Goal: Task Accomplishment & Management: Complete application form

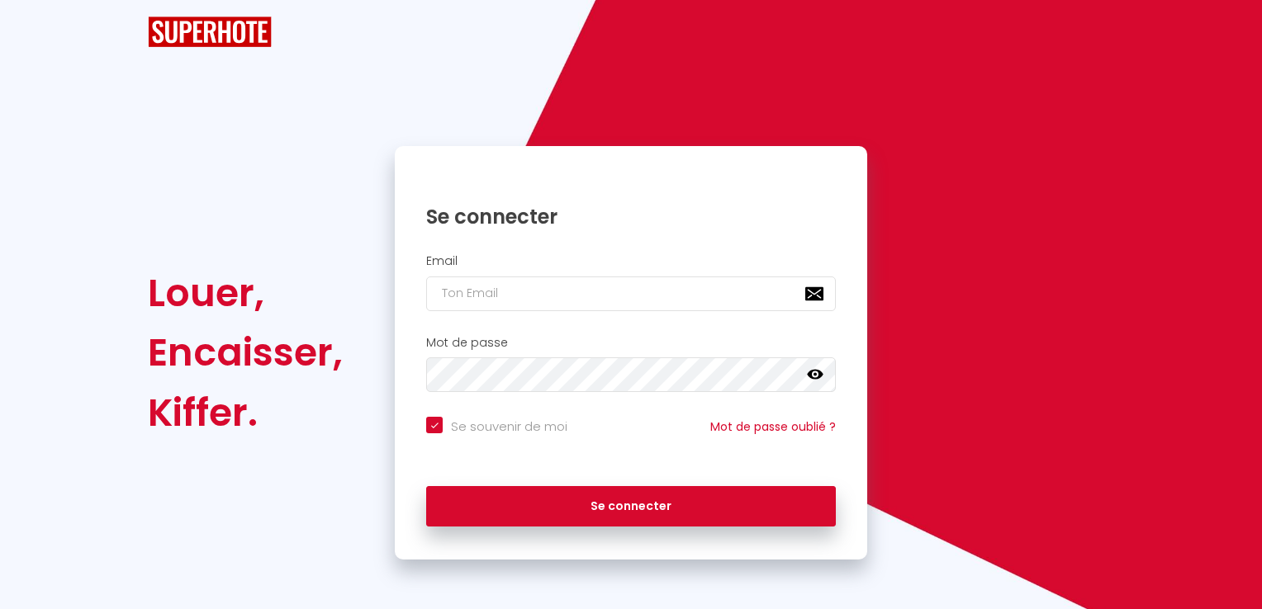
checkbox input "true"
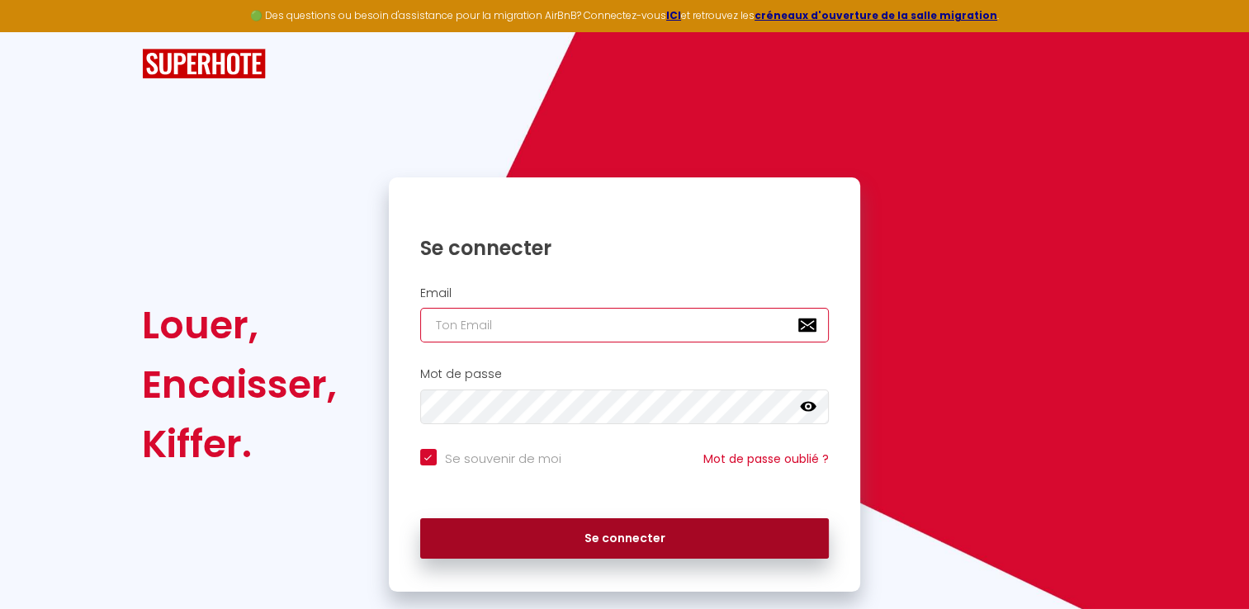
type input "[EMAIL_ADDRESS][DOMAIN_NAME]"
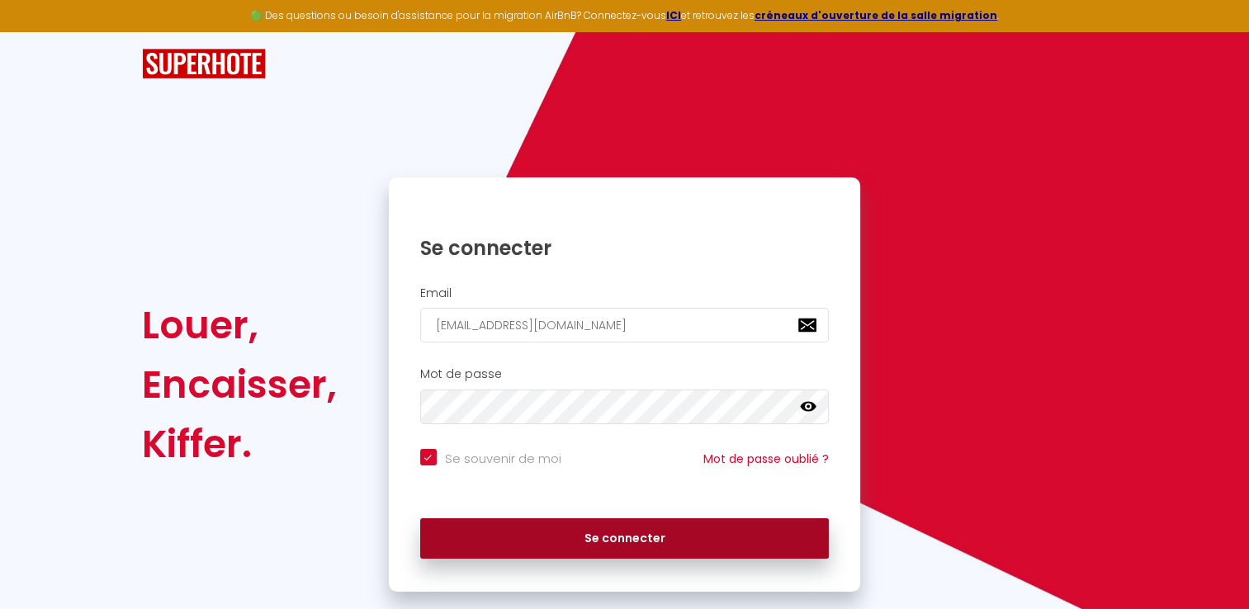
click at [680, 542] on button "Se connecter" at bounding box center [625, 538] width 410 height 41
checkbox input "true"
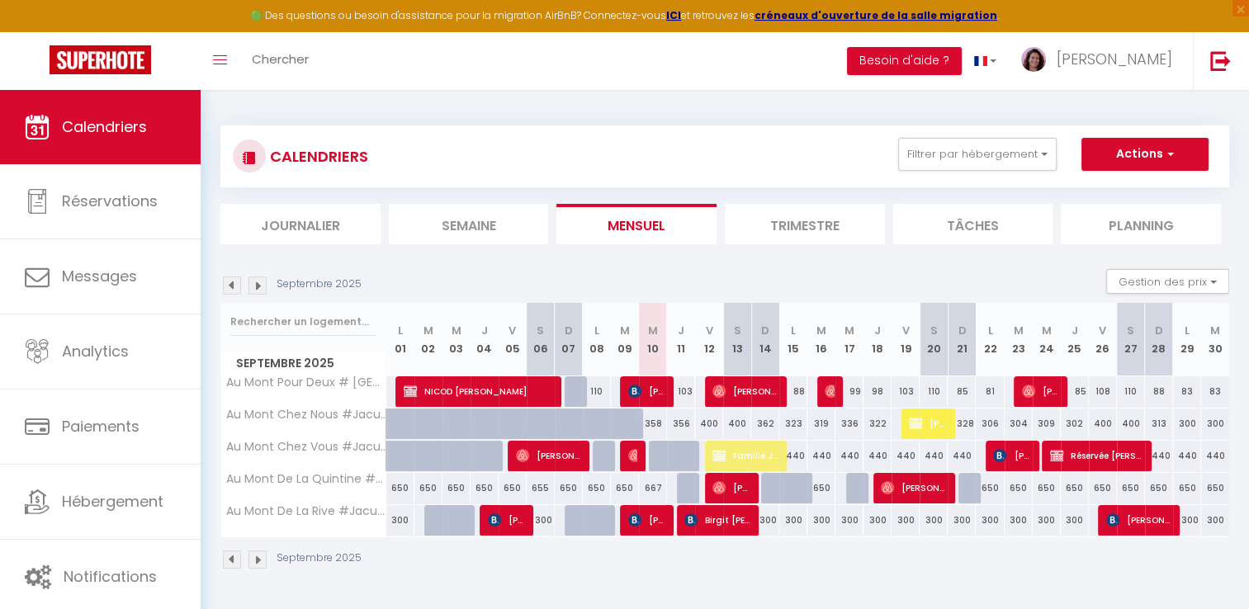
click at [906, 520] on div "300" at bounding box center [906, 520] width 28 height 31
type input "300"
type input "Ven 19 Septembre 2025"
type input "[PERSON_NAME] 20 Septembre 2025"
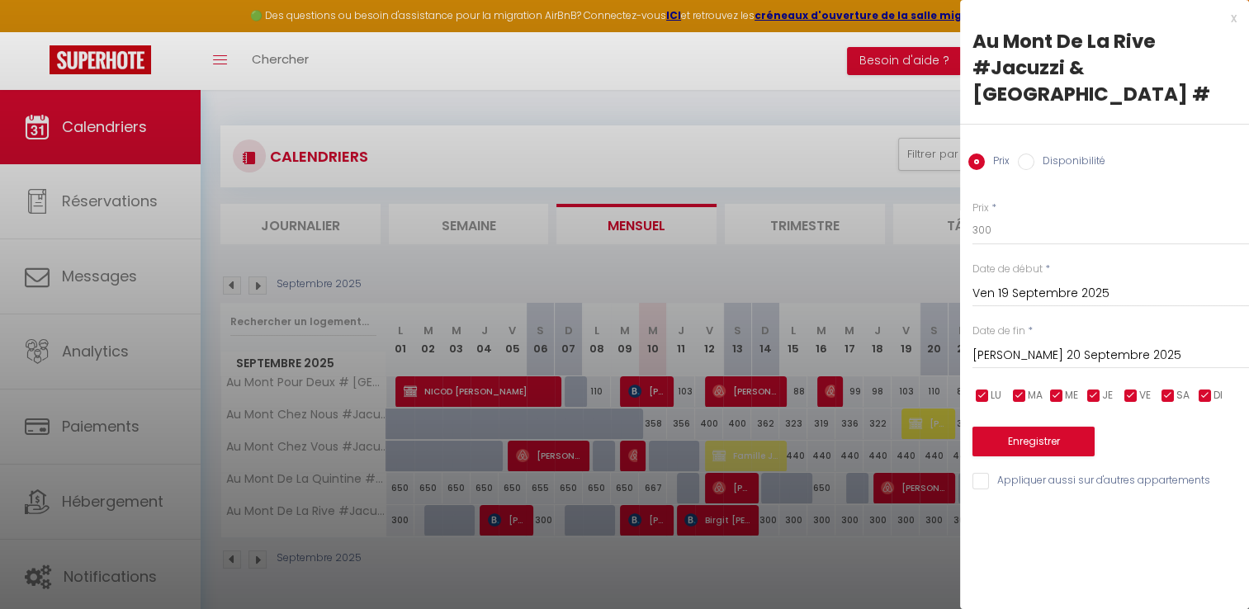
click at [836, 104] on div at bounding box center [624, 304] width 1249 height 609
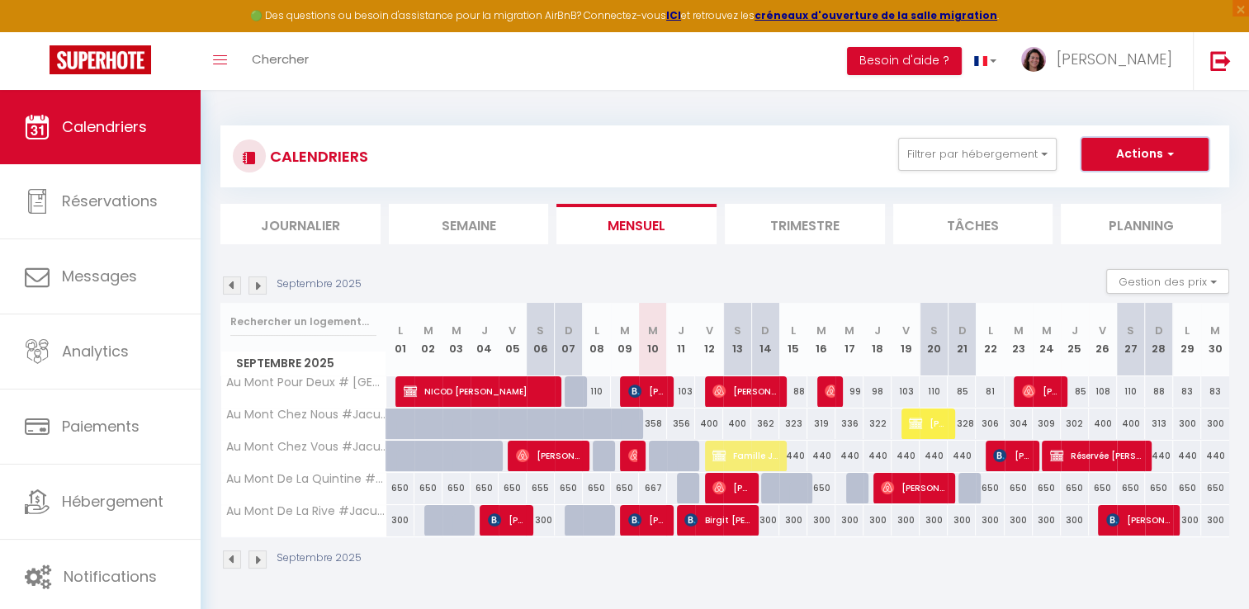
click at [1156, 161] on button "Actions" at bounding box center [1145, 154] width 127 height 33
click at [1146, 193] on link "Nouvelle réservation" at bounding box center [1128, 192] width 144 height 25
select select
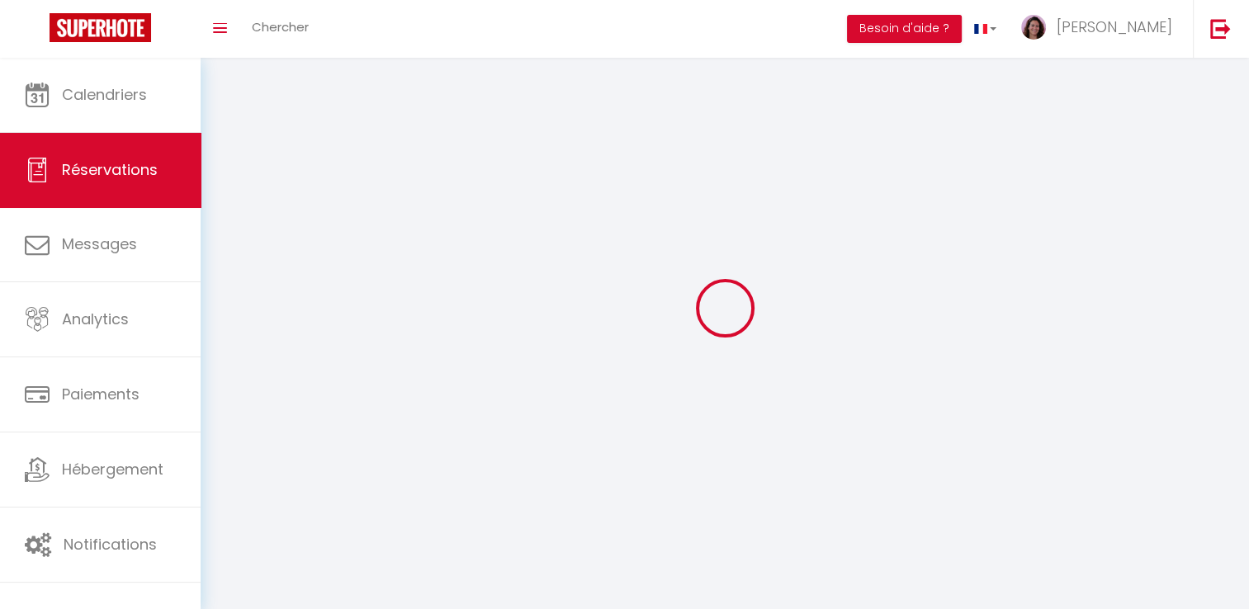
select select
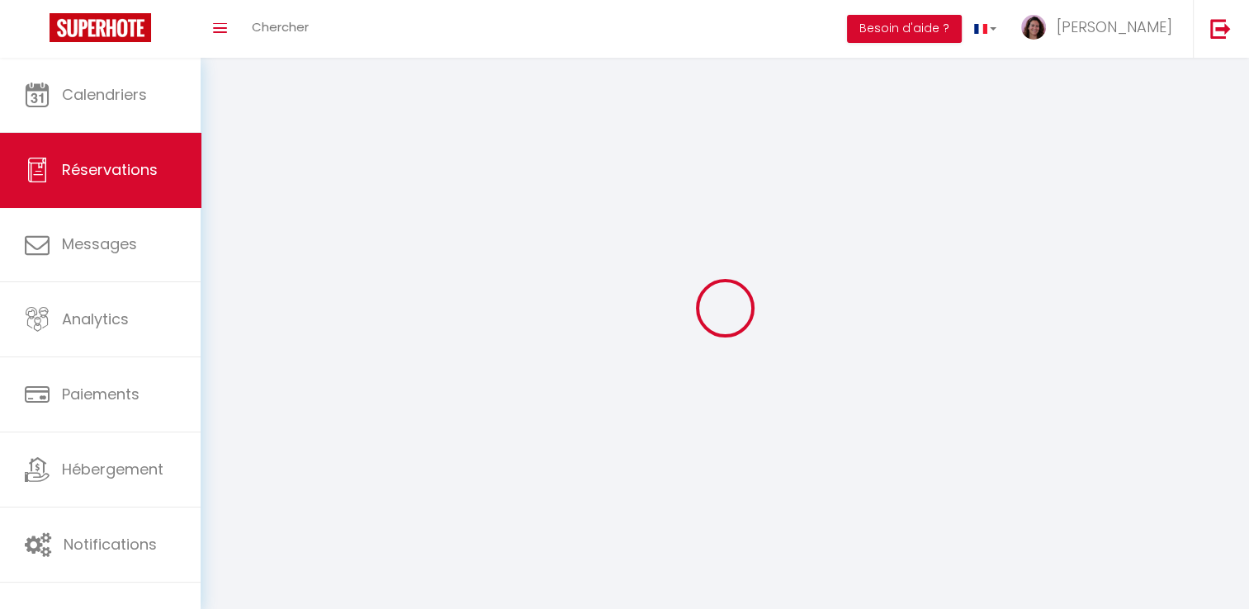
select select
checkbox input "false"
select select
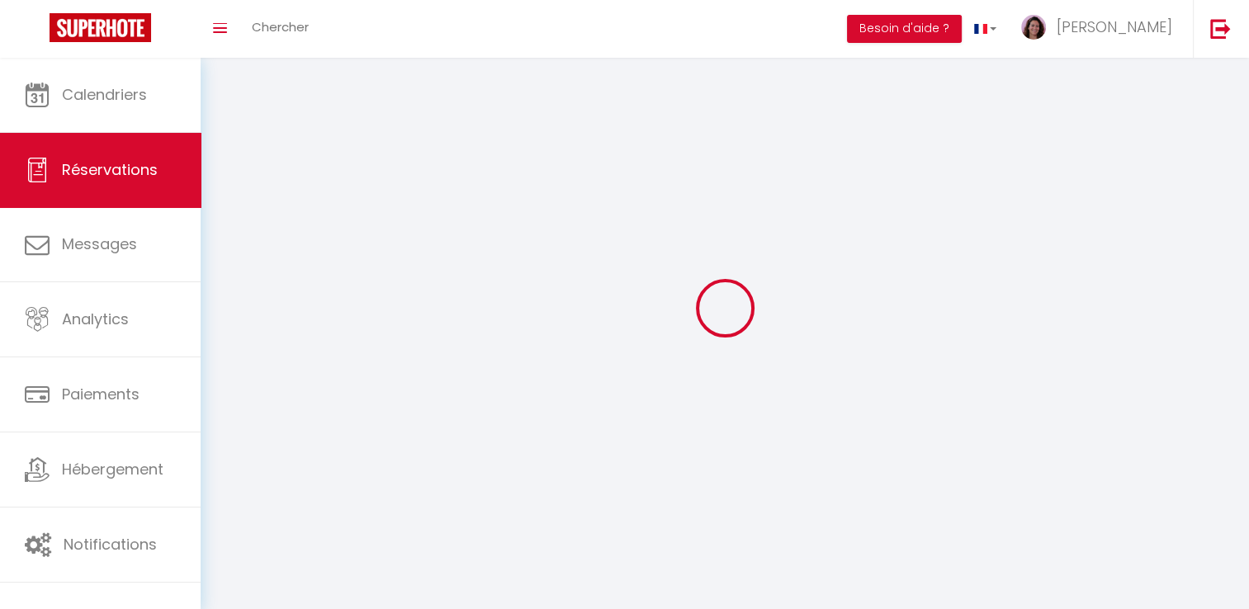
select select
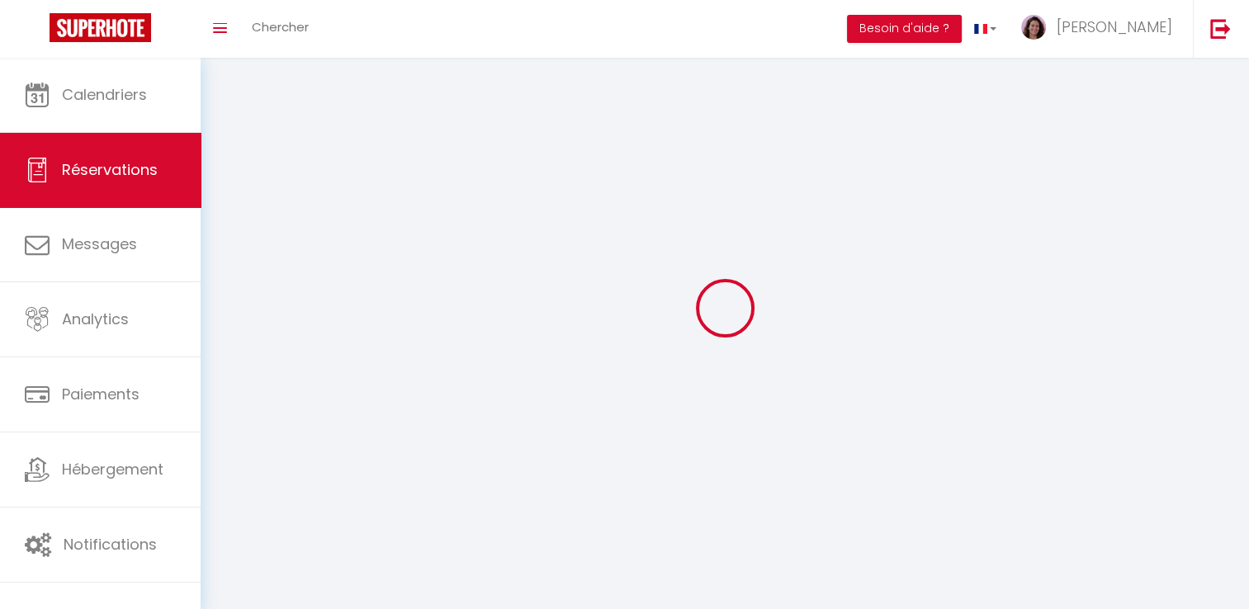
checkbox input "false"
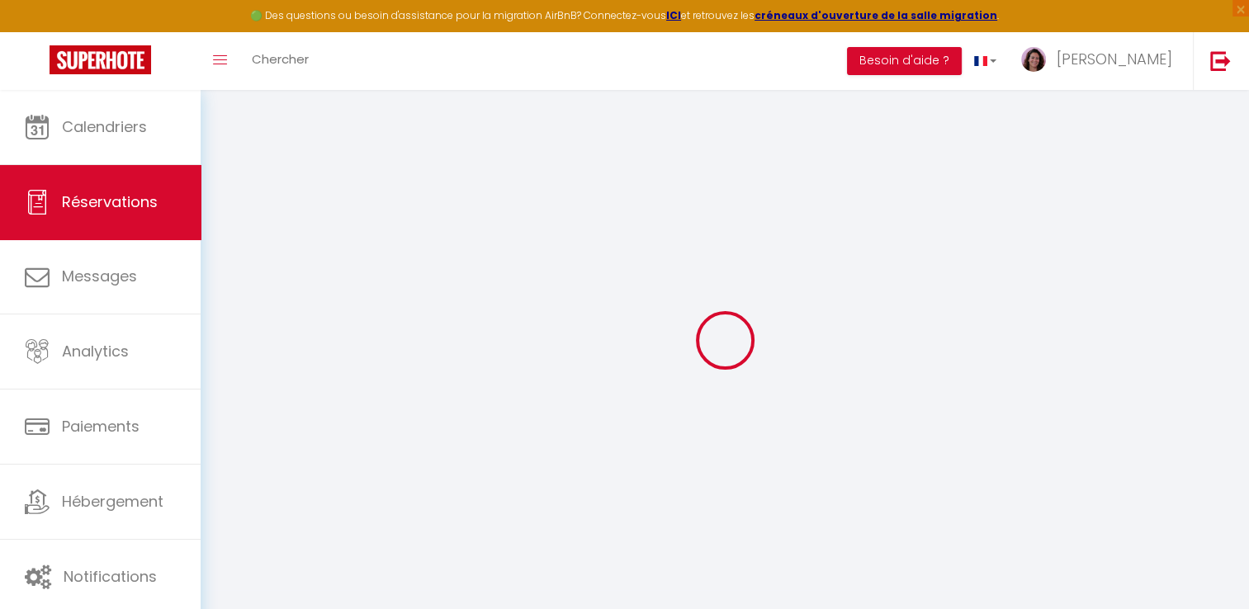
select select
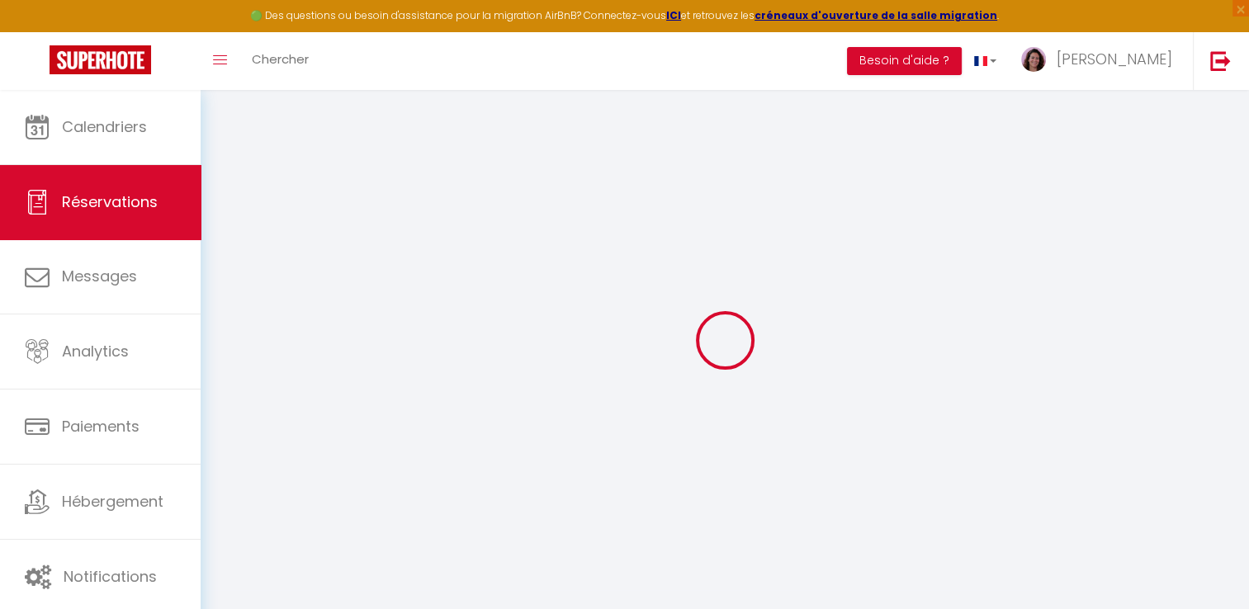
select select
checkbox input "false"
select select
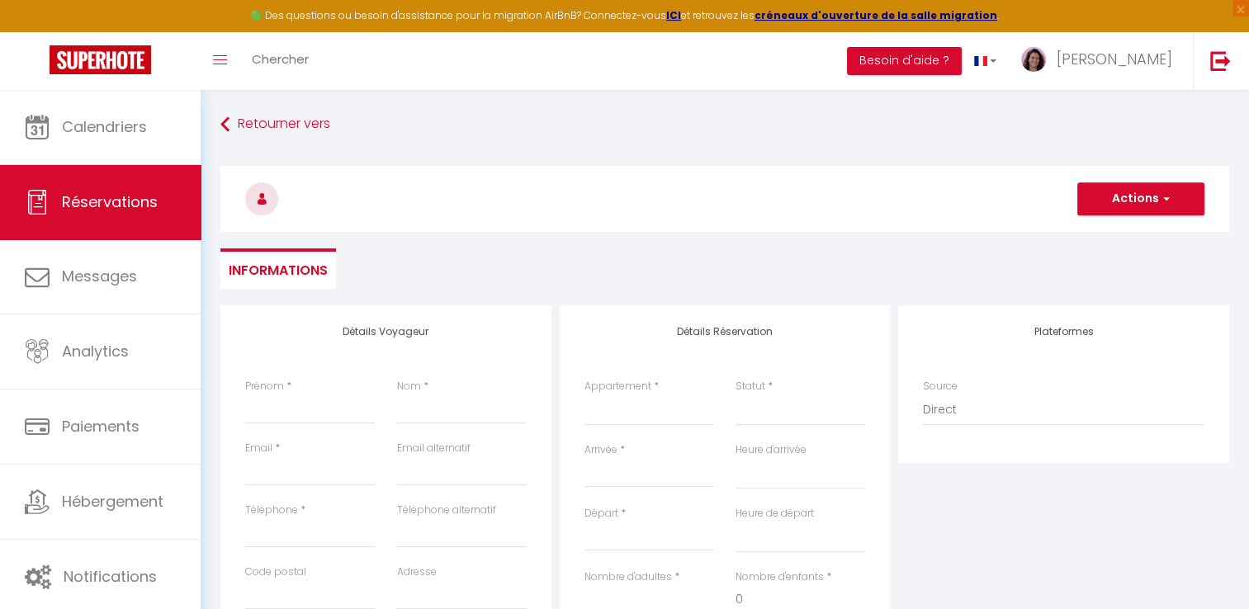
select select
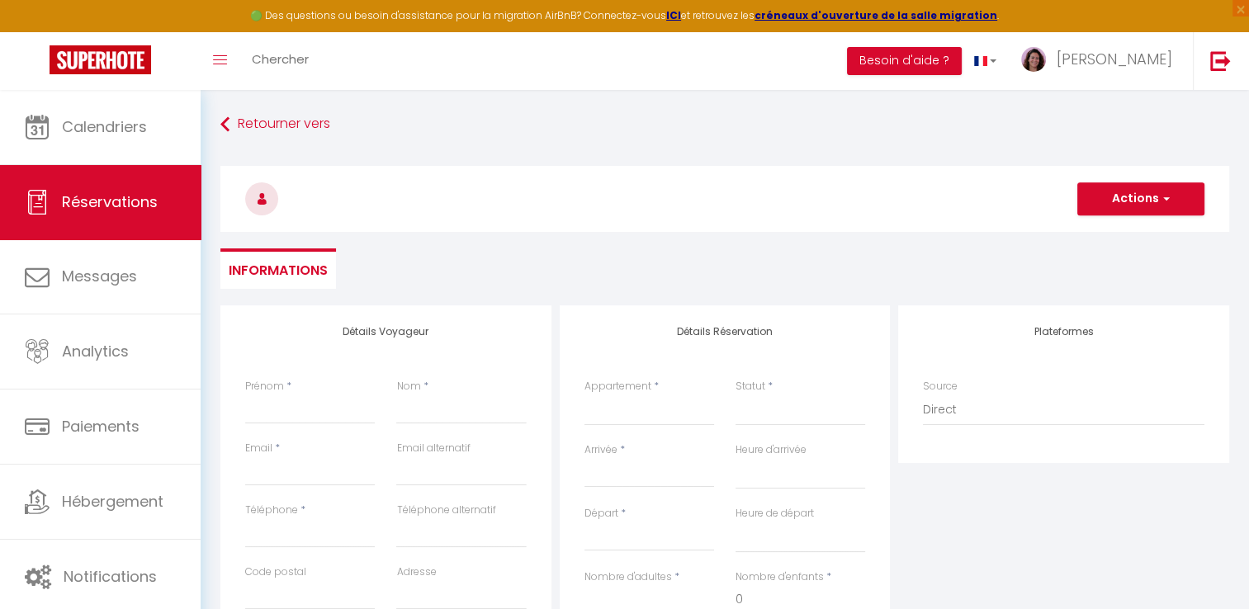
select select
checkbox input "false"
select select
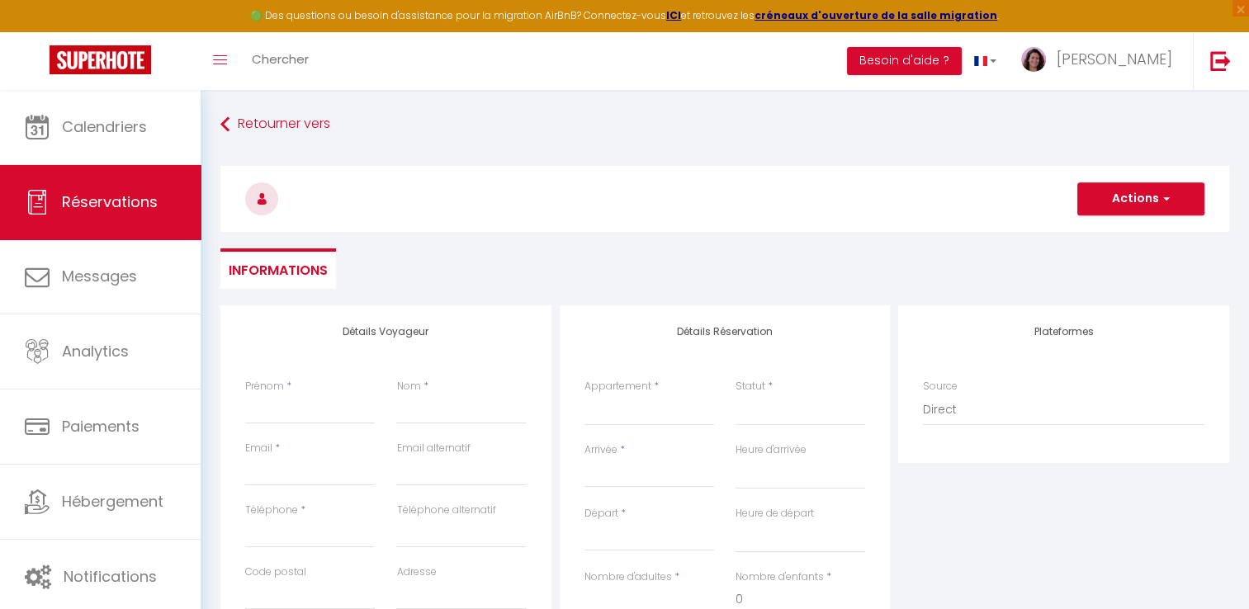
select select
checkbox input "false"
select select
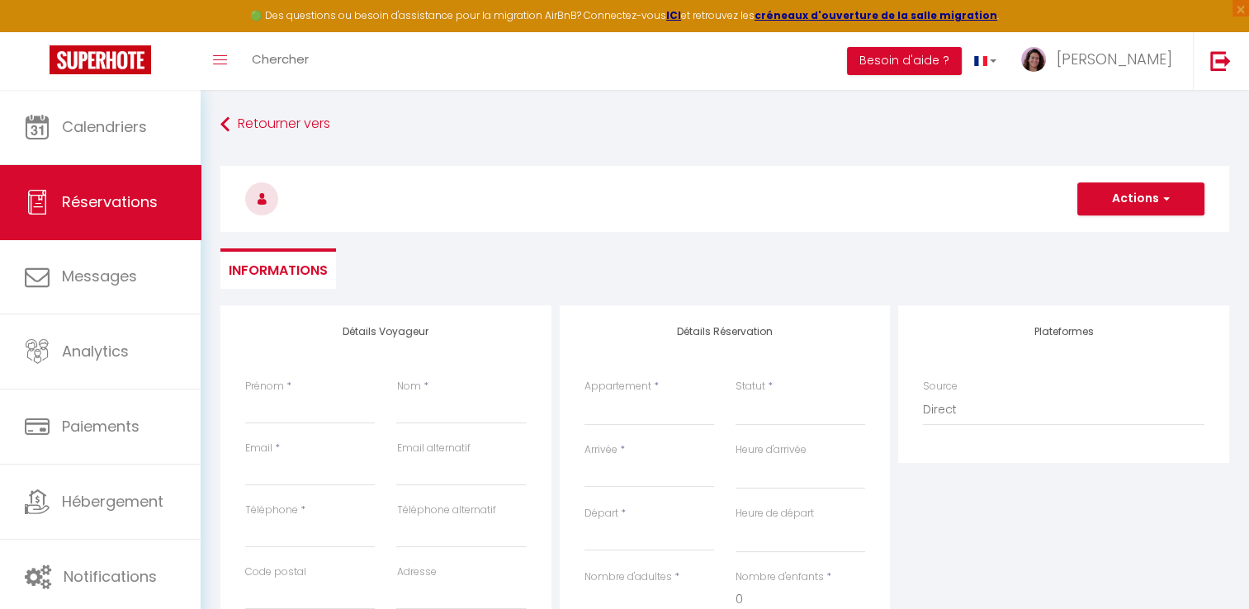
select select
click at [280, 400] on input "Prénom" at bounding box center [310, 410] width 130 height 30
type input "M"
select select
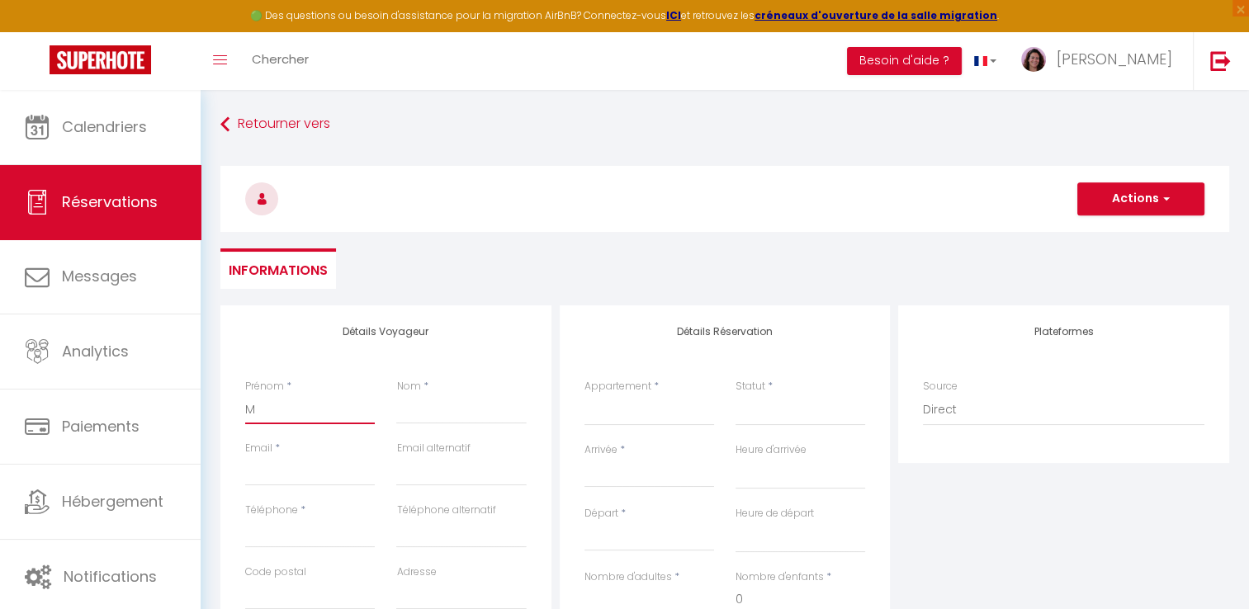
select select
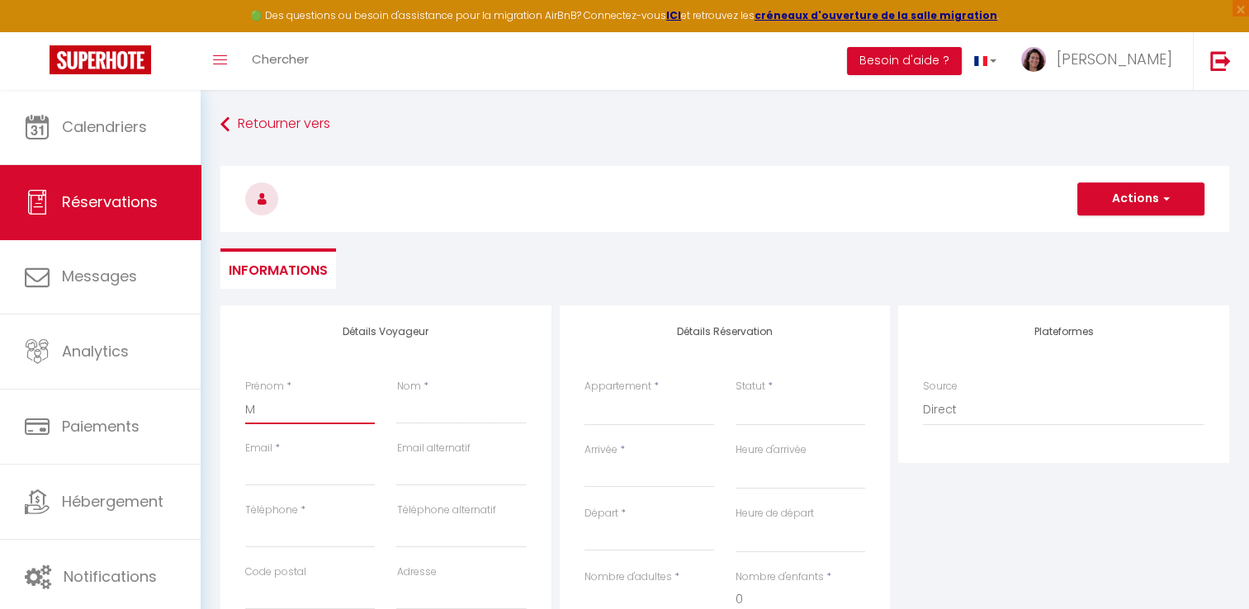
checkbox input "false"
type input "Ma"
select select
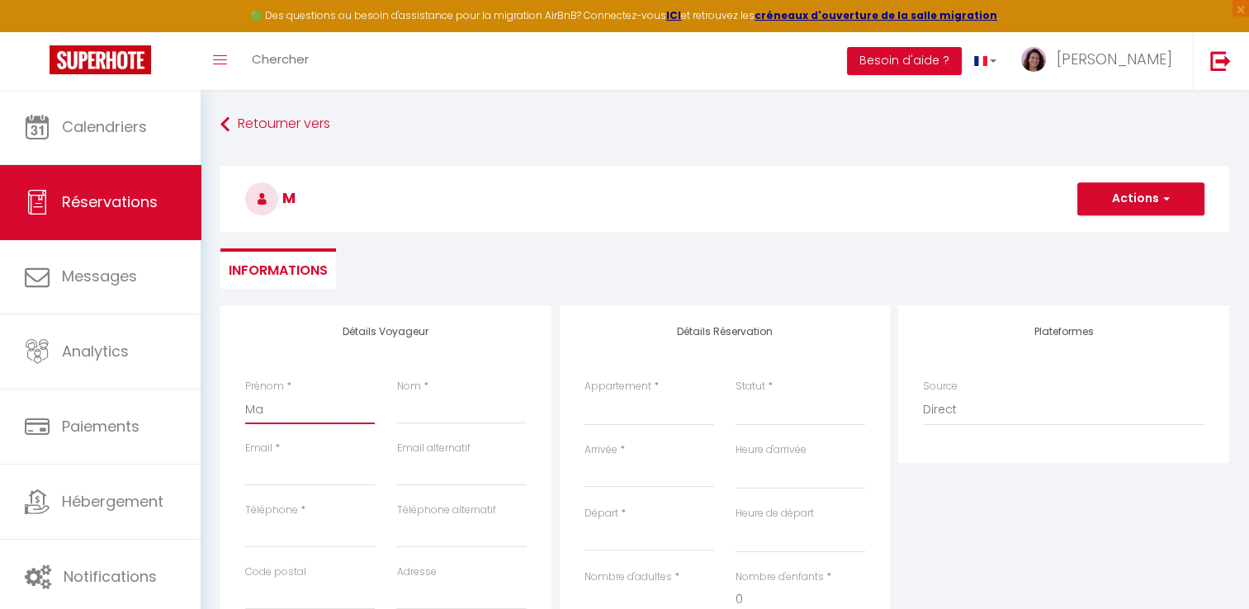
select select
checkbox input "false"
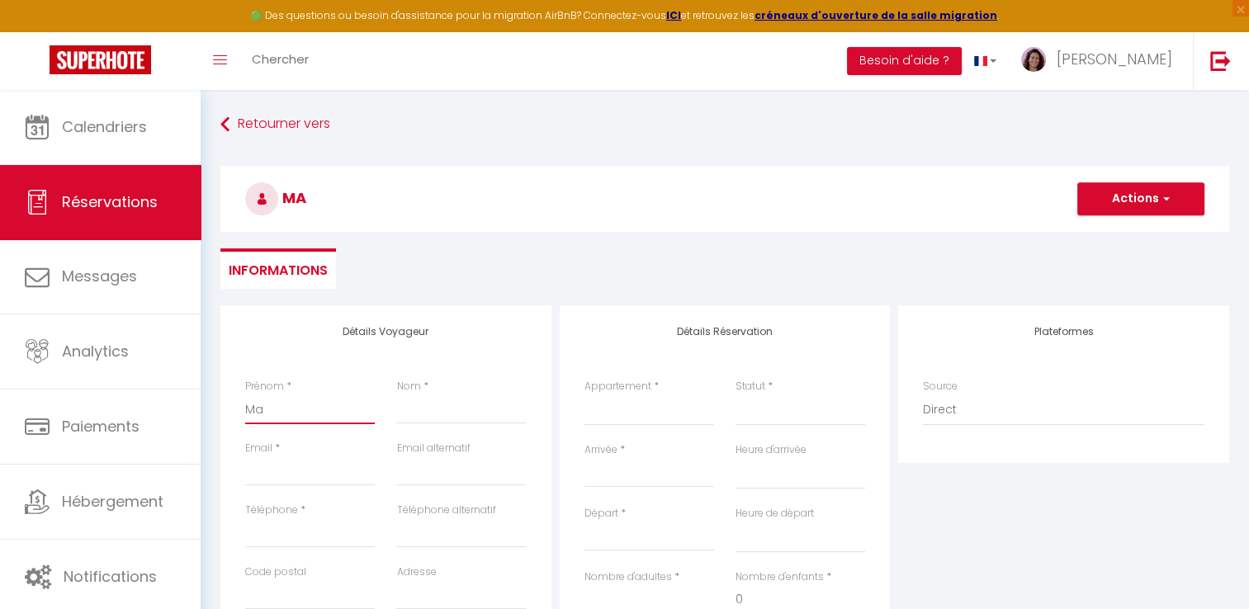
type input "Mat"
select select
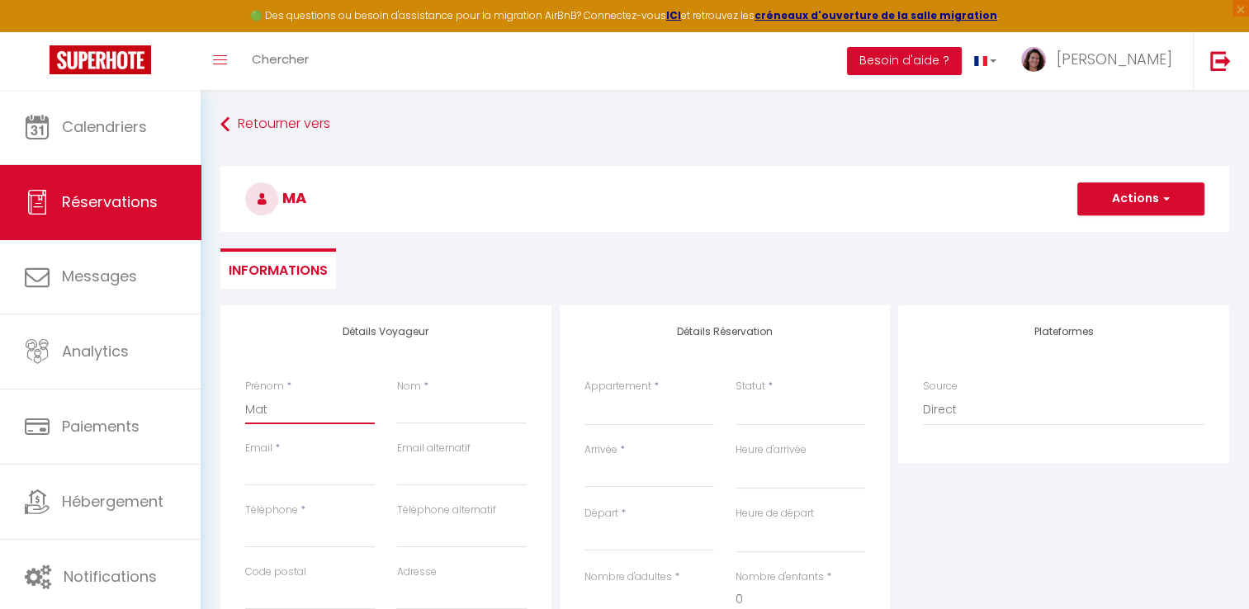
select select
checkbox input "false"
type input "[PERSON_NAME]"
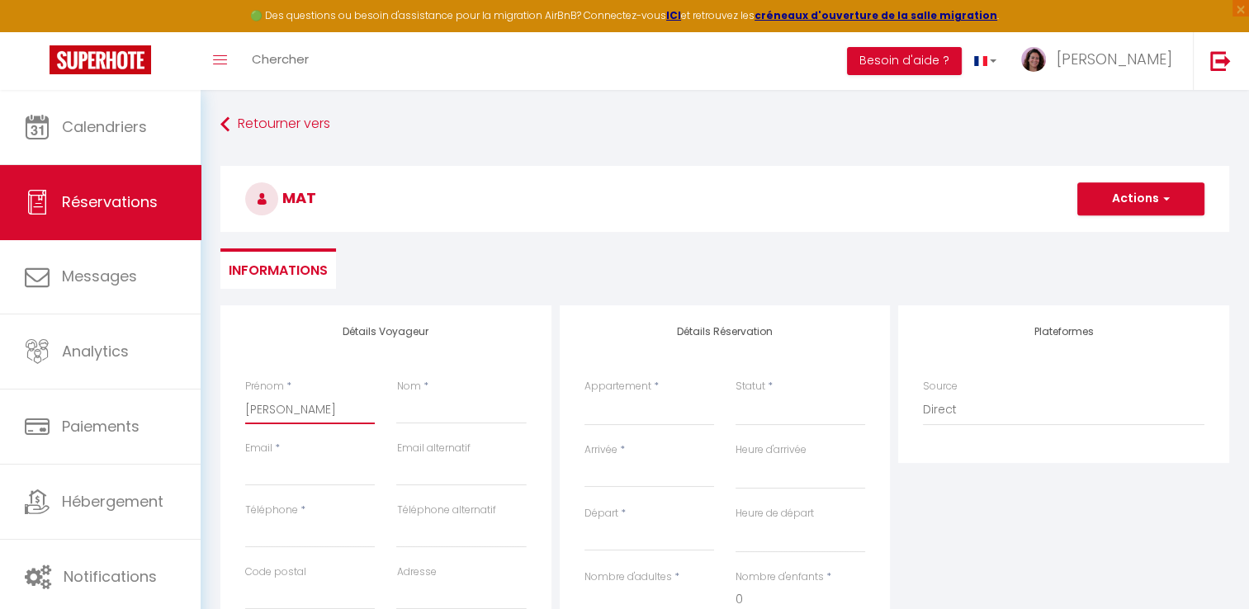
select select
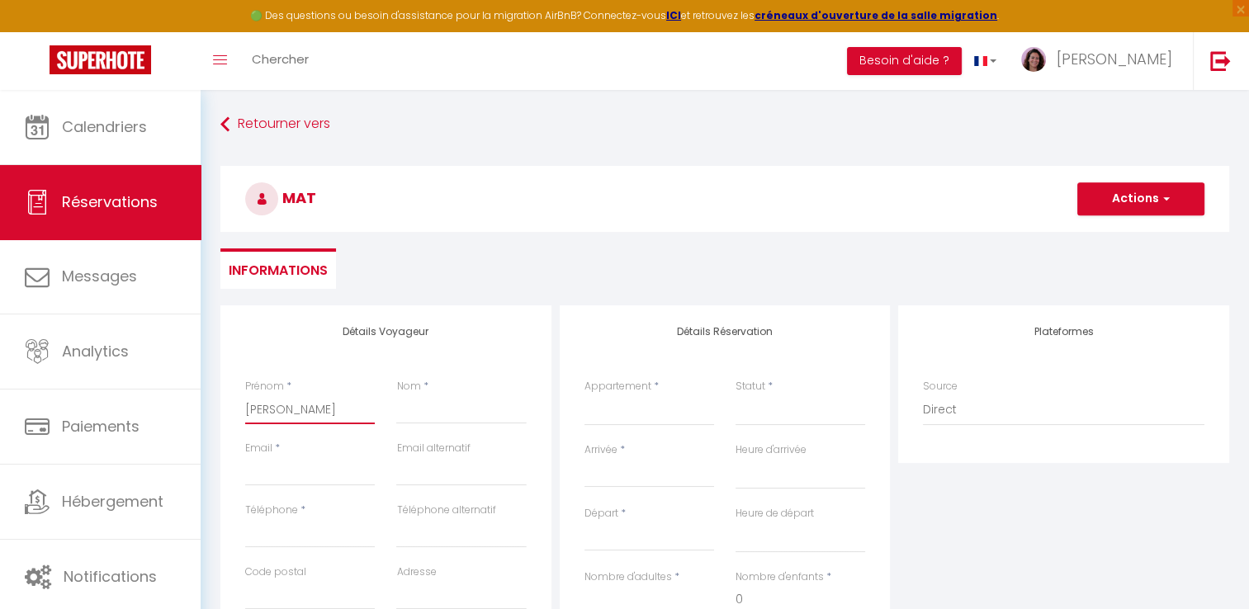
select select
checkbox input "false"
type input "Matth"
select select
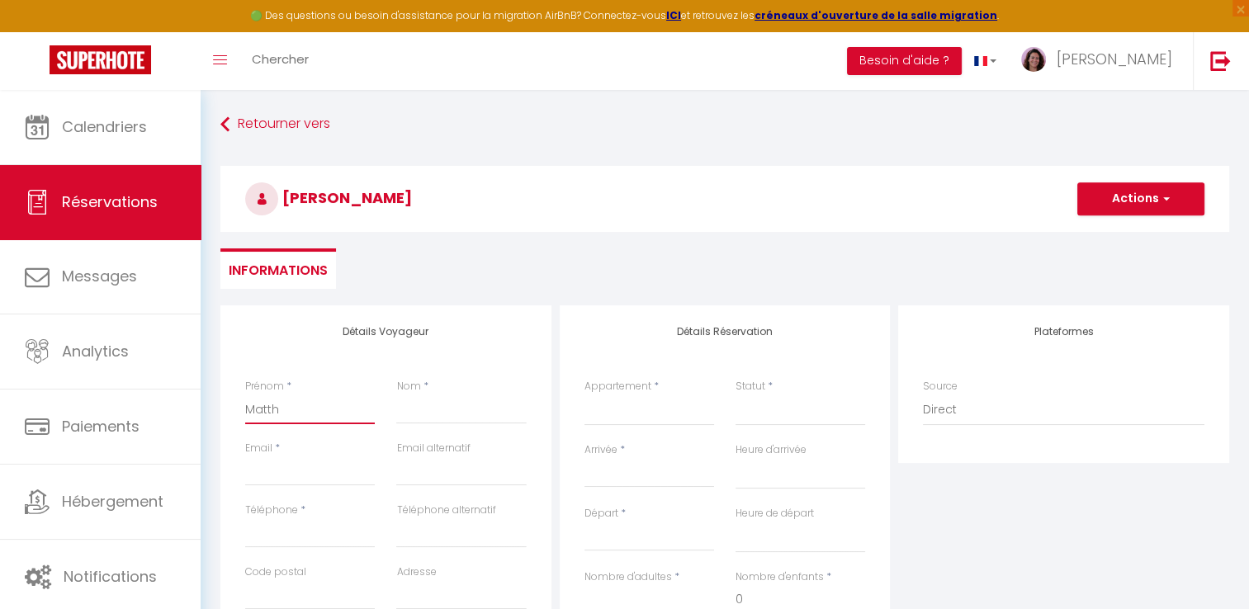
select select
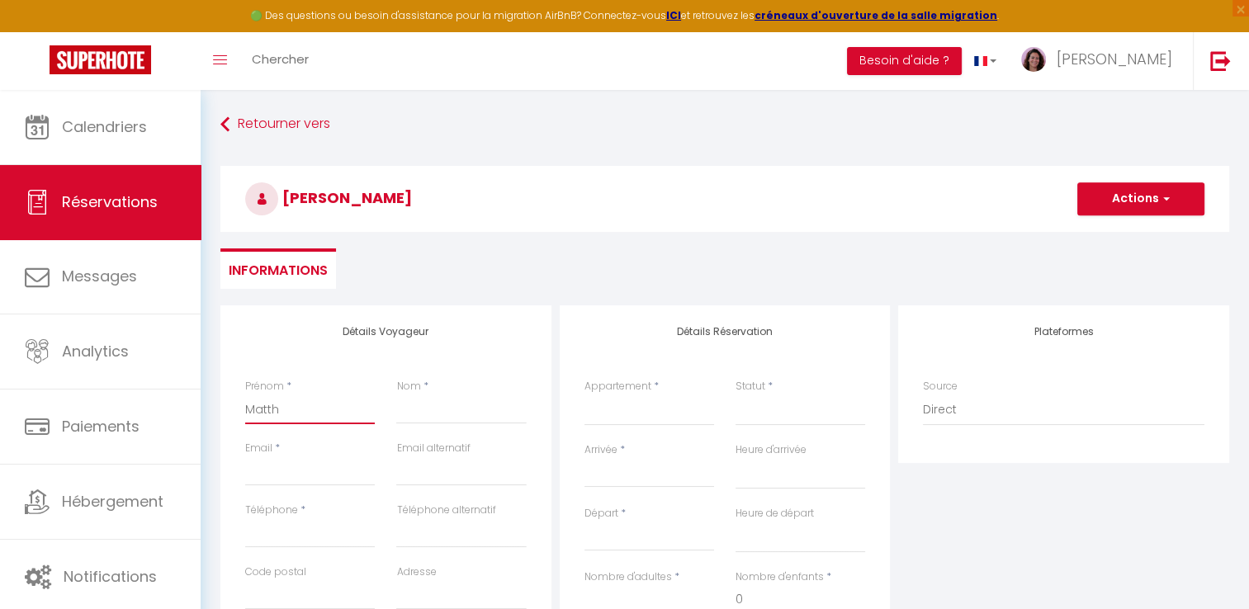
select select
checkbox input "false"
type input "Matthi"
select select
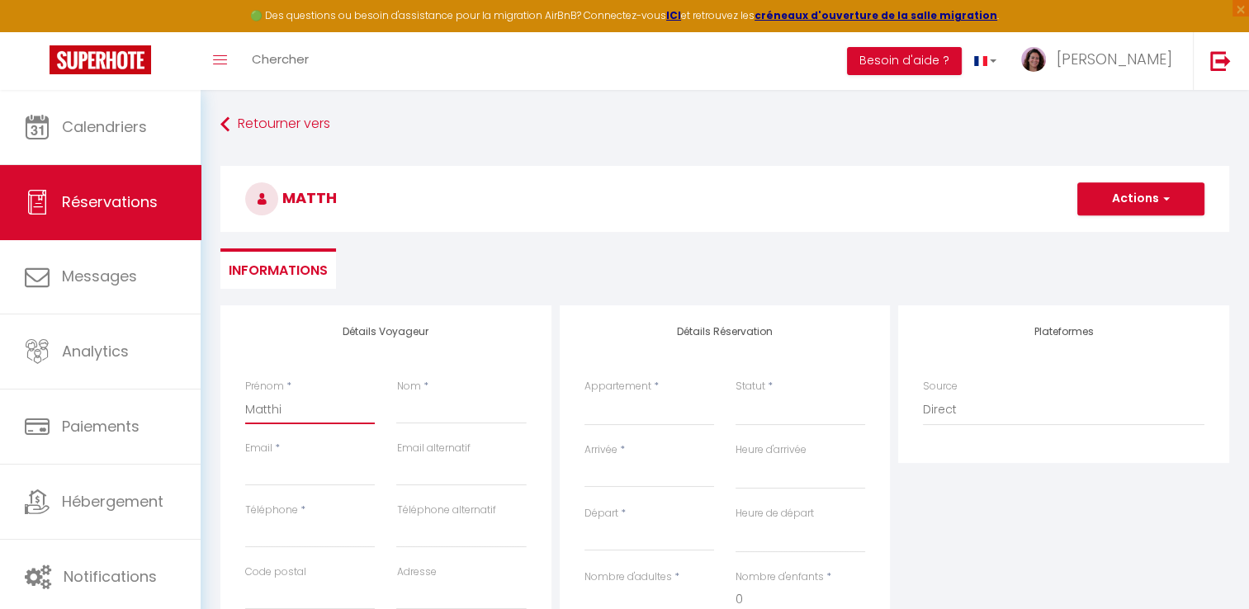
select select
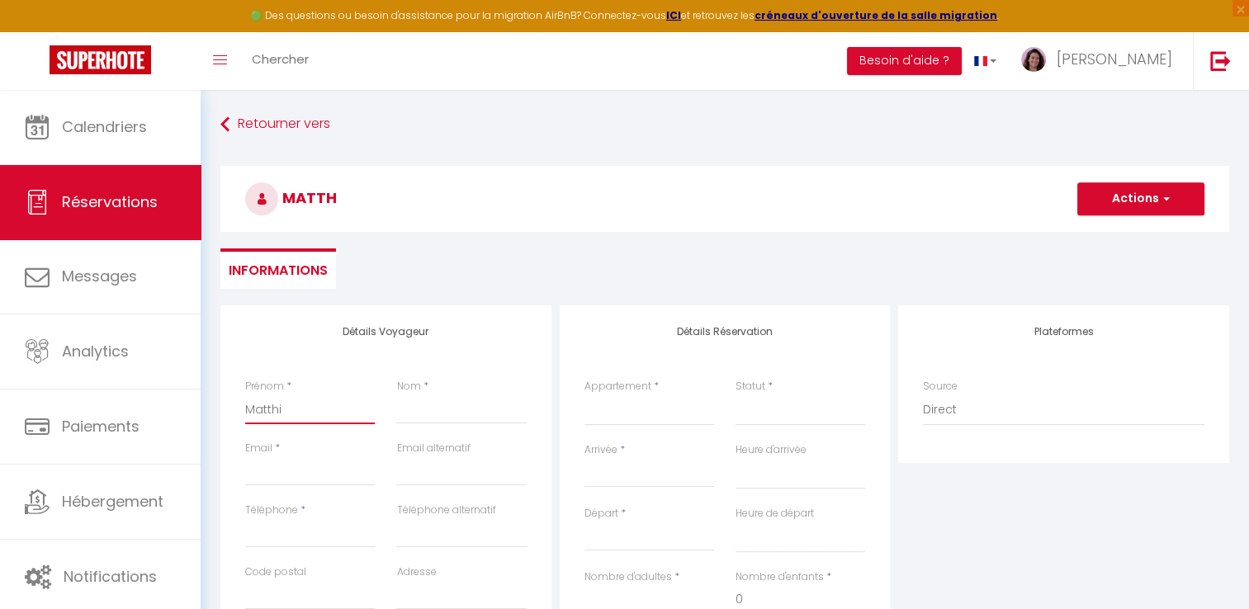
checkbox input "false"
type input "[PERSON_NAME]"
select select
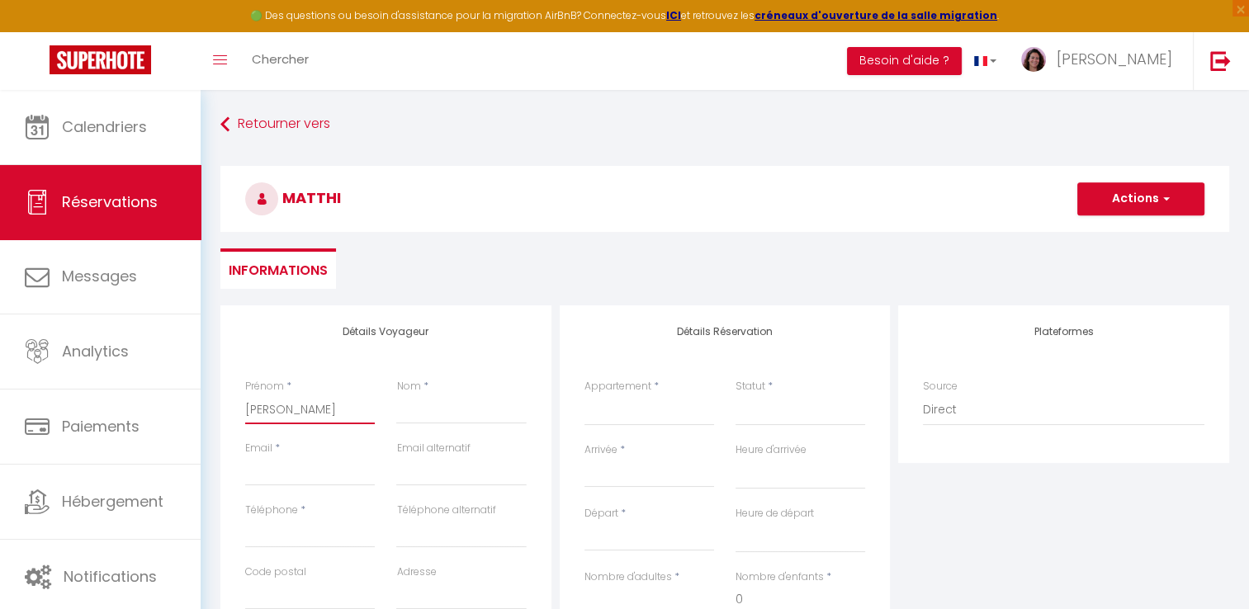
select select
checkbox input "false"
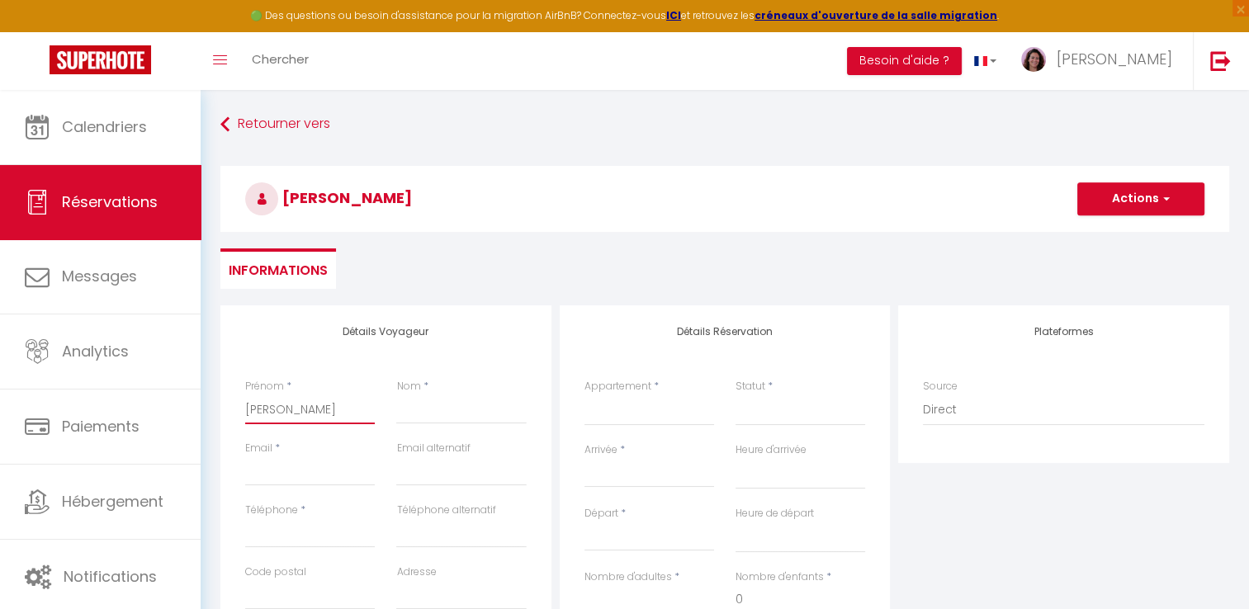
type input "[PERSON_NAME]"
select select
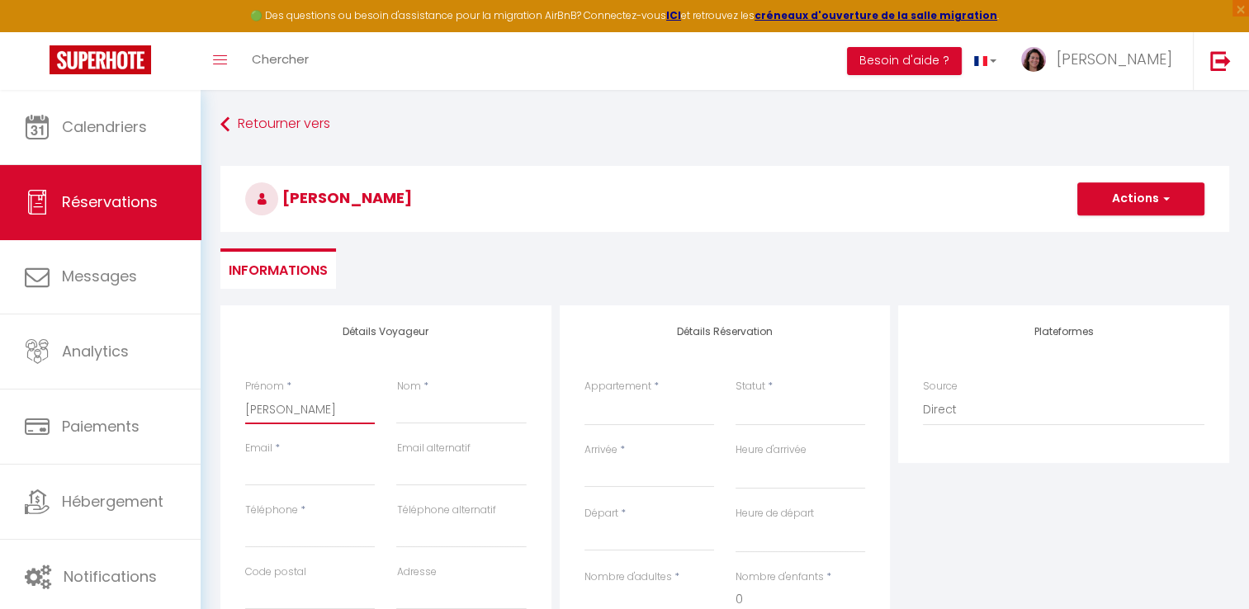
select select
checkbox input "false"
type input "[PERSON_NAME]"
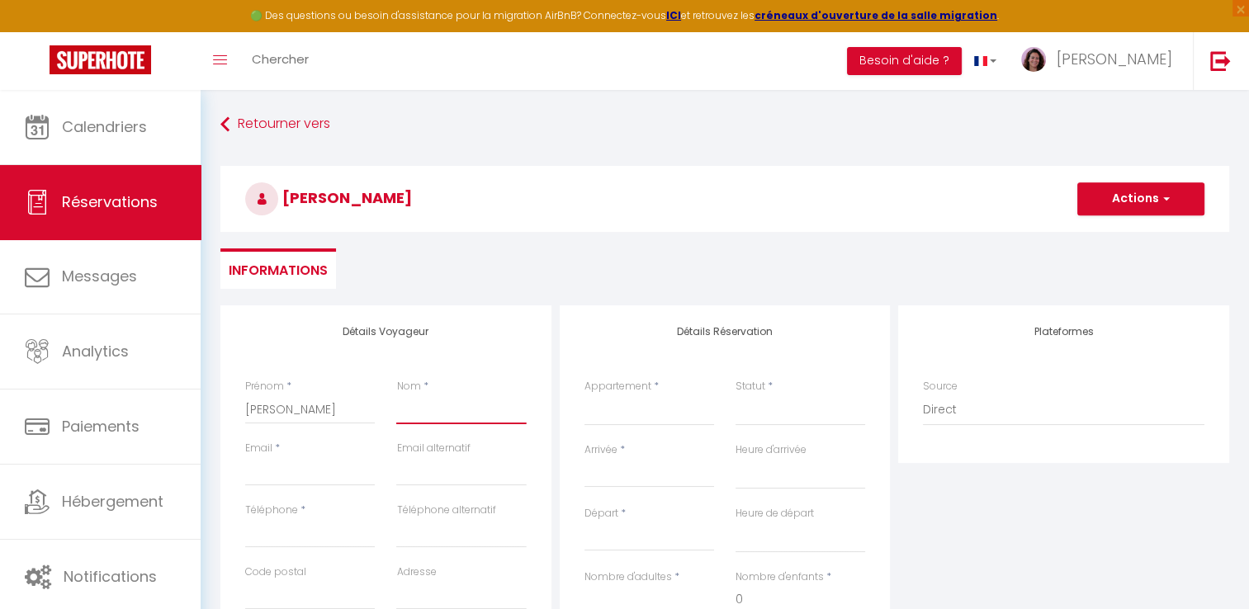
click at [431, 418] on input "Nom" at bounding box center [461, 410] width 130 height 30
type input "s"
select select
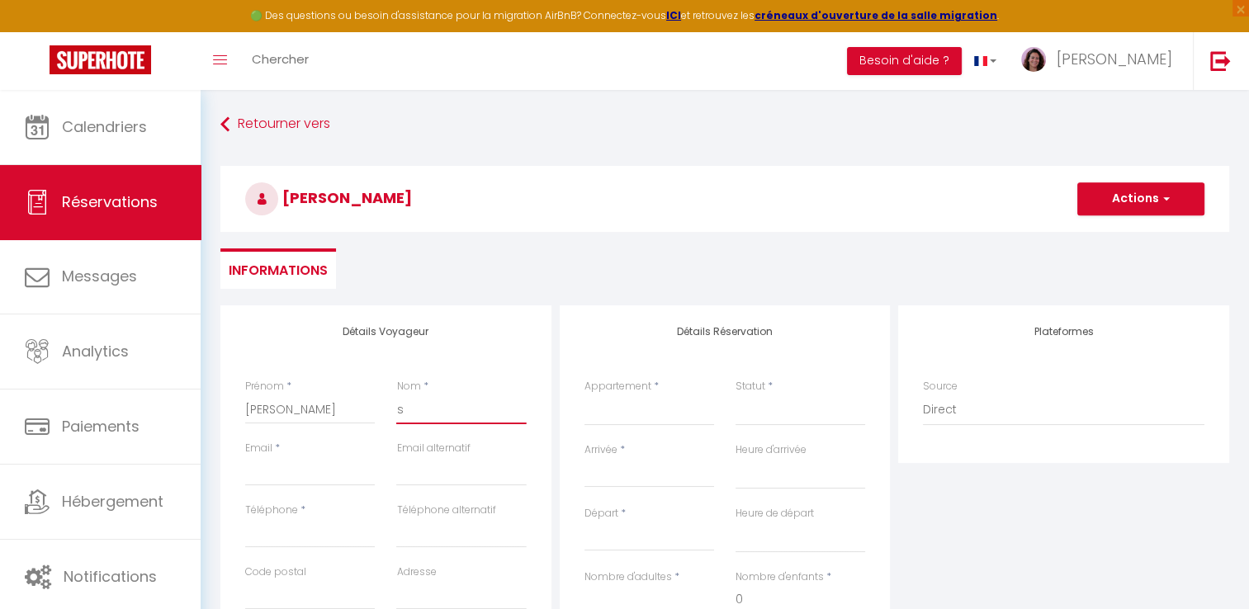
select select
checkbox input "false"
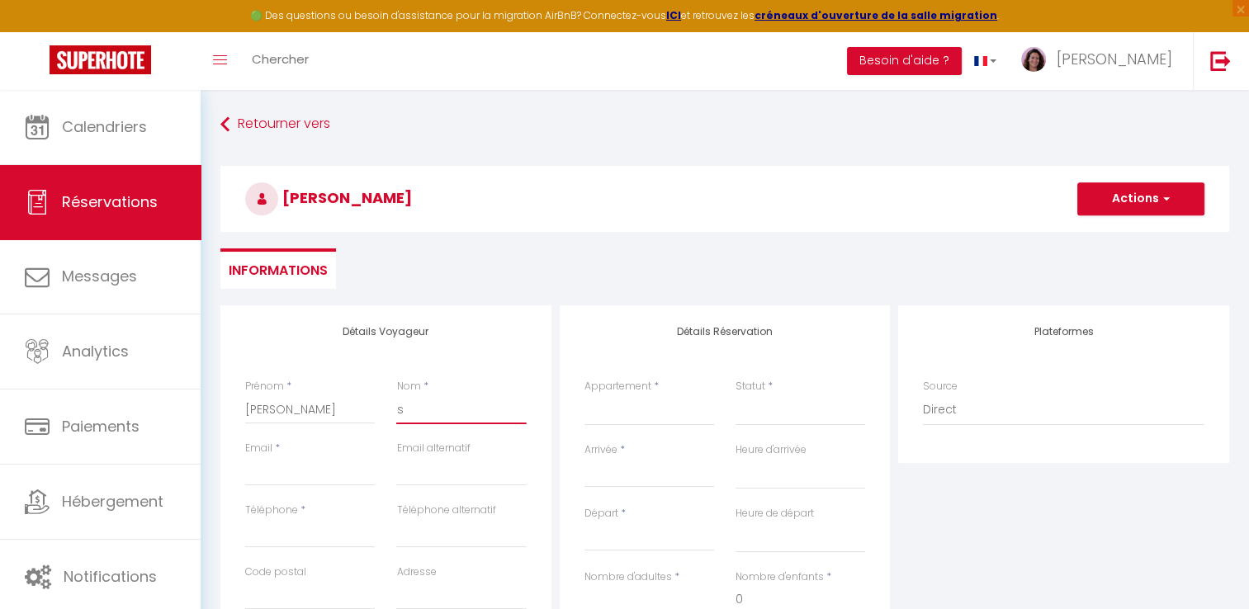
type input "sa"
select select
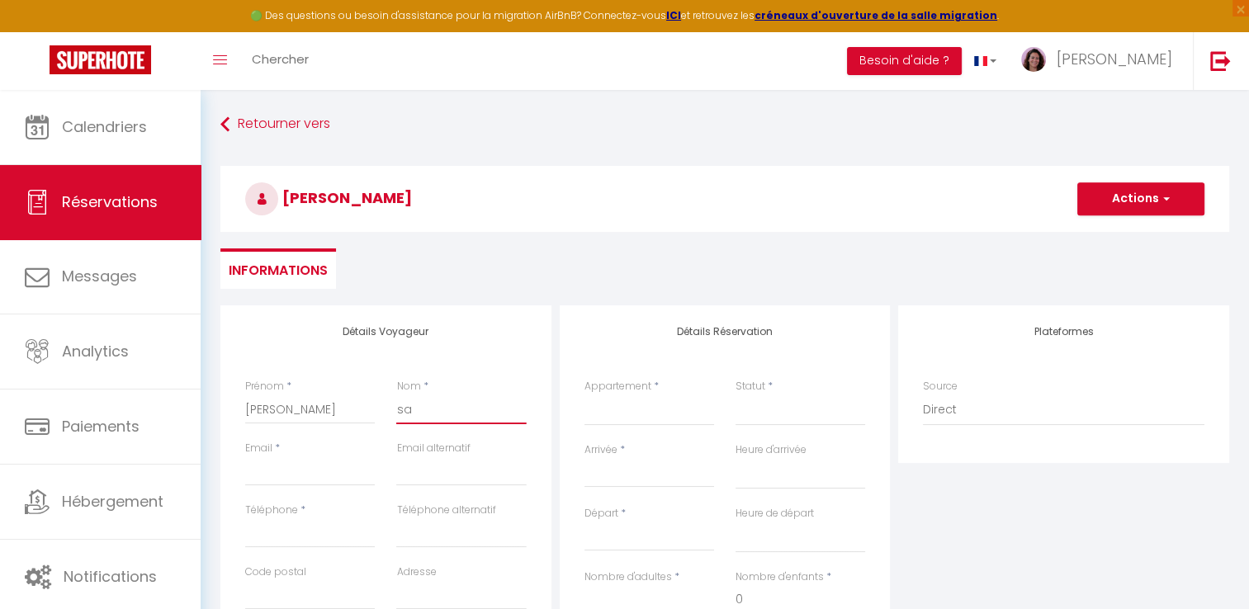
select select
checkbox input "false"
type input "sal"
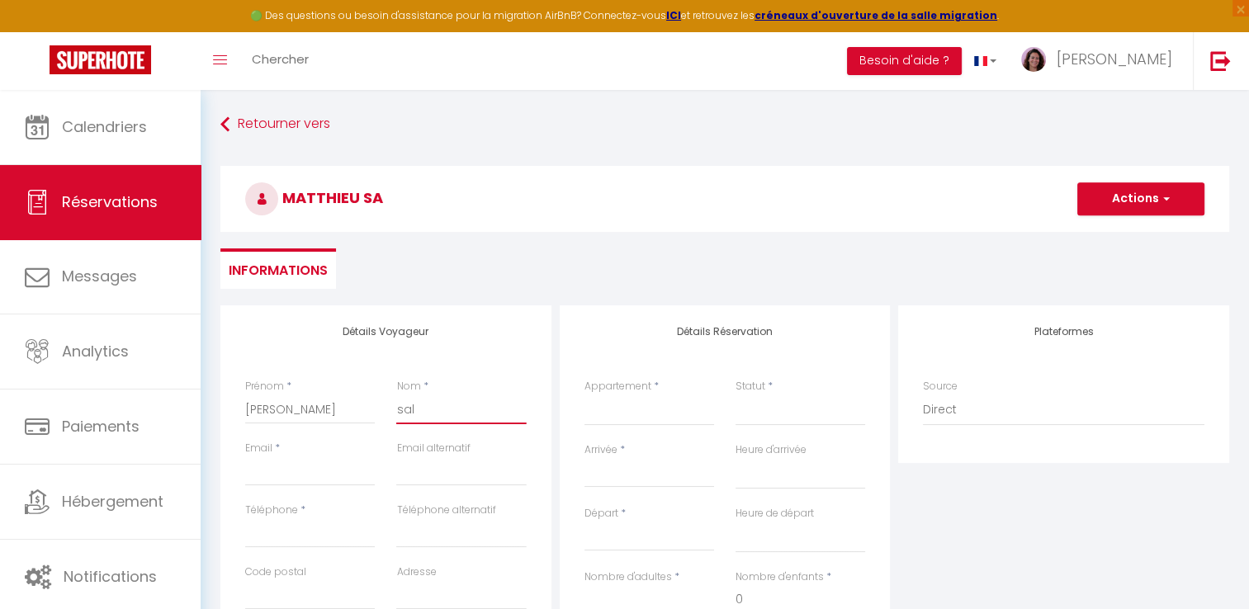
select select
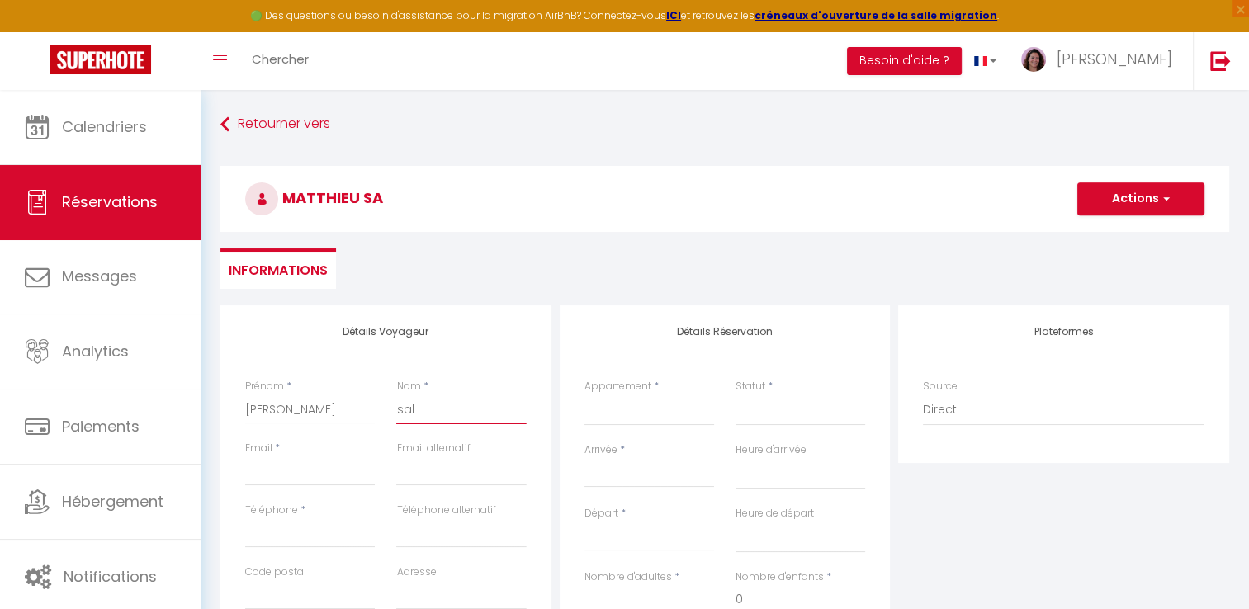
select select
checkbox input "false"
type input "sala"
select select
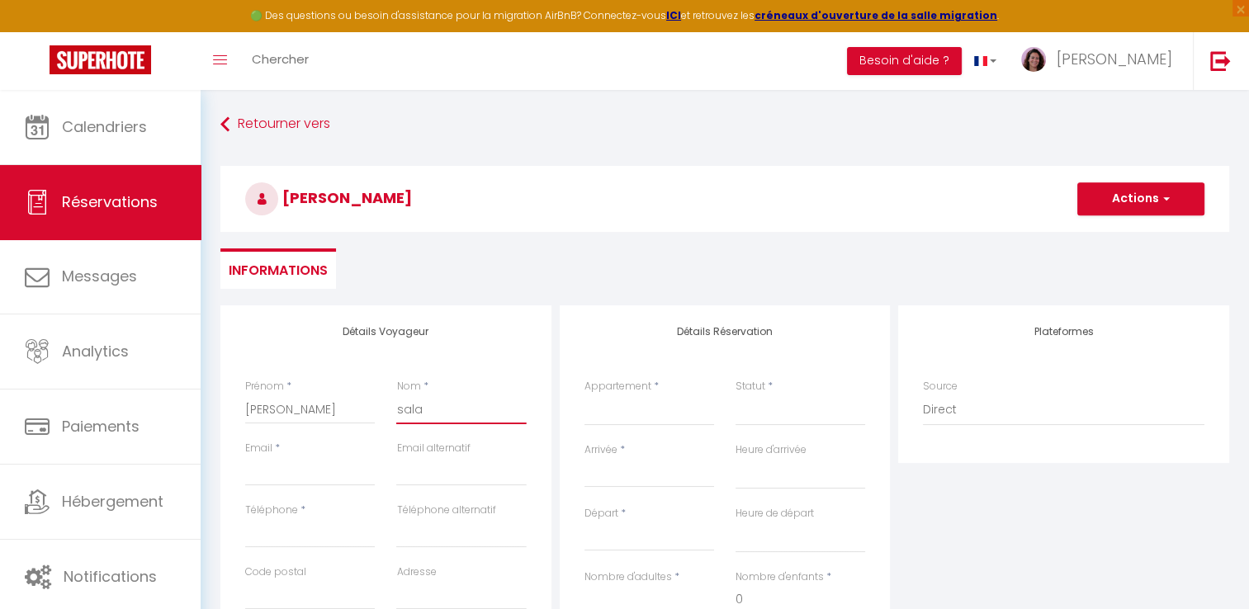
select select
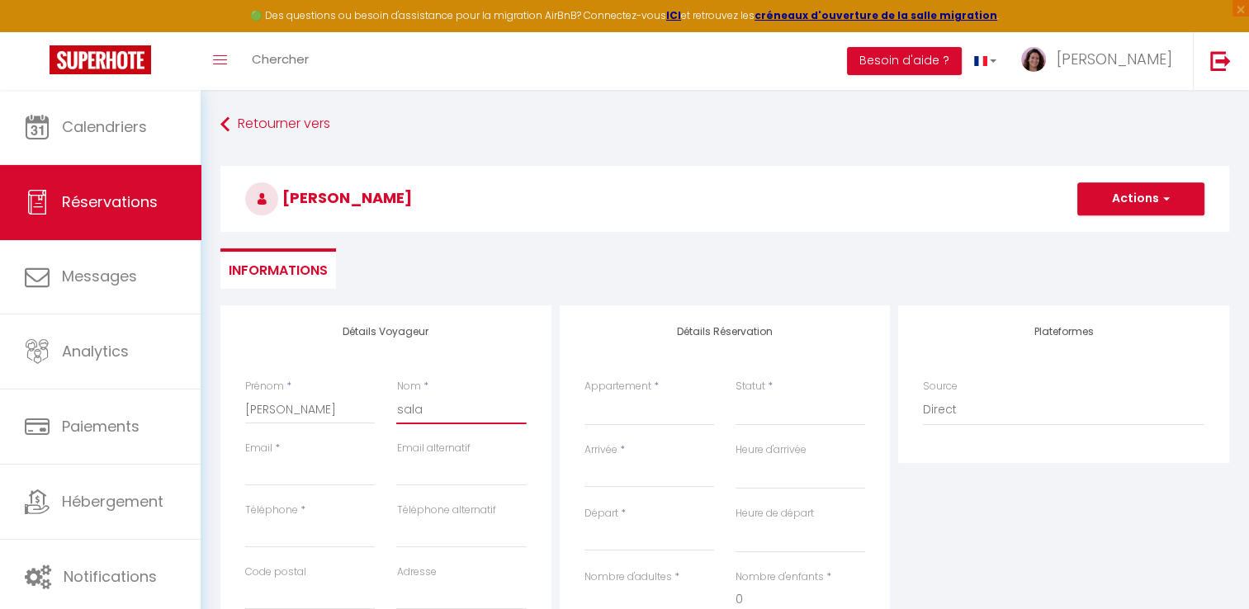
select select
checkbox input "false"
type input "salau"
select select
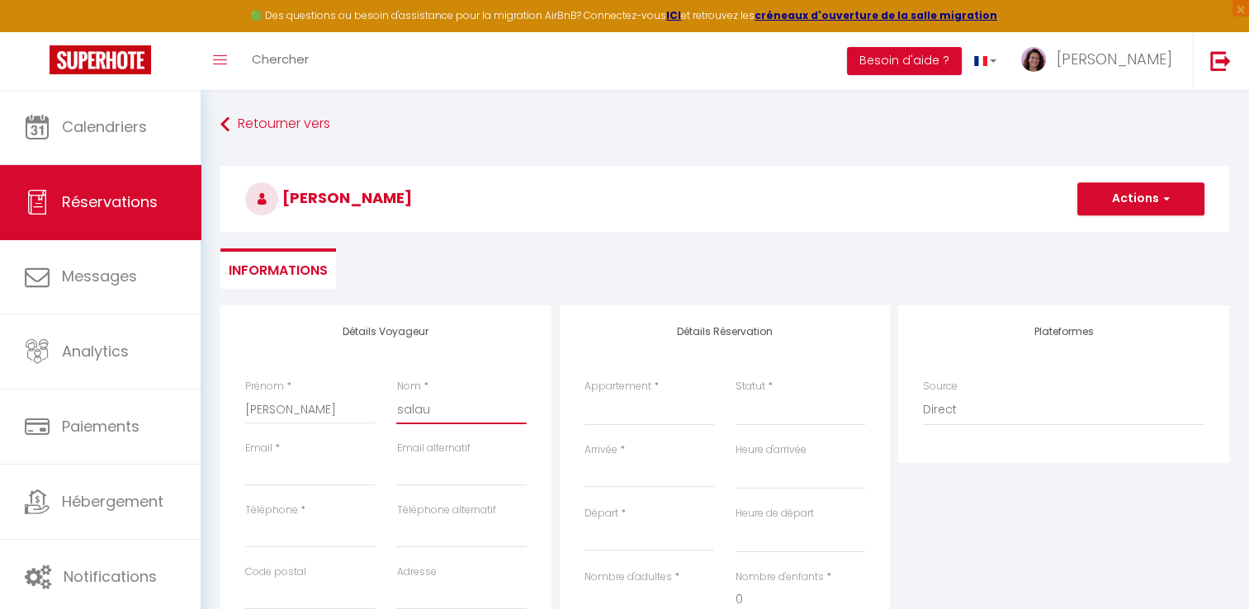
select select
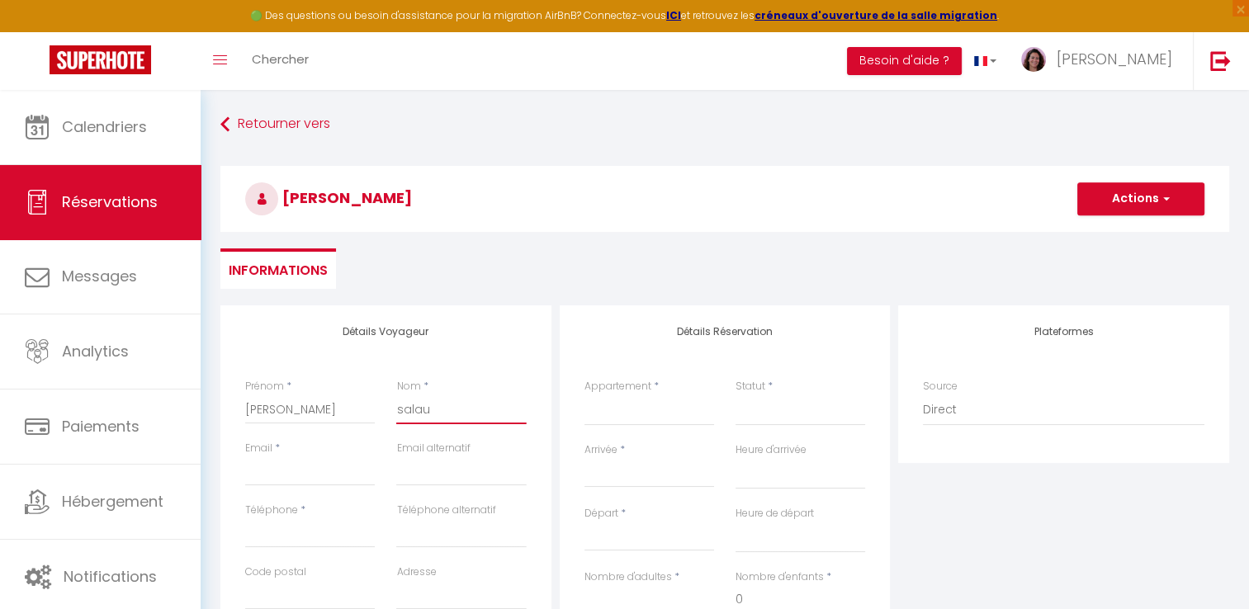
checkbox input "false"
type input "salaun"
select select
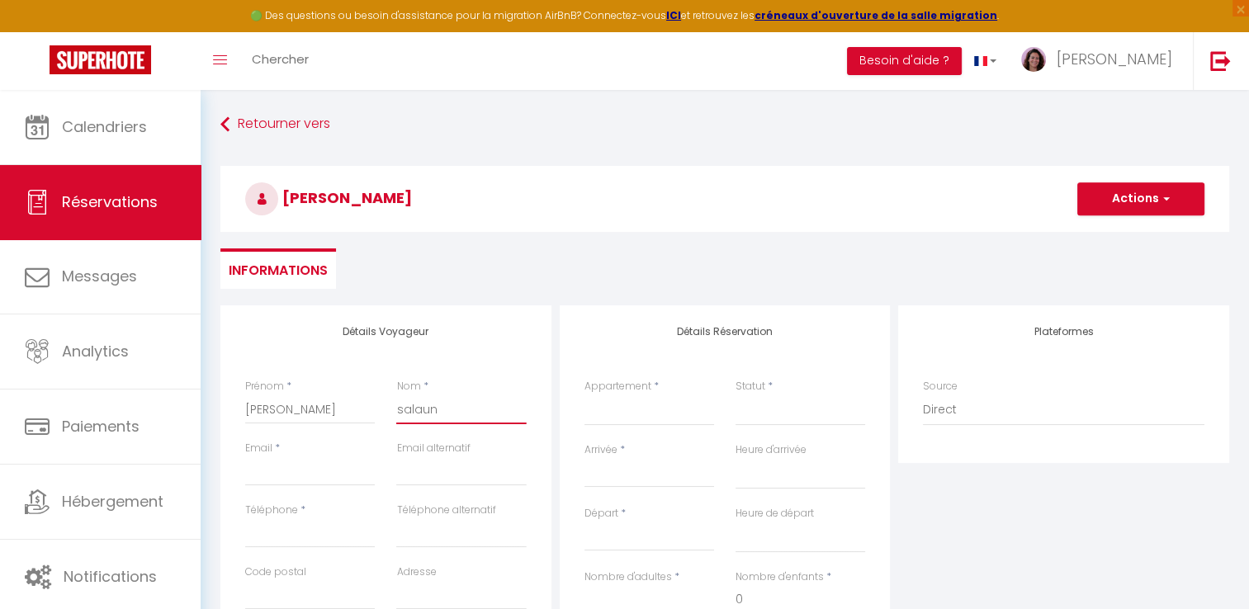
select select
checkbox input "false"
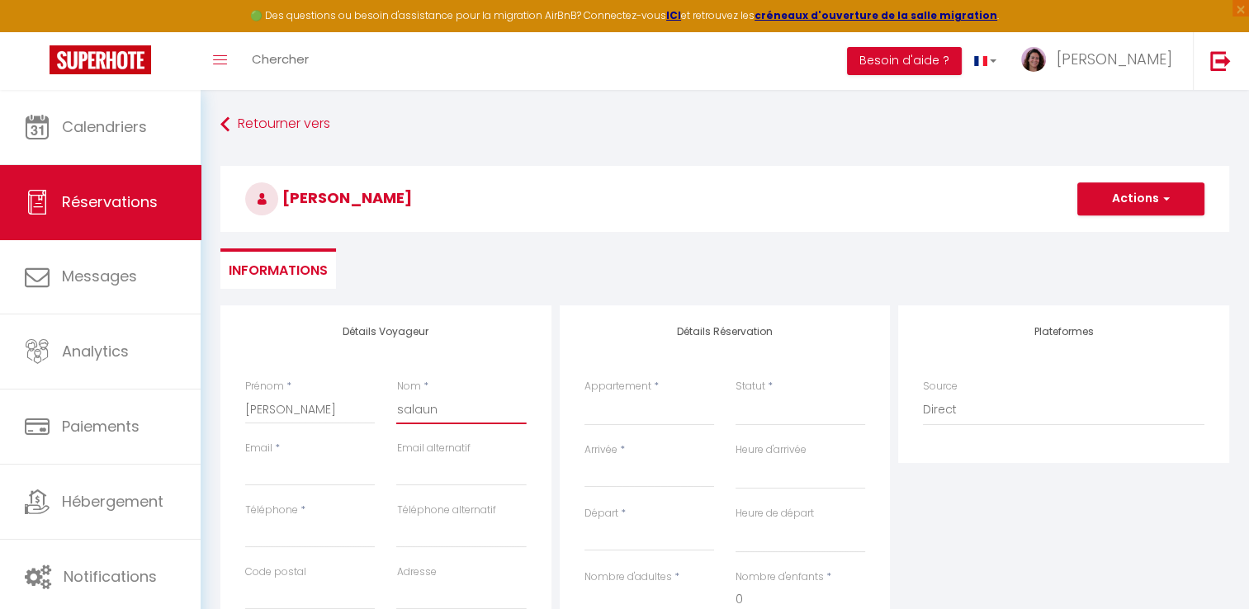
click at [404, 406] on input "salaun" at bounding box center [461, 410] width 130 height 30
type input "alaun"
select select
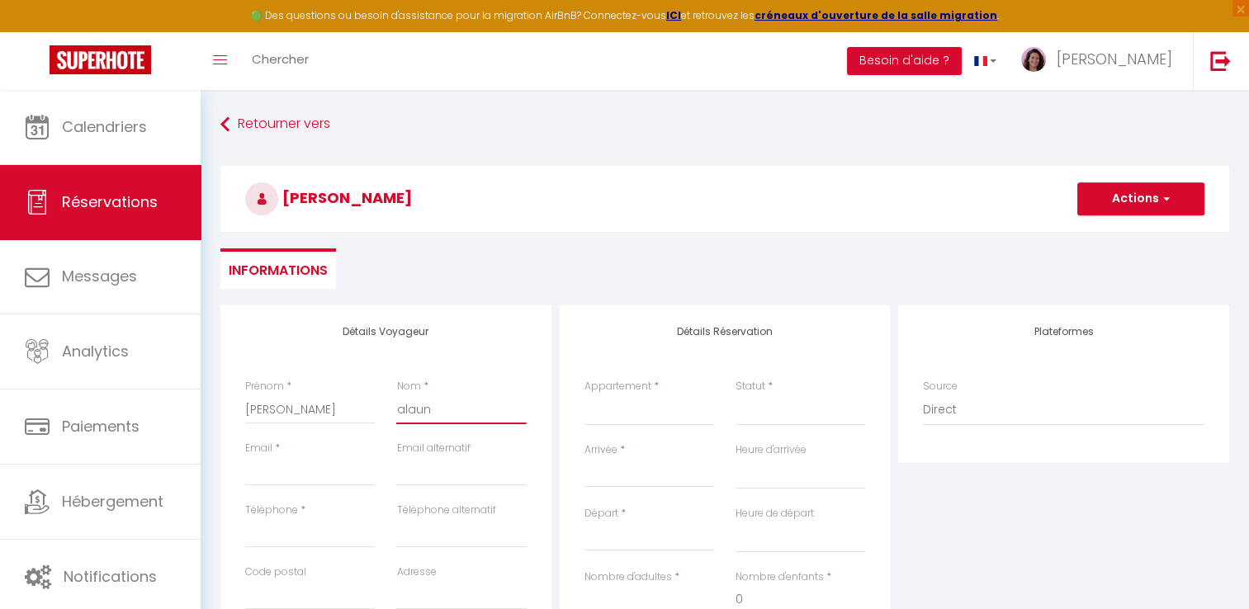
select select
checkbox input "false"
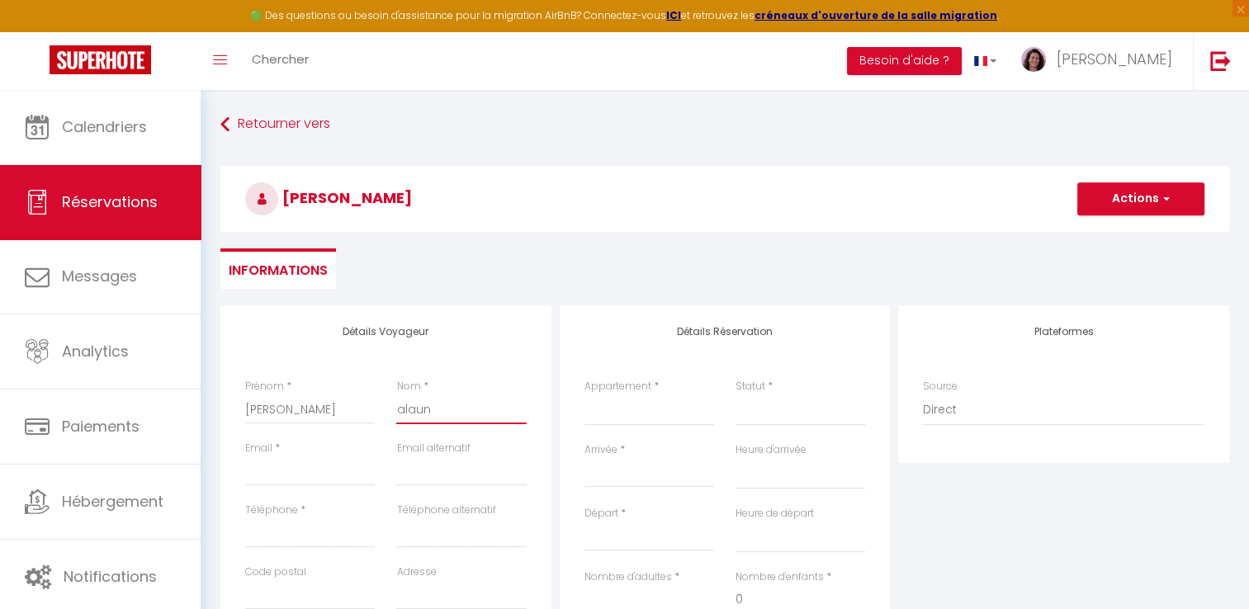
type input "Salaun"
select select
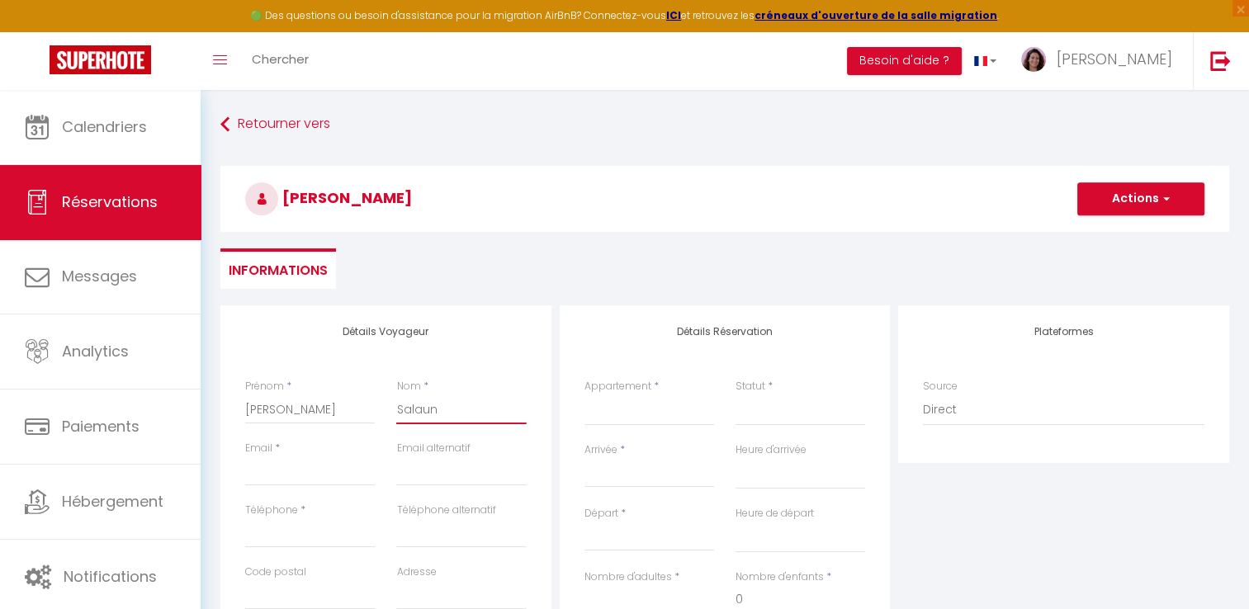
select select
checkbox input "false"
type input "Salaun"
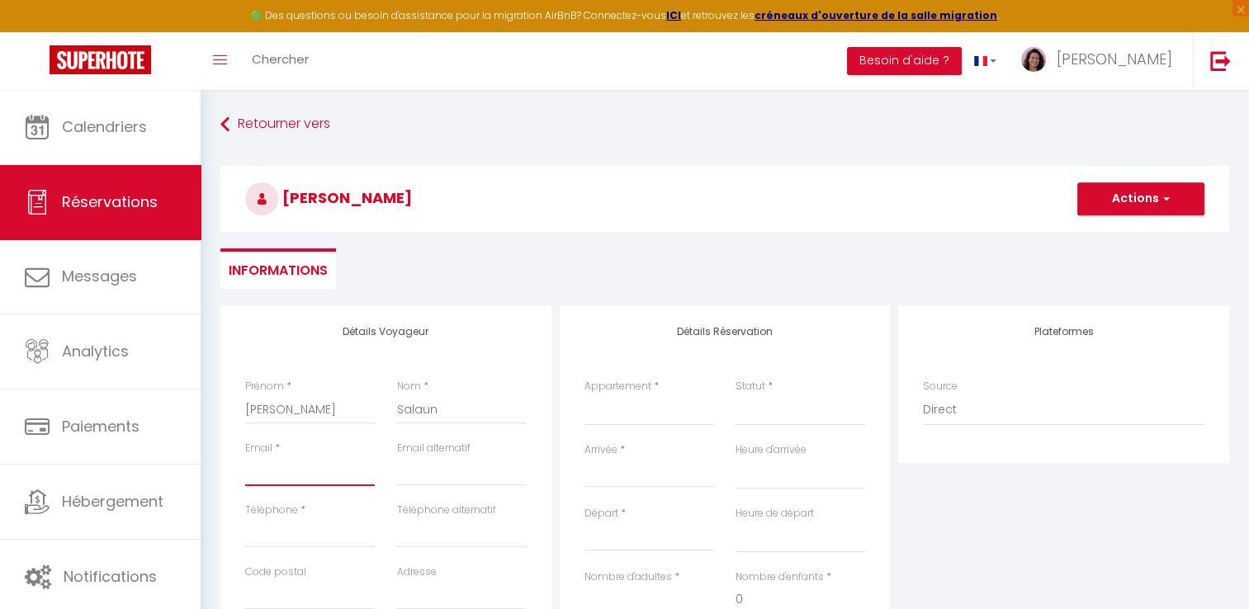
click at [267, 479] on input "Email client" at bounding box center [310, 472] width 130 height 30
type input "m"
select select
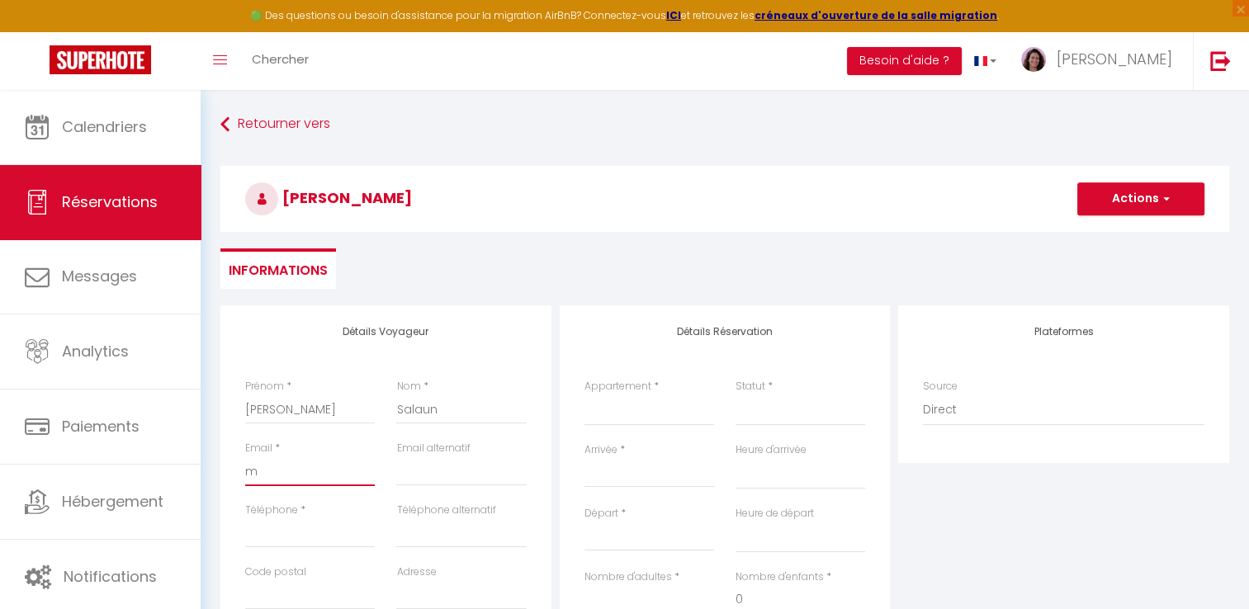
select select
click at [267, 537] on input "Téléphone" at bounding box center [310, 533] width 130 height 30
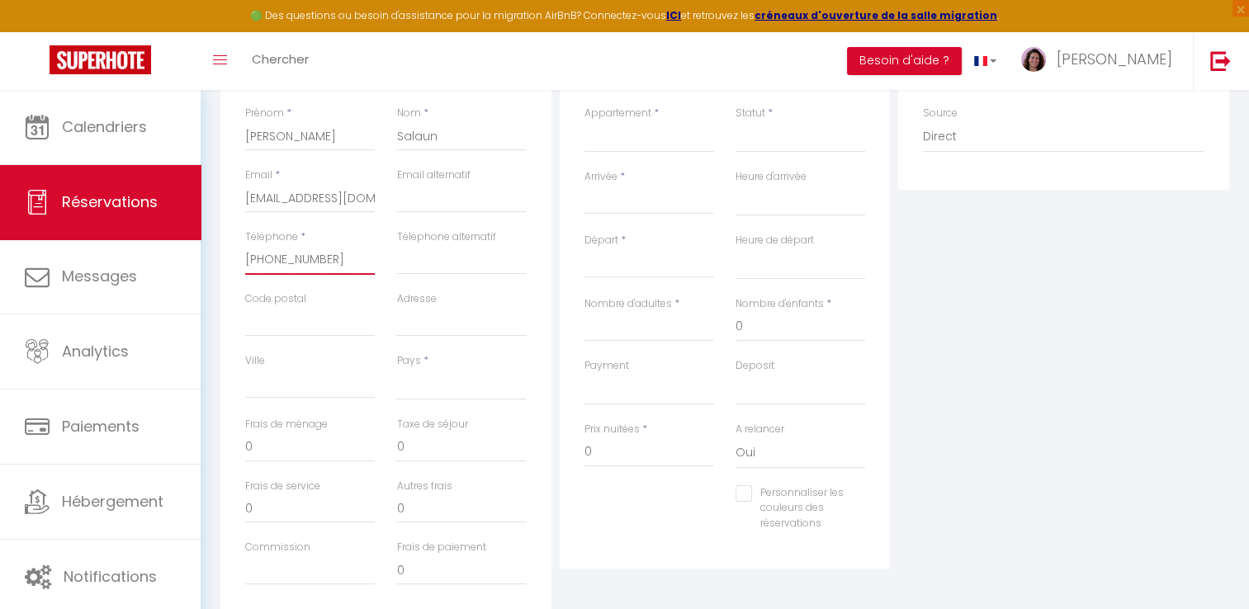
scroll to position [274, 0]
click at [274, 317] on input "Code postal" at bounding box center [310, 321] width 130 height 30
click at [440, 316] on input "Adresse" at bounding box center [461, 321] width 130 height 30
click at [401, 381] on select "[GEOGRAPHIC_DATA] [GEOGRAPHIC_DATA] [GEOGRAPHIC_DATA] [GEOGRAPHIC_DATA] [GEOGRA…" at bounding box center [461, 383] width 130 height 31
click at [396, 368] on select "[GEOGRAPHIC_DATA] [GEOGRAPHIC_DATA] [GEOGRAPHIC_DATA] [GEOGRAPHIC_DATA] [GEOGRA…" at bounding box center [461, 383] width 130 height 31
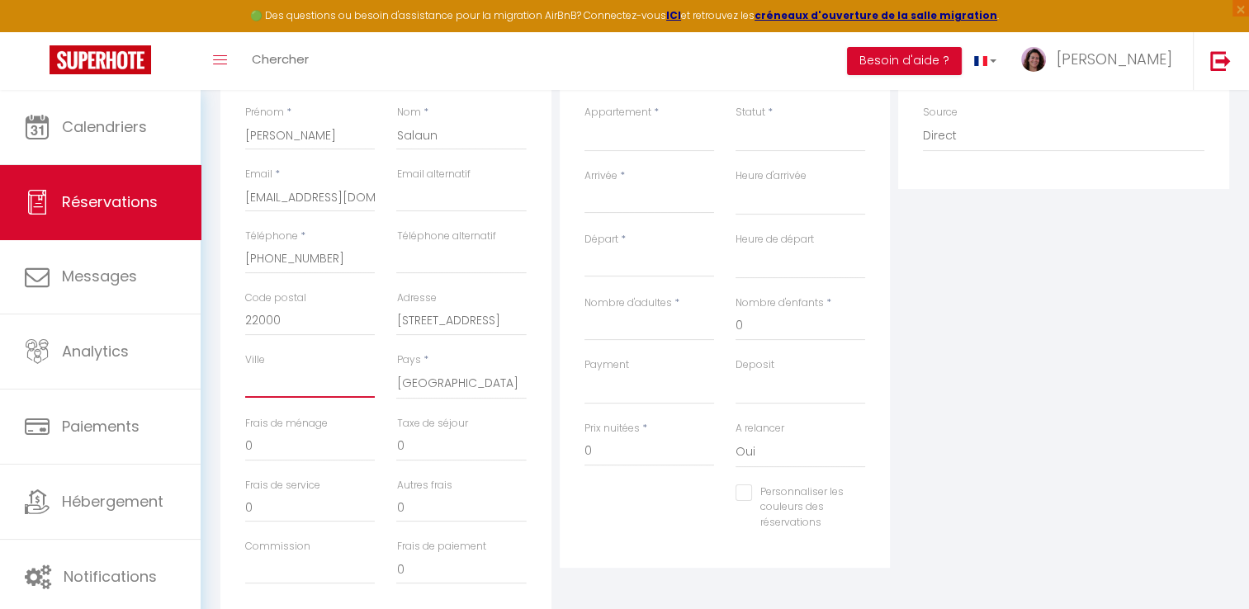
click at [261, 387] on input "Ville" at bounding box center [310, 383] width 130 height 30
click at [538, 485] on div "Détails Voyageur Prénom * [PERSON_NAME] * Salaun Email * [EMAIL_ADDRESS][DOMAIN…" at bounding box center [385, 326] width 331 height 590
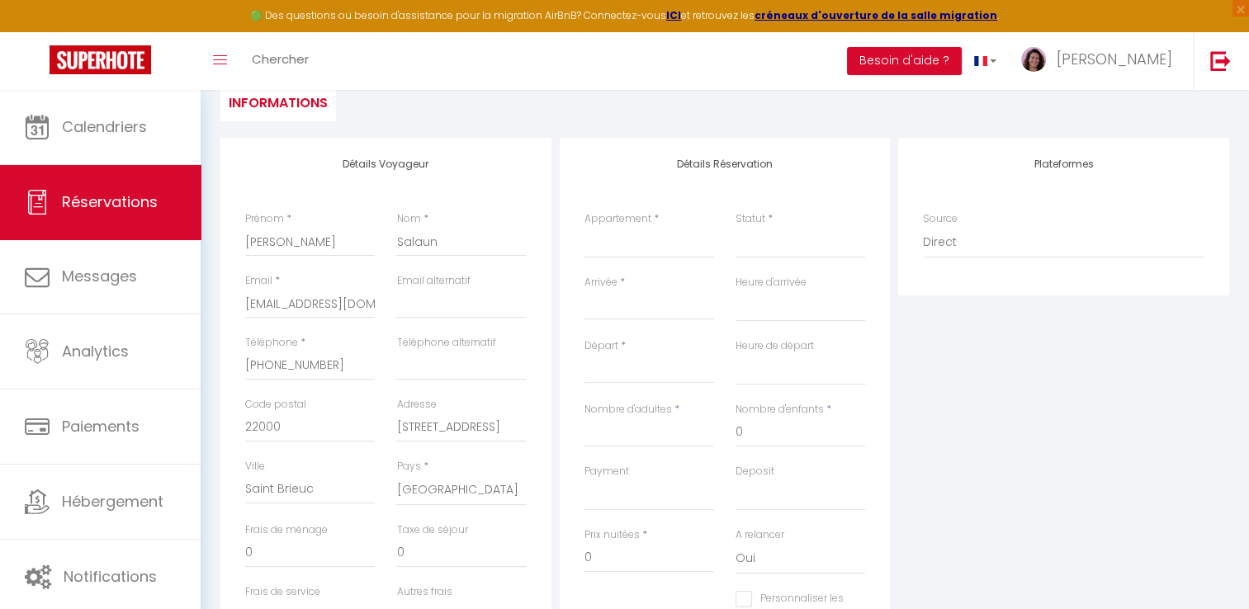
scroll to position [165, 0]
click at [618, 253] on select "Au Mont Pour Deux # [GEOGRAPHIC_DATA]# Au Mont Chez Nous #Jacuzzi et Sauna# Au …" at bounding box center [650, 245] width 130 height 31
click at [585, 230] on select "Au Mont Pour Deux # [GEOGRAPHIC_DATA]# Au Mont Chez Nous #Jacuzzi et Sauna# Au …" at bounding box center [650, 245] width 130 height 31
click at [781, 234] on select "Confirmé Non Confirmé [PERSON_NAME] par le voyageur No Show Request" at bounding box center [801, 245] width 130 height 31
click at [736, 230] on select "Confirmé Non Confirmé [PERSON_NAME] par le voyageur No Show Request" at bounding box center [801, 245] width 130 height 31
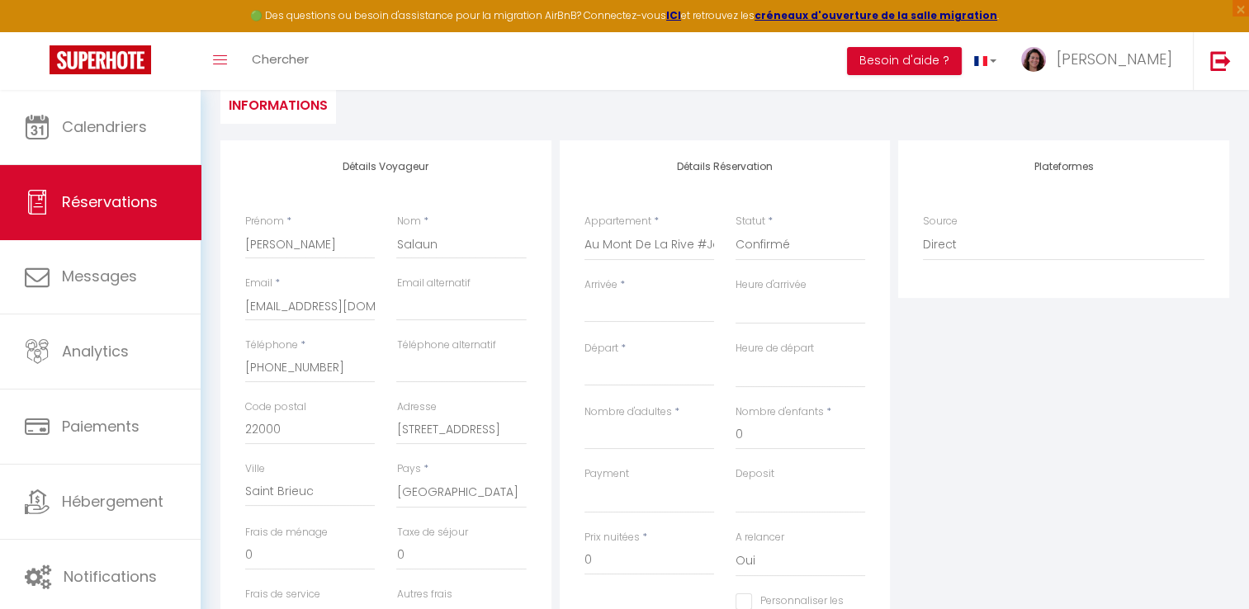
click at [611, 315] on input "Arrivée" at bounding box center [650, 309] width 130 height 21
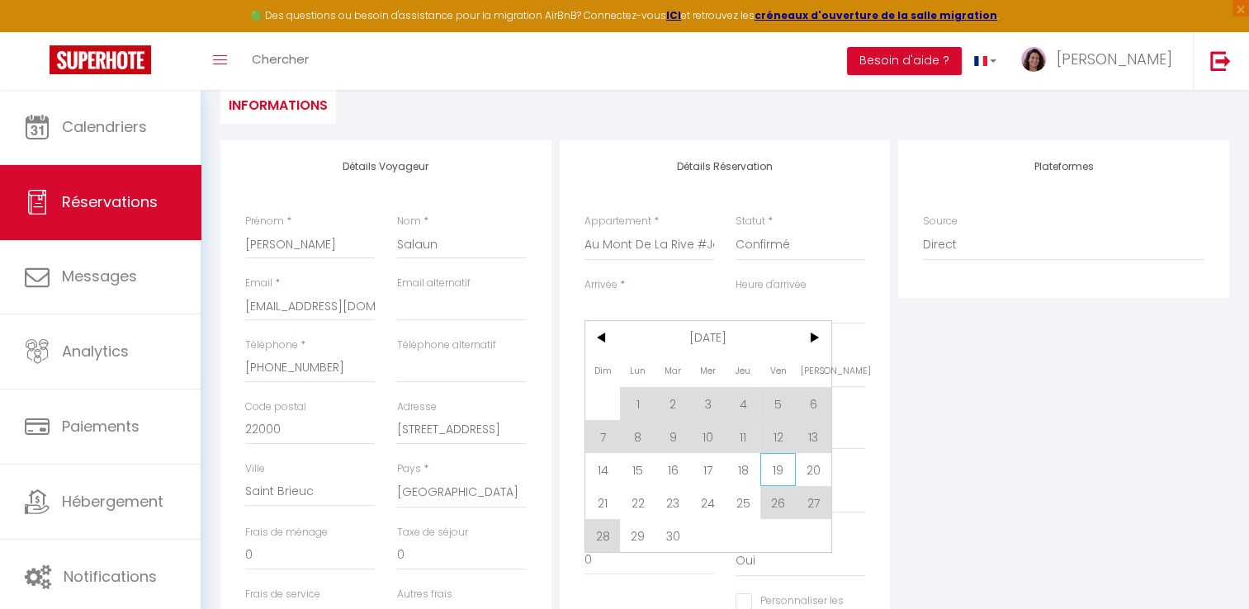
click at [779, 466] on span "19" at bounding box center [778, 469] width 36 height 33
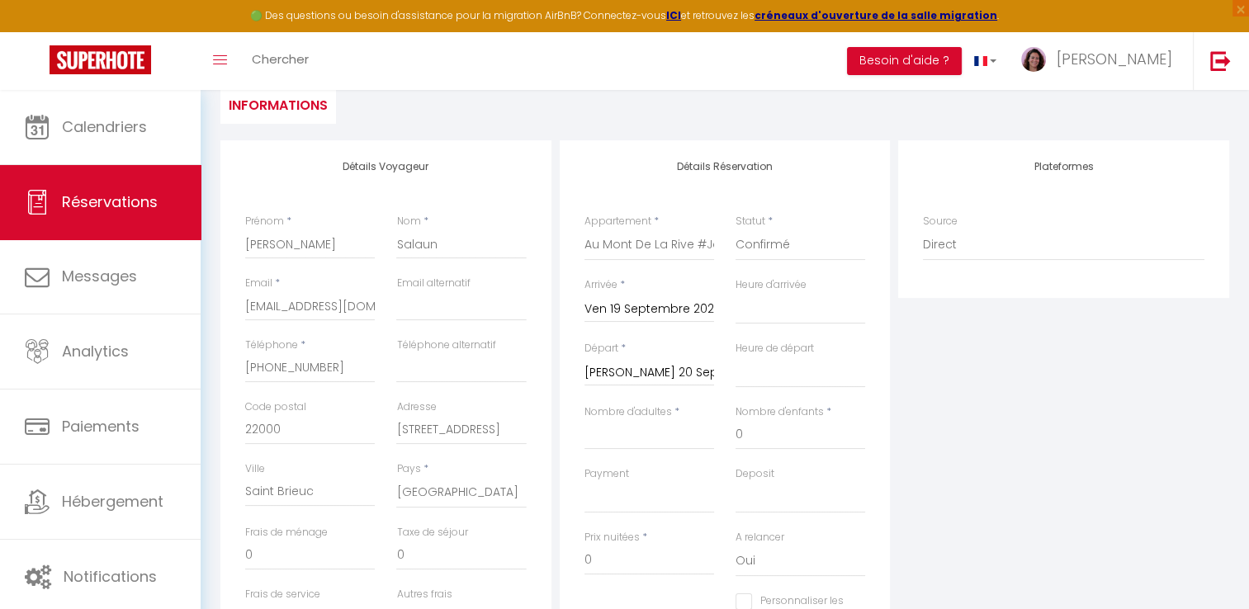
click at [629, 376] on input "[PERSON_NAME] 20 Septembre 2025" at bounding box center [650, 372] width 130 height 21
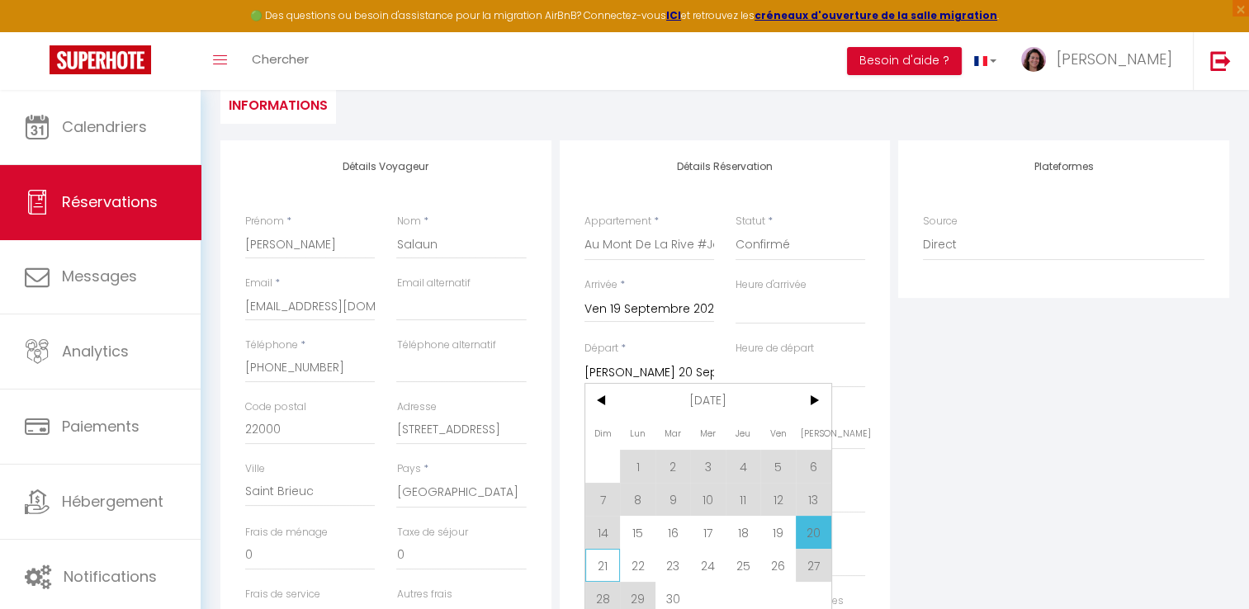
click at [593, 568] on span "21" at bounding box center [603, 565] width 36 height 33
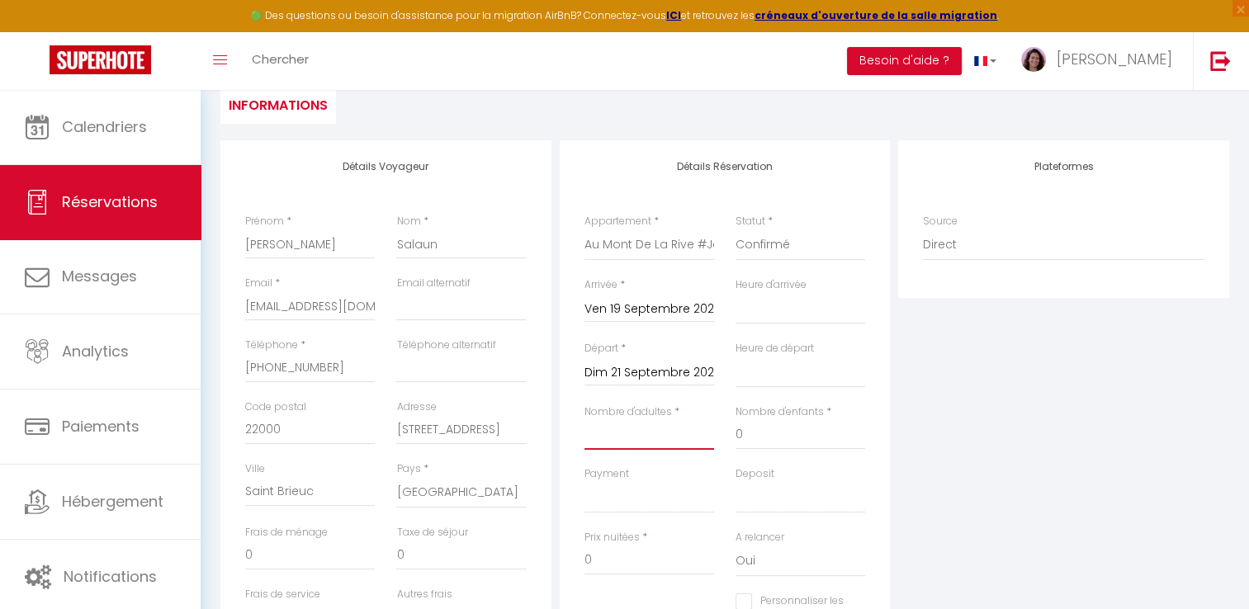
click at [622, 445] on input "Nombre d'adultes" at bounding box center [650, 435] width 130 height 30
click at [760, 434] on input "0" at bounding box center [801, 435] width 130 height 30
click at [915, 438] on div "Plateformes Source Direct [DOMAIN_NAME] [DOMAIN_NAME] Chalet montagne Expedia G…" at bounding box center [1063, 435] width 339 height 590
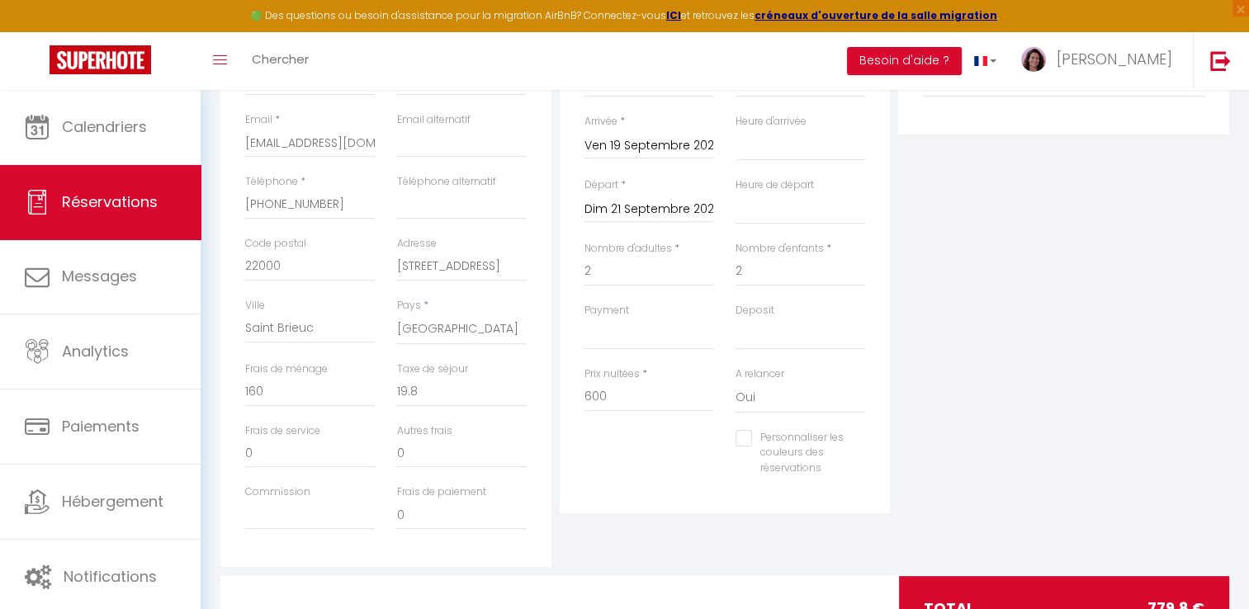
scroll to position [343, 0]
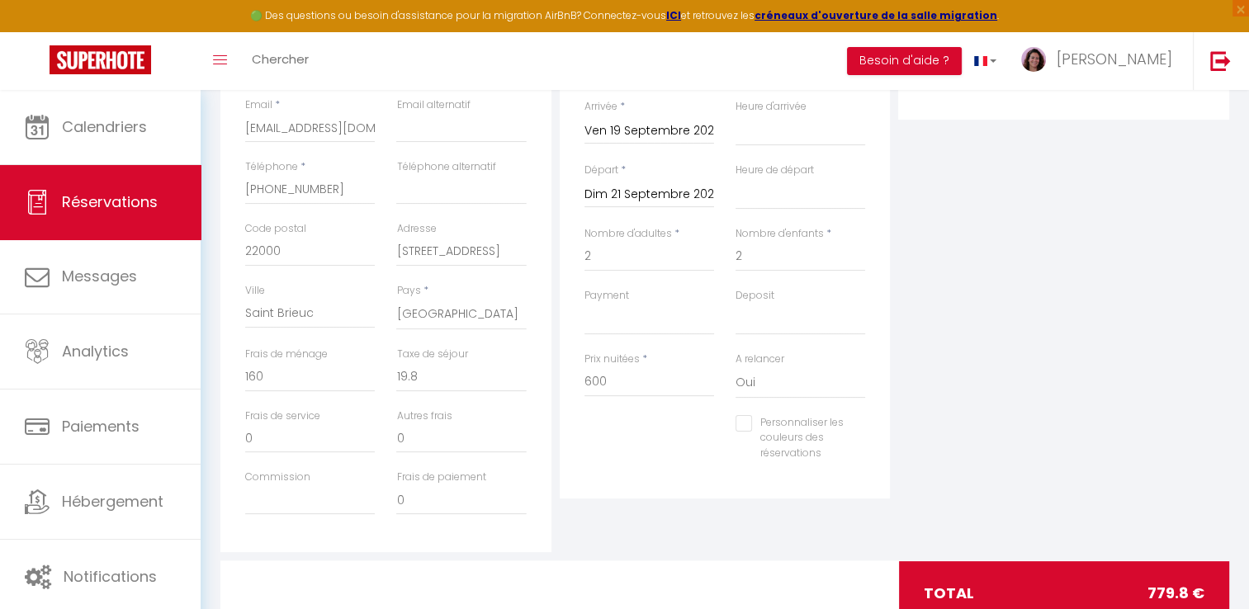
click at [748, 423] on input "Personnaliser les couleurs des réservations" at bounding box center [790, 423] width 109 height 17
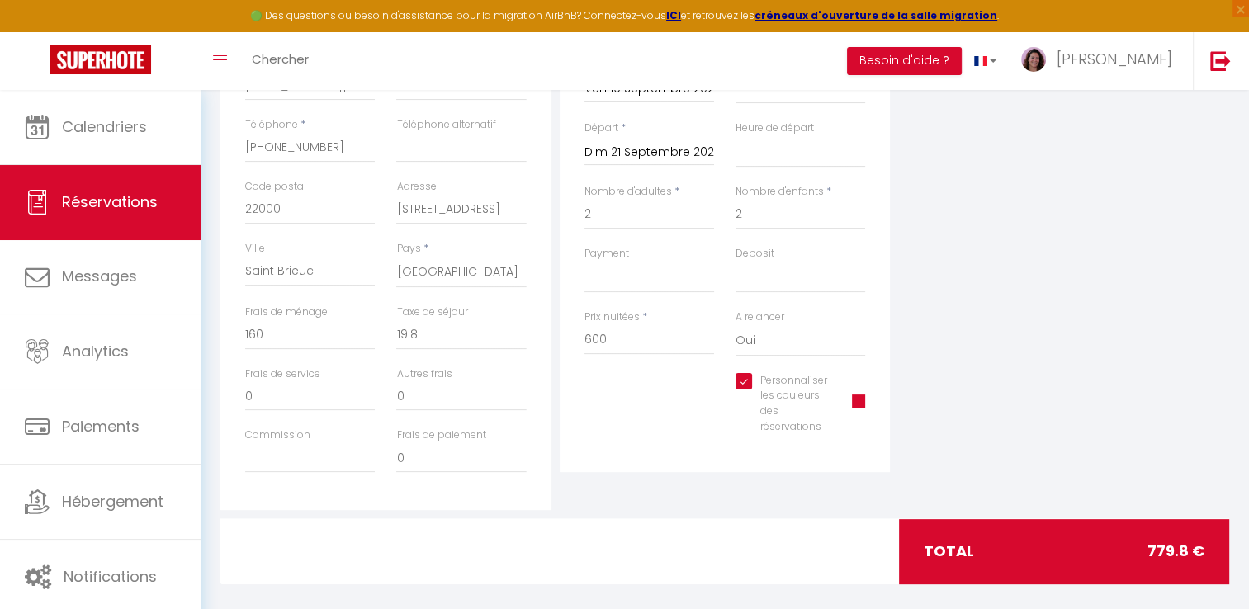
scroll to position [401, 0]
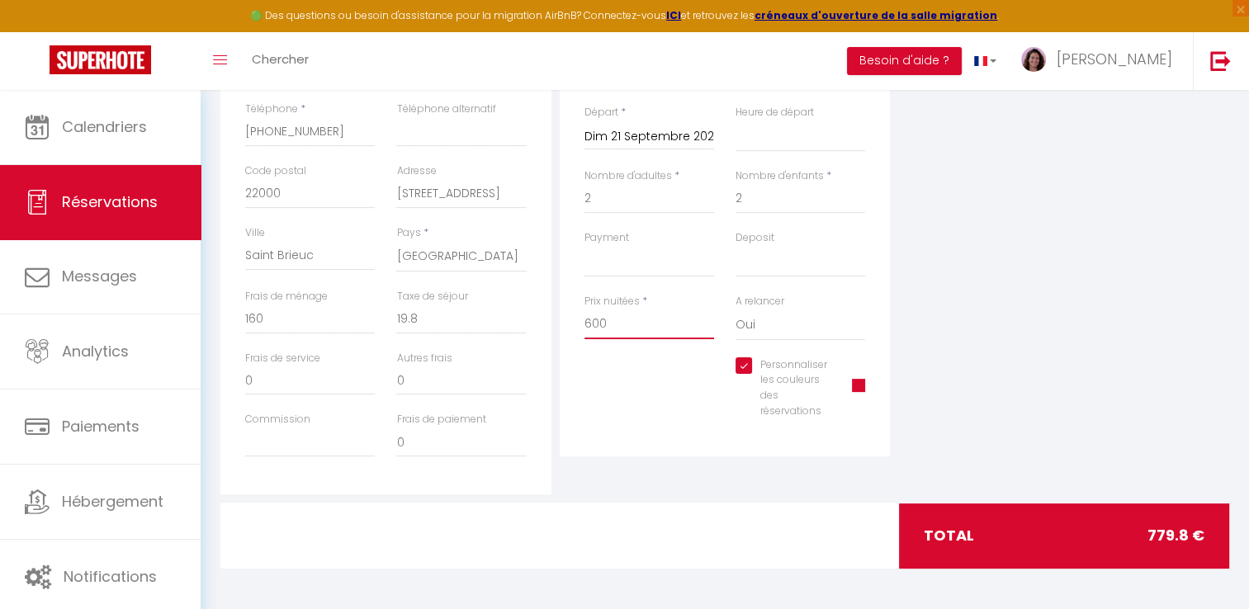
click at [593, 321] on input "600" at bounding box center [650, 325] width 130 height 30
click at [613, 320] on input "400" at bounding box center [650, 325] width 130 height 30
click at [641, 381] on div "Personnaliser les couleurs des réservations #D7092E" at bounding box center [725, 396] width 303 height 78
click at [638, 323] on input "420.2" at bounding box center [650, 325] width 130 height 30
click at [689, 405] on div "Personnaliser les couleurs des réservations #D7092E" at bounding box center [725, 396] width 303 height 78
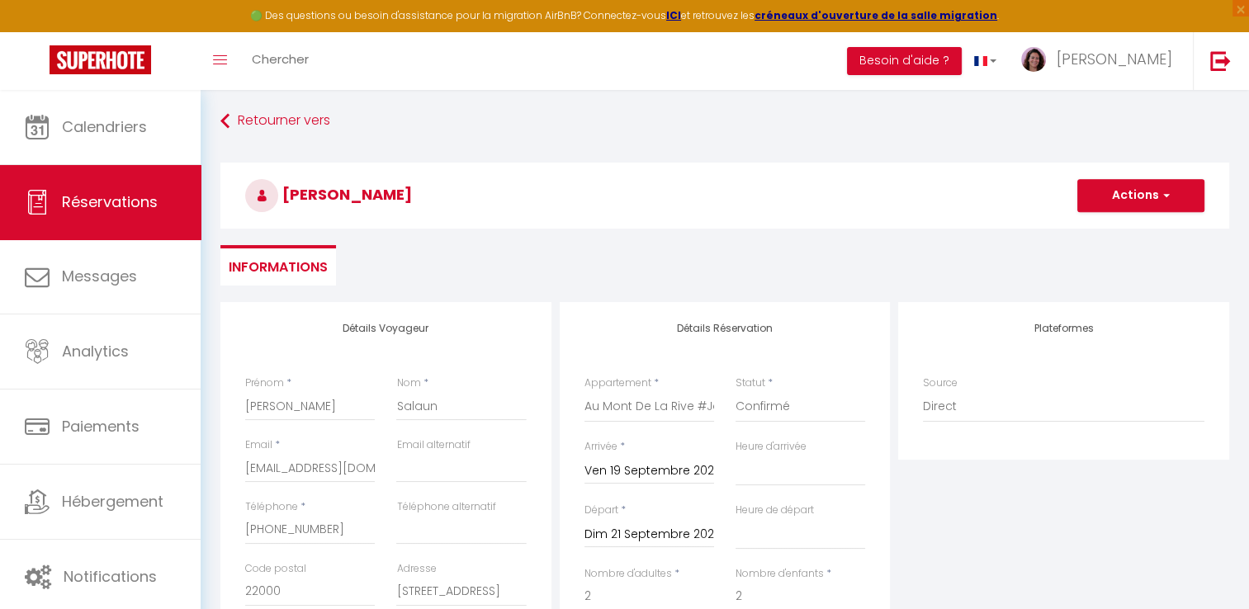
scroll to position [0, 0]
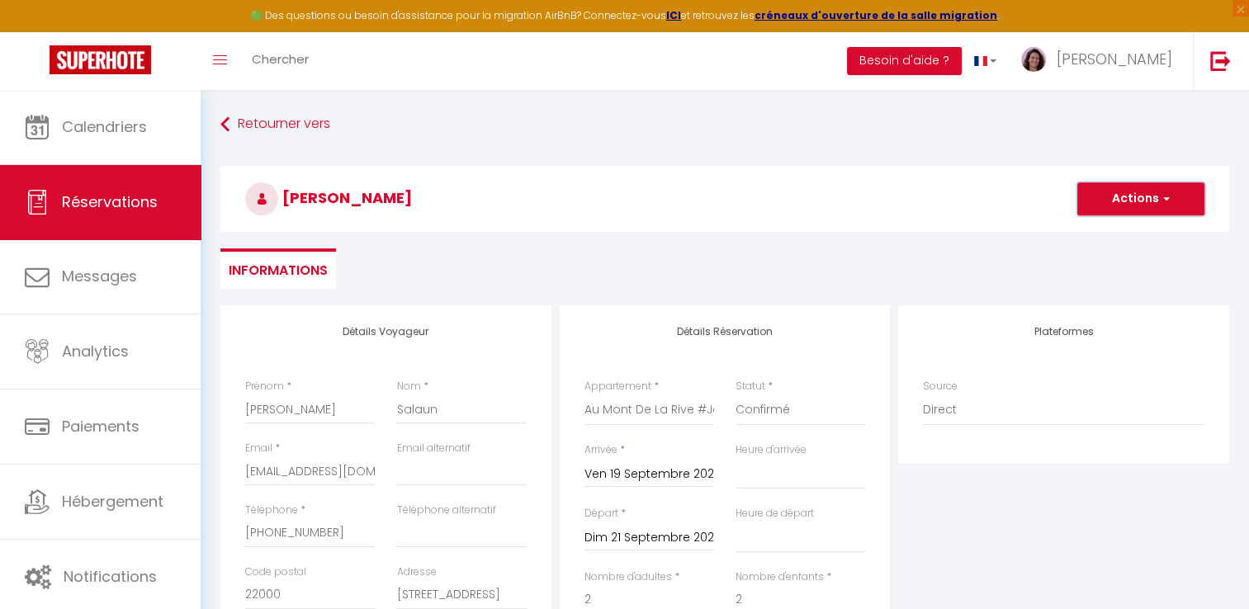
click at [1176, 192] on button "Actions" at bounding box center [1140, 198] width 127 height 33
click at [1096, 236] on link "Enregistrer" at bounding box center [1124, 235] width 130 height 21
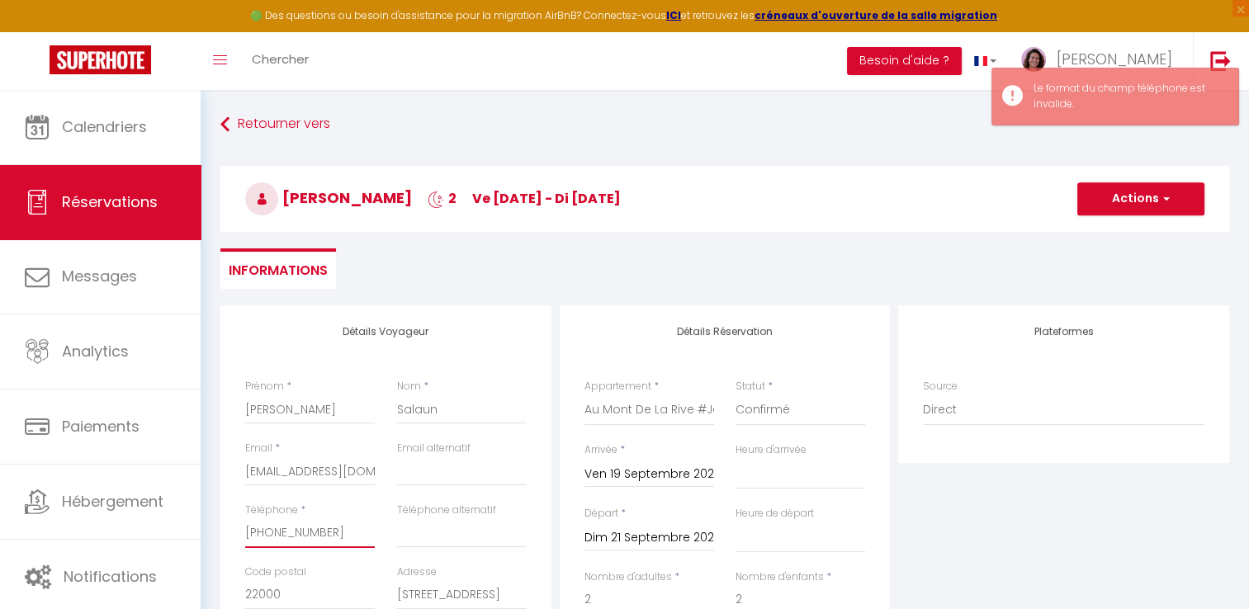
click at [264, 533] on input "[PHONE_NUMBER]" at bounding box center [310, 533] width 130 height 30
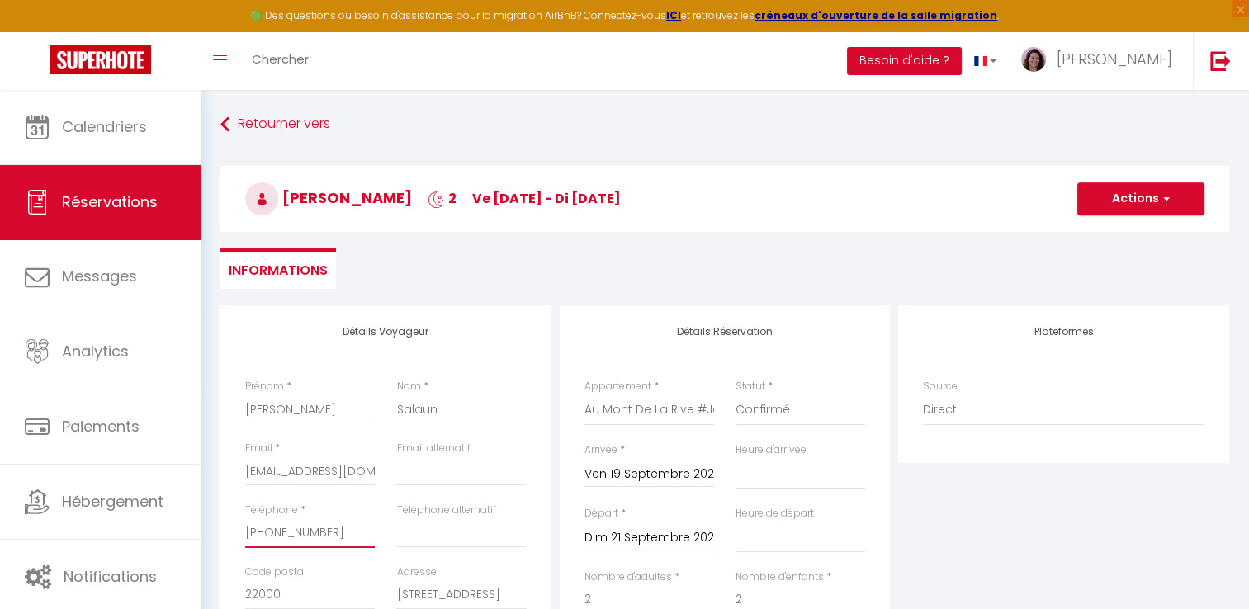
click at [263, 533] on input "[PHONE_NUMBER]" at bounding box center [310, 533] width 130 height 30
click at [275, 533] on input "[PHONE_NUMBER]" at bounding box center [310, 533] width 130 height 30
click at [289, 532] on input "063723.92.86" at bounding box center [310, 533] width 130 height 30
click at [303, 532] on input "06372392.86" at bounding box center [310, 533] width 130 height 30
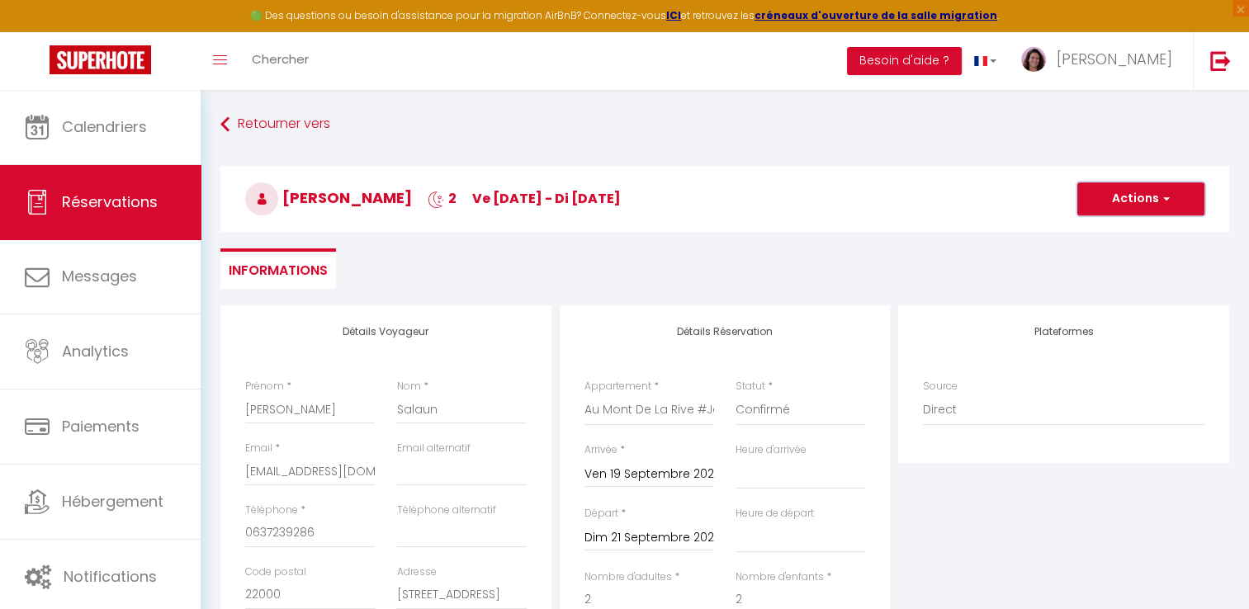
click at [1139, 200] on button "Actions" at bounding box center [1140, 198] width 127 height 33
click at [1127, 233] on link "Enregistrer" at bounding box center [1124, 235] width 130 height 21
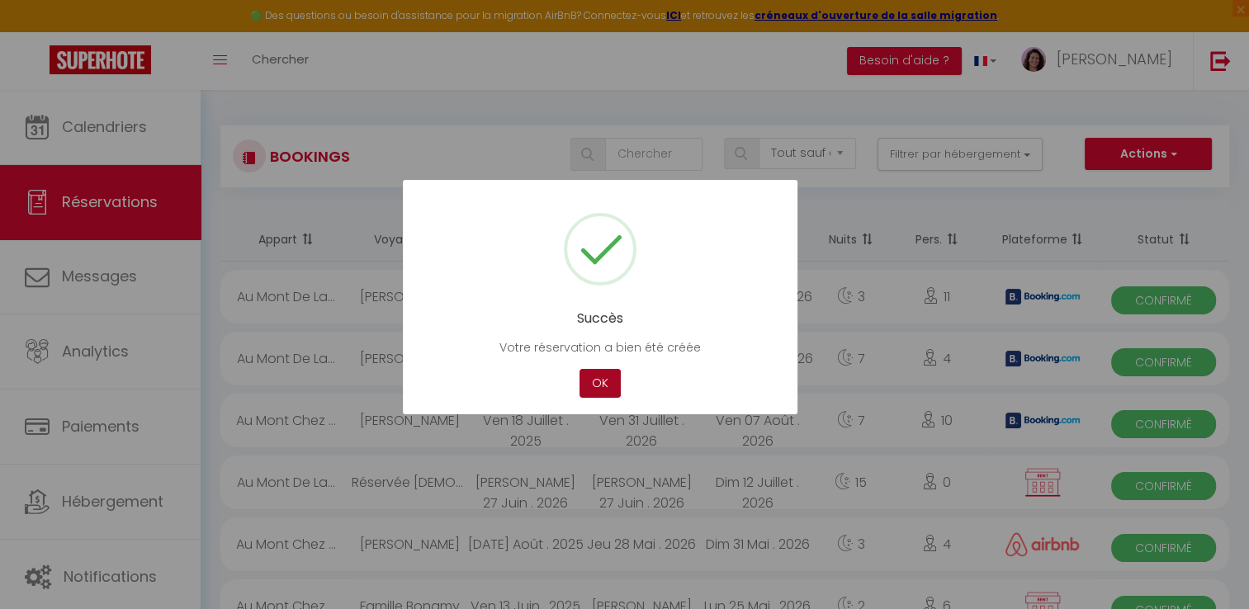
click at [604, 383] on button "OK" at bounding box center [600, 383] width 41 height 29
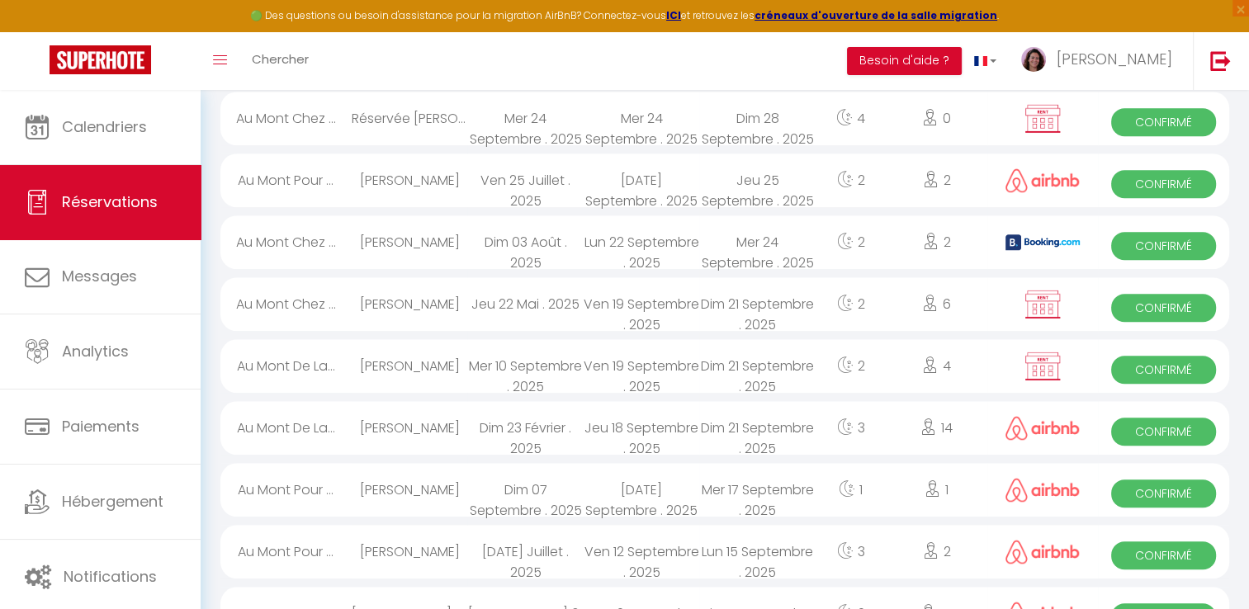
scroll to position [1371, 0]
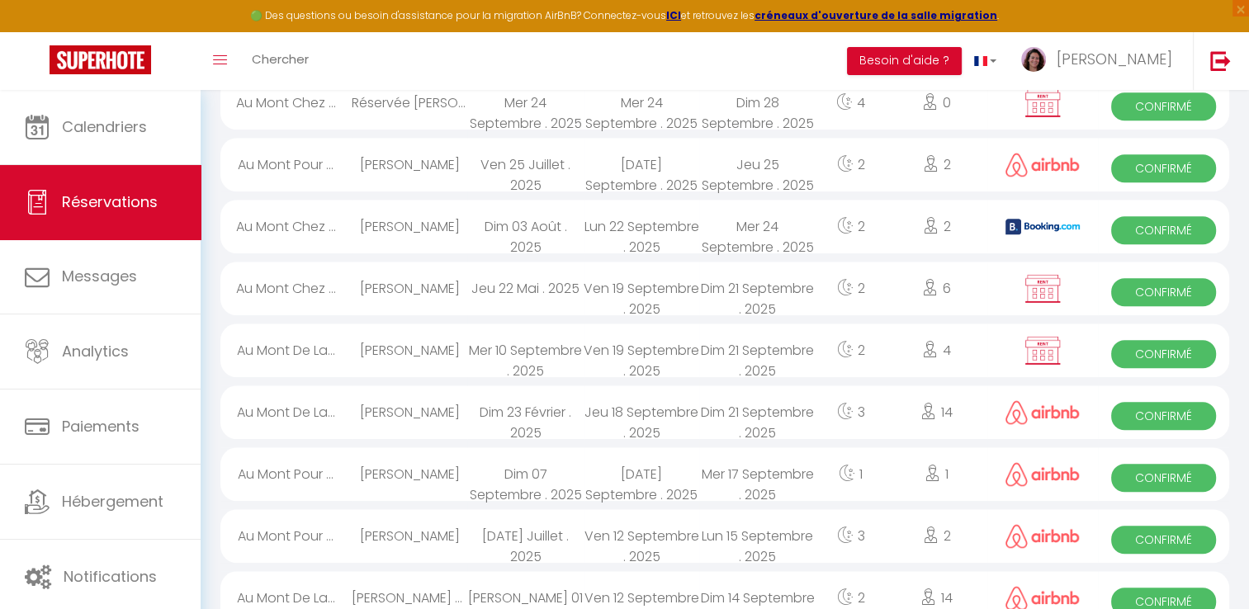
click at [561, 353] on div "Mer 10 Septembre . 2025" at bounding box center [525, 351] width 116 height 54
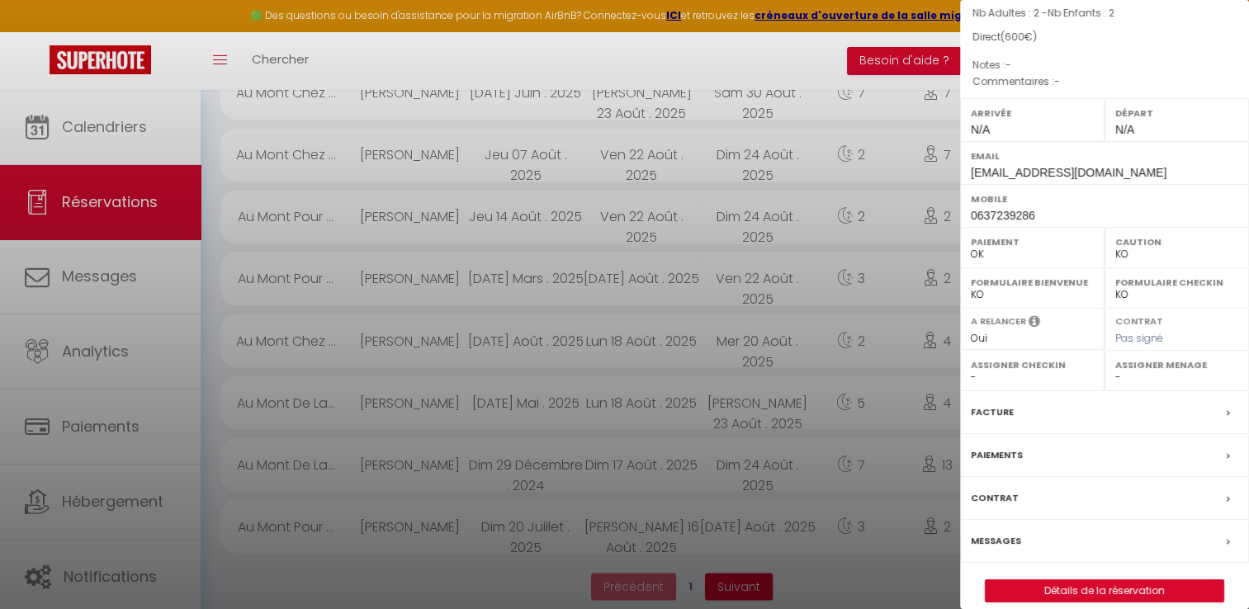
scroll to position [173, 0]
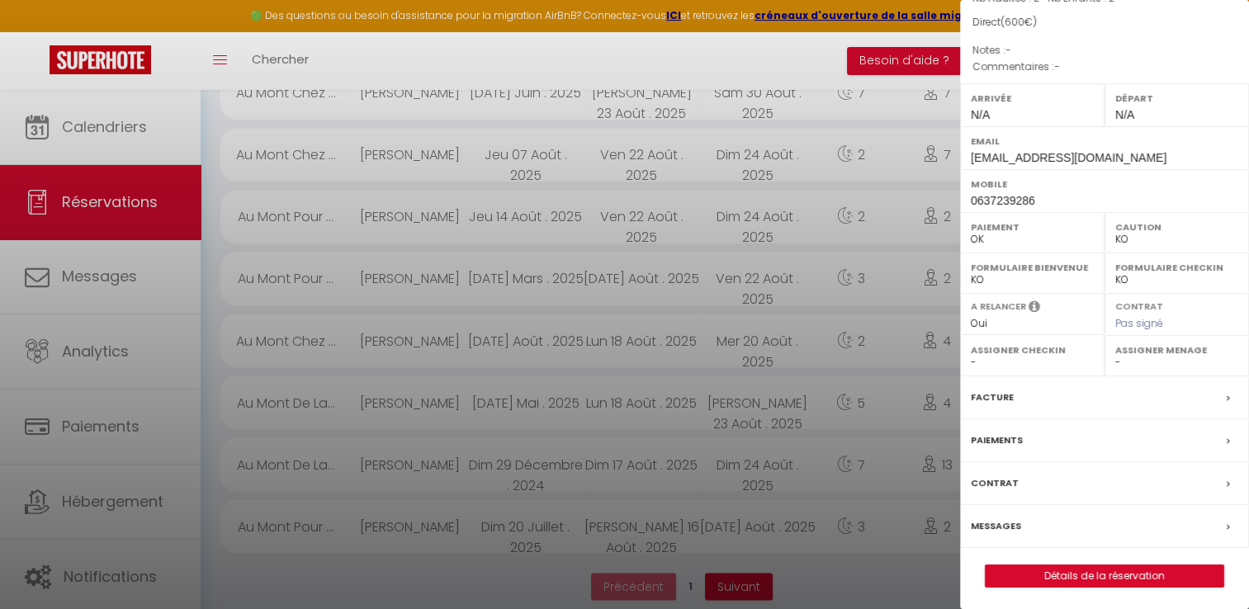
click at [1007, 399] on label "Facture" at bounding box center [992, 397] width 43 height 17
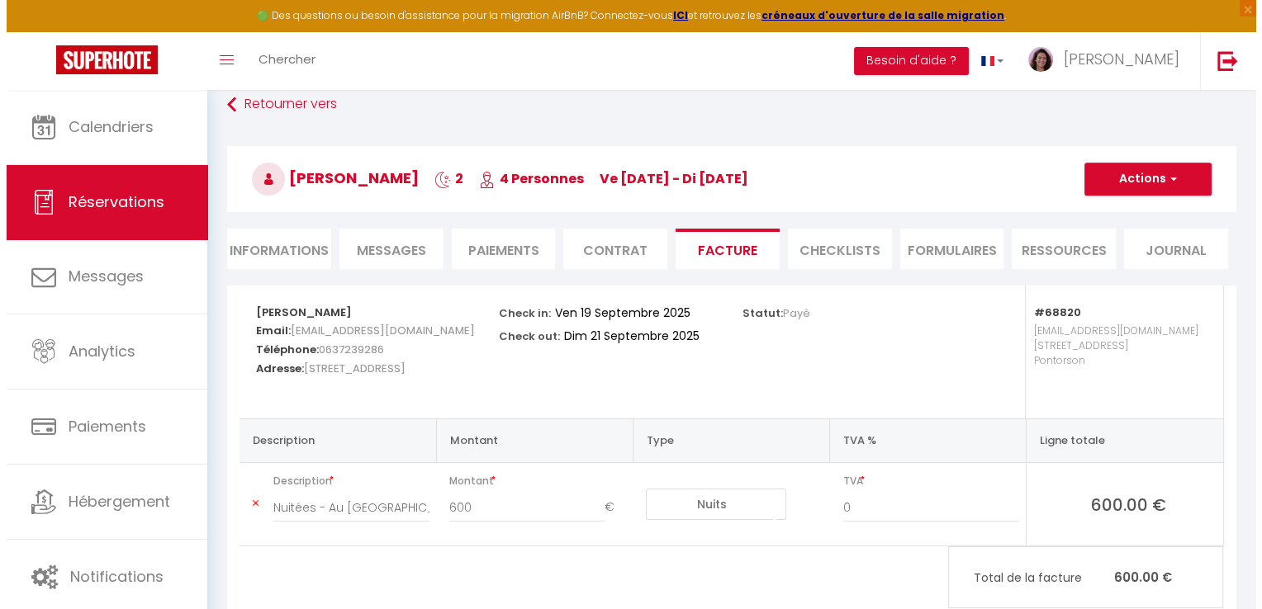
scroll to position [13, 0]
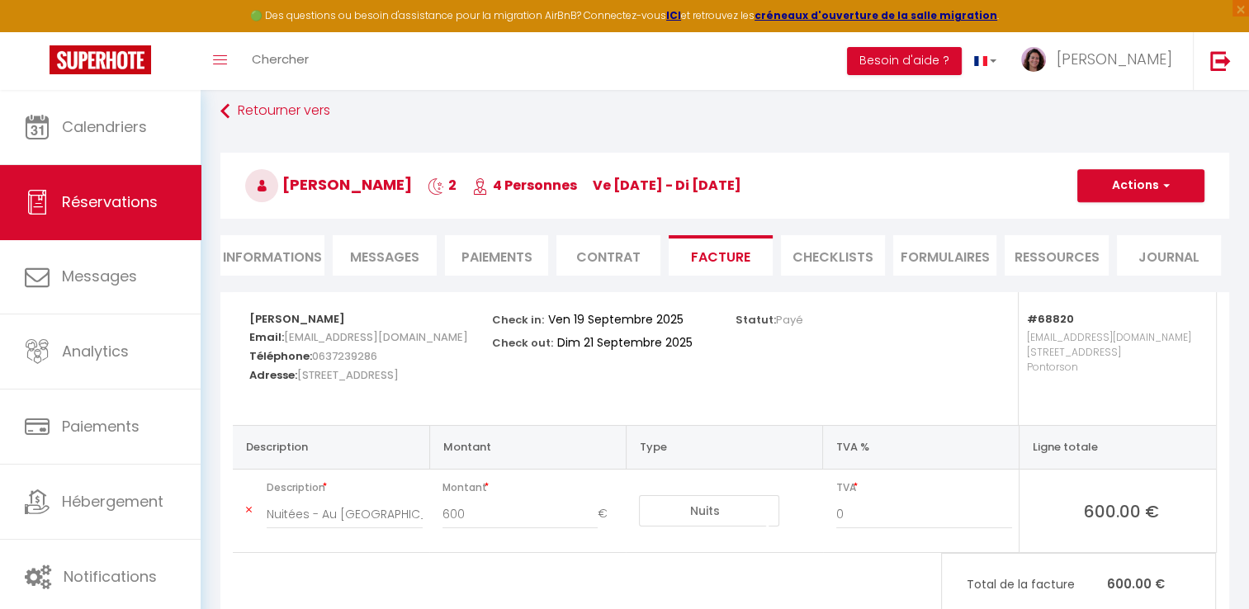
click at [504, 260] on li "Paiements" at bounding box center [497, 255] width 104 height 40
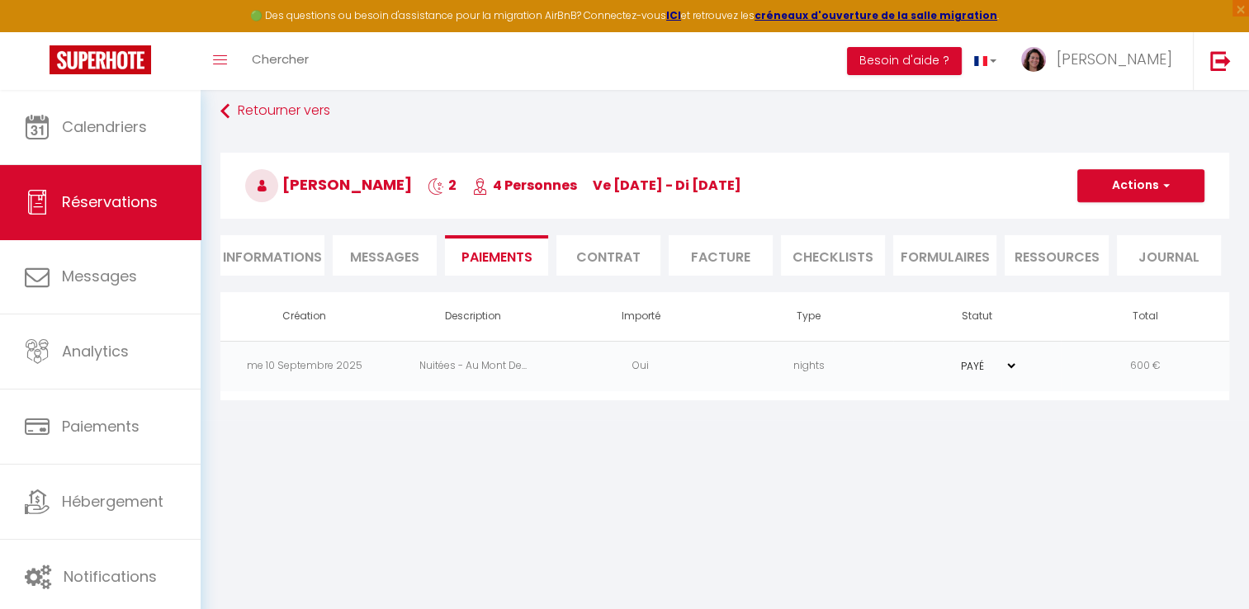
click at [593, 253] on li "Contrat" at bounding box center [608, 255] width 104 height 40
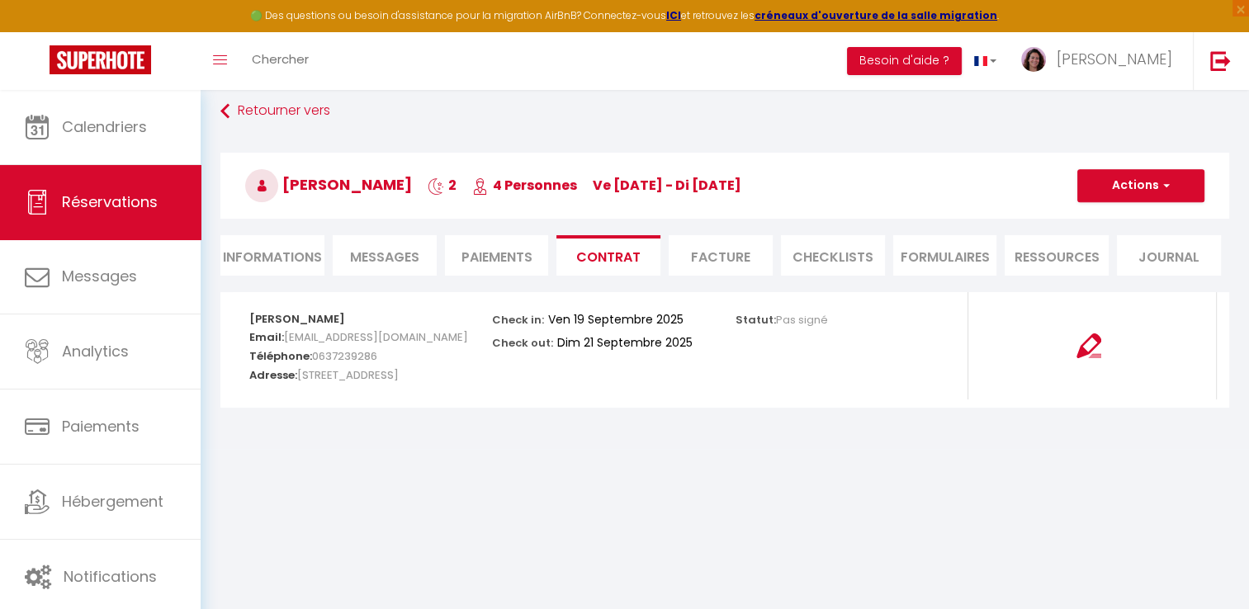
click at [291, 253] on li "Informations" at bounding box center [272, 255] width 104 height 40
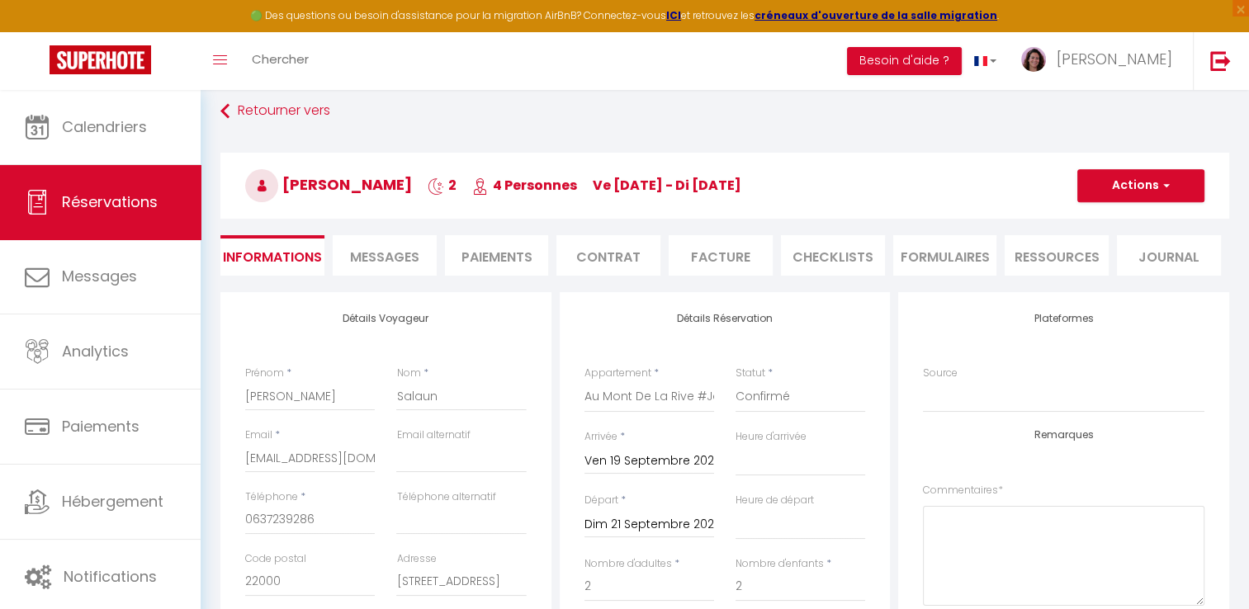
click at [393, 256] on span "Messages" at bounding box center [384, 257] width 69 height 19
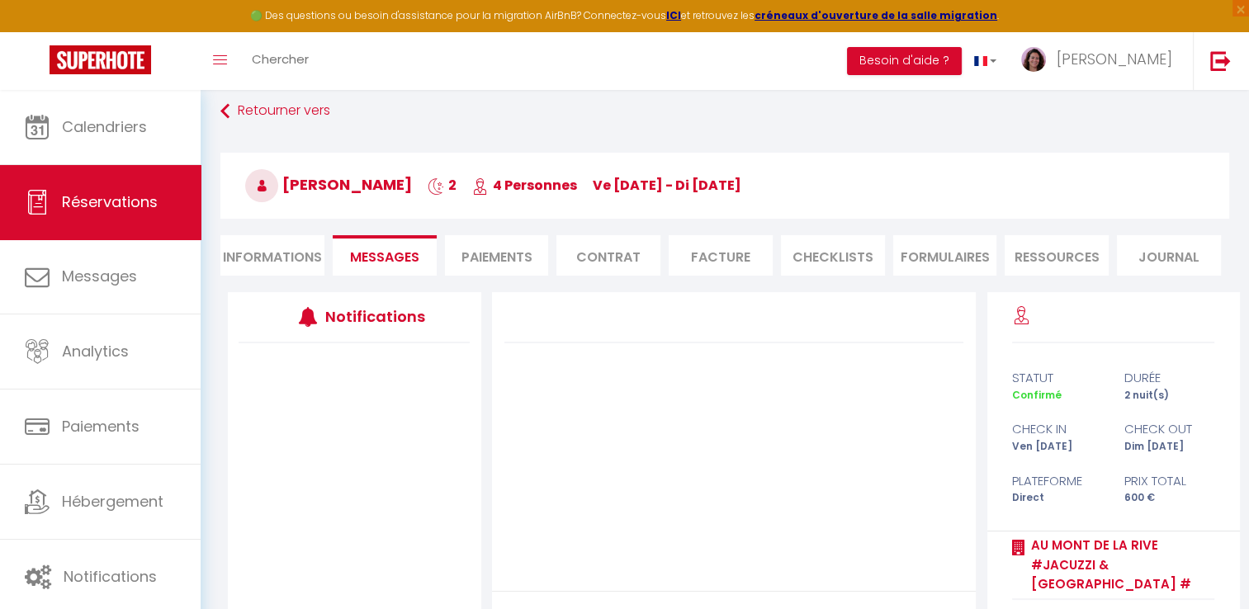
click at [504, 255] on li "Paiements" at bounding box center [497, 255] width 104 height 40
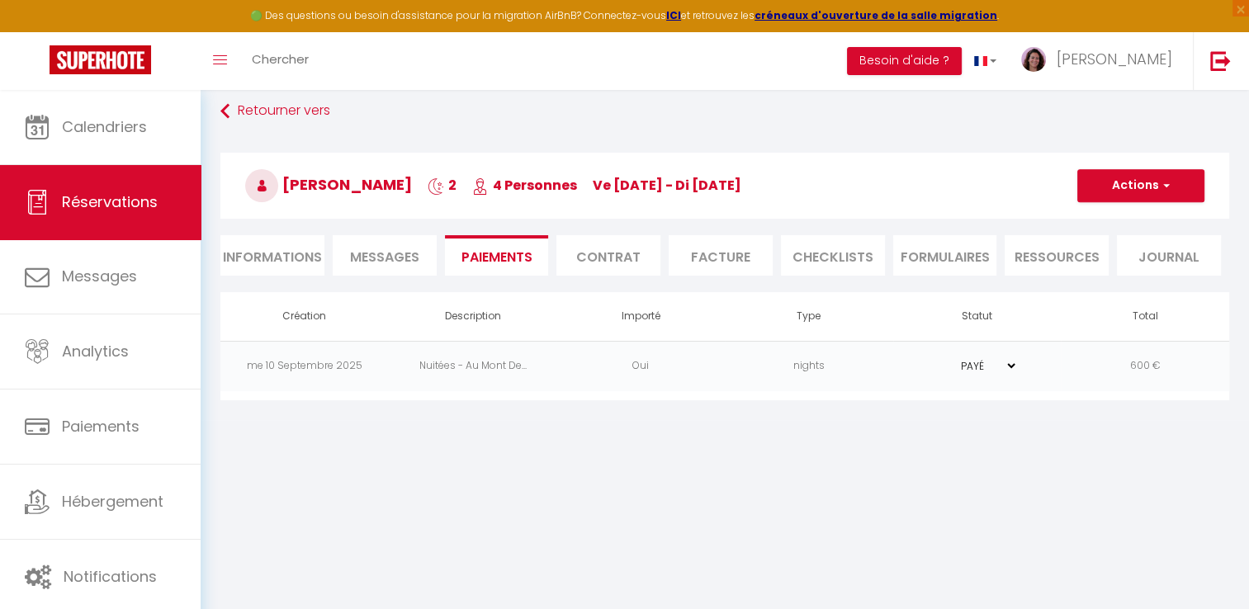
click at [601, 252] on li "Contrat" at bounding box center [608, 255] width 104 height 40
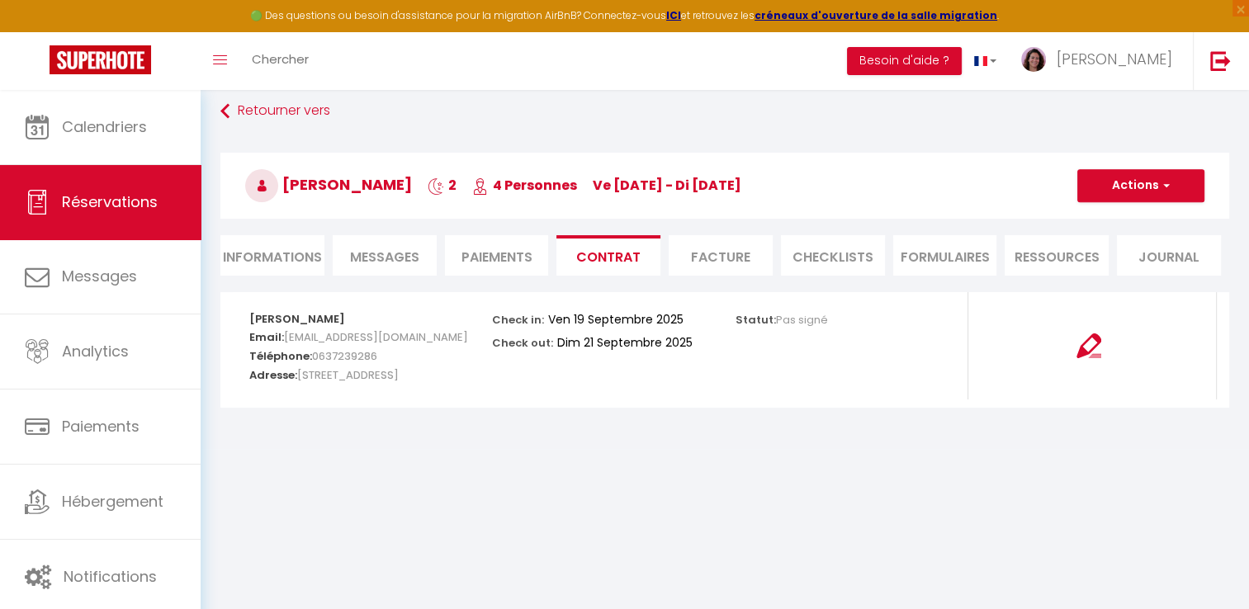
click at [725, 263] on li "Facture" at bounding box center [721, 255] width 104 height 40
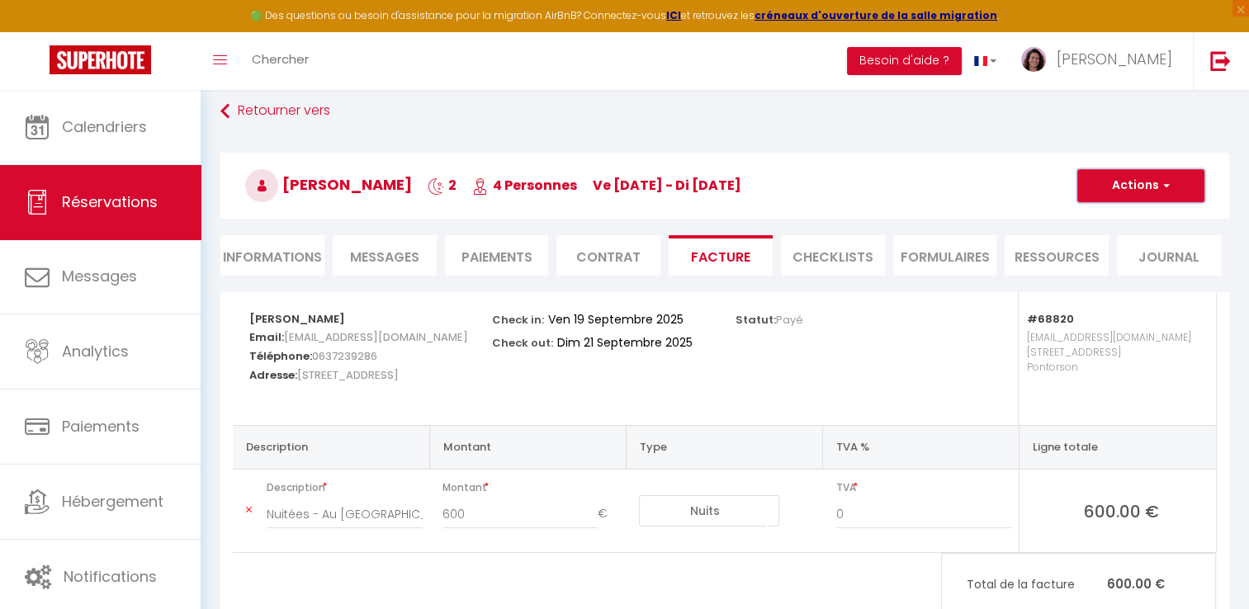
click at [1151, 186] on button "Actions" at bounding box center [1140, 185] width 127 height 33
click at [1128, 240] on link "Aperçu et éditer" at bounding box center [1128, 243] width 139 height 21
click at [847, 511] on input "0" at bounding box center [924, 514] width 177 height 30
click at [905, 371] on div "Statut: Payé" at bounding box center [846, 358] width 243 height 133
click at [1146, 190] on button "Actions" at bounding box center [1140, 185] width 127 height 33
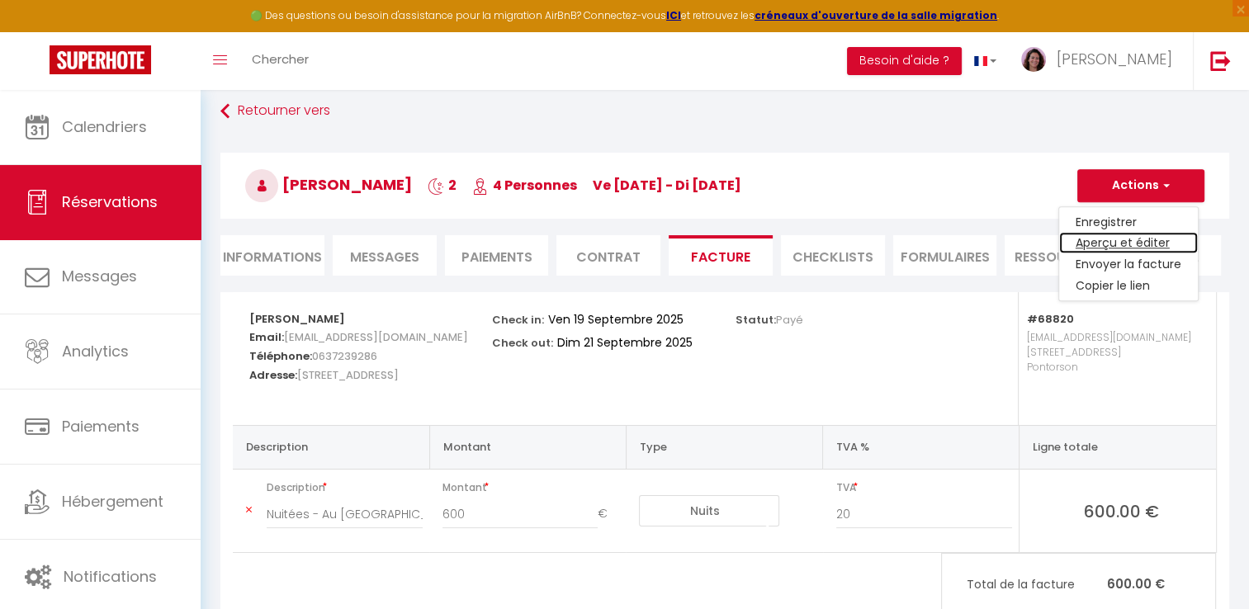
click at [1140, 239] on link "Aperçu et éditer" at bounding box center [1128, 243] width 139 height 21
click at [1169, 192] on button "Actions" at bounding box center [1140, 185] width 127 height 33
click at [1123, 216] on link "Enregistrer" at bounding box center [1128, 221] width 139 height 21
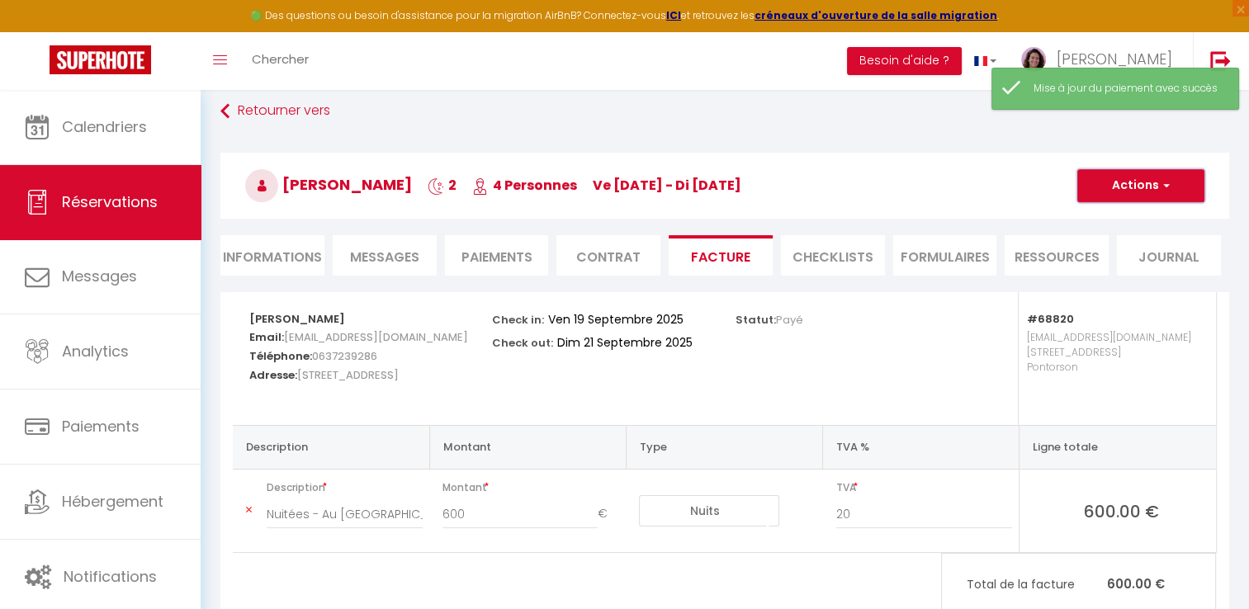
click at [1161, 187] on span "button" at bounding box center [1164, 185] width 10 height 15
click at [1146, 244] on link "Aperçu et éditer" at bounding box center [1128, 243] width 139 height 21
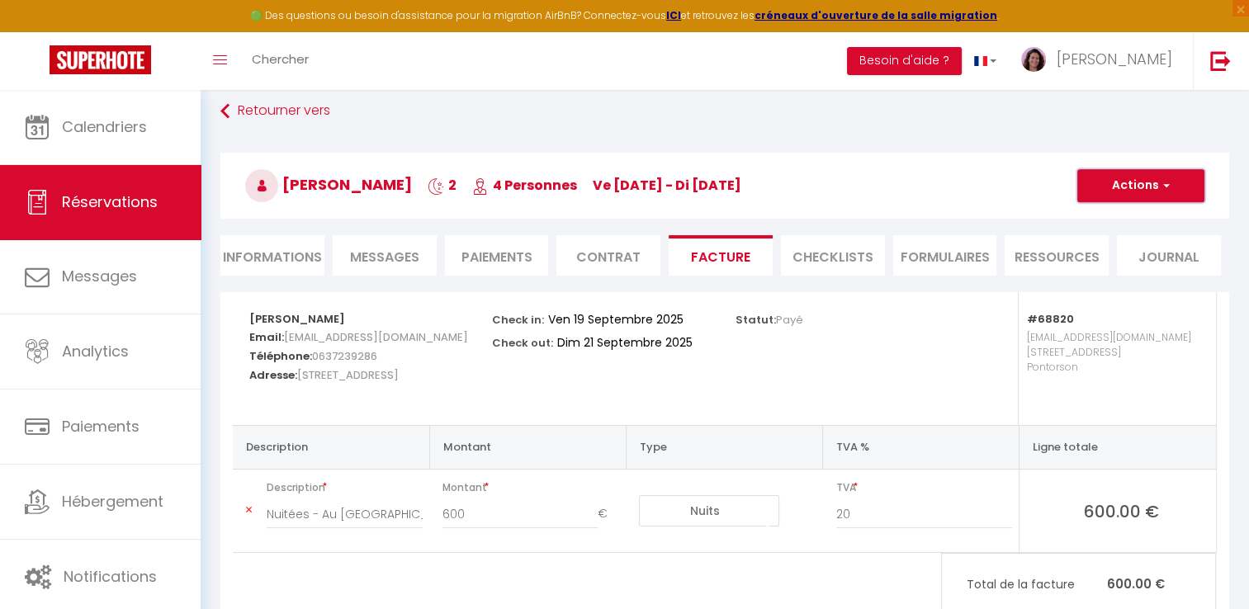
click at [1159, 178] on span "button" at bounding box center [1164, 185] width 10 height 15
click at [1043, 173] on h3 "[PERSON_NAME] 2 4 Personnes ve [DATE] - di [DATE]" at bounding box center [724, 186] width 1009 height 66
click at [1166, 260] on li "Journal" at bounding box center [1169, 255] width 104 height 40
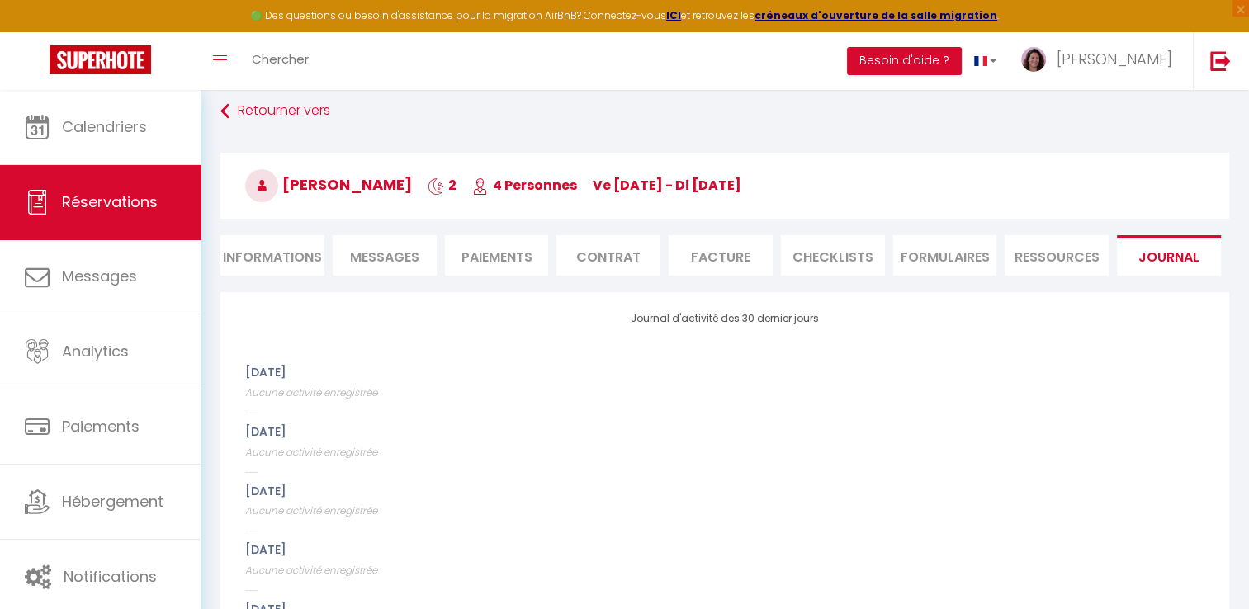
click at [1060, 262] on li "Ressources" at bounding box center [1057, 255] width 104 height 40
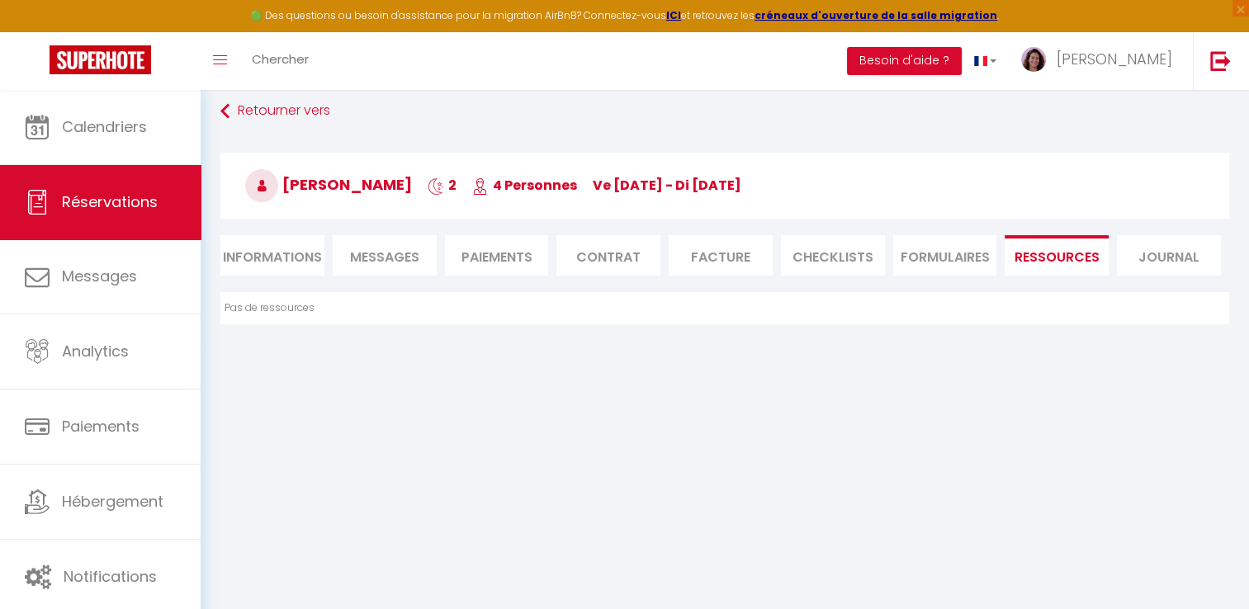
click at [949, 269] on li "FORMULAIRES" at bounding box center [945, 255] width 104 height 40
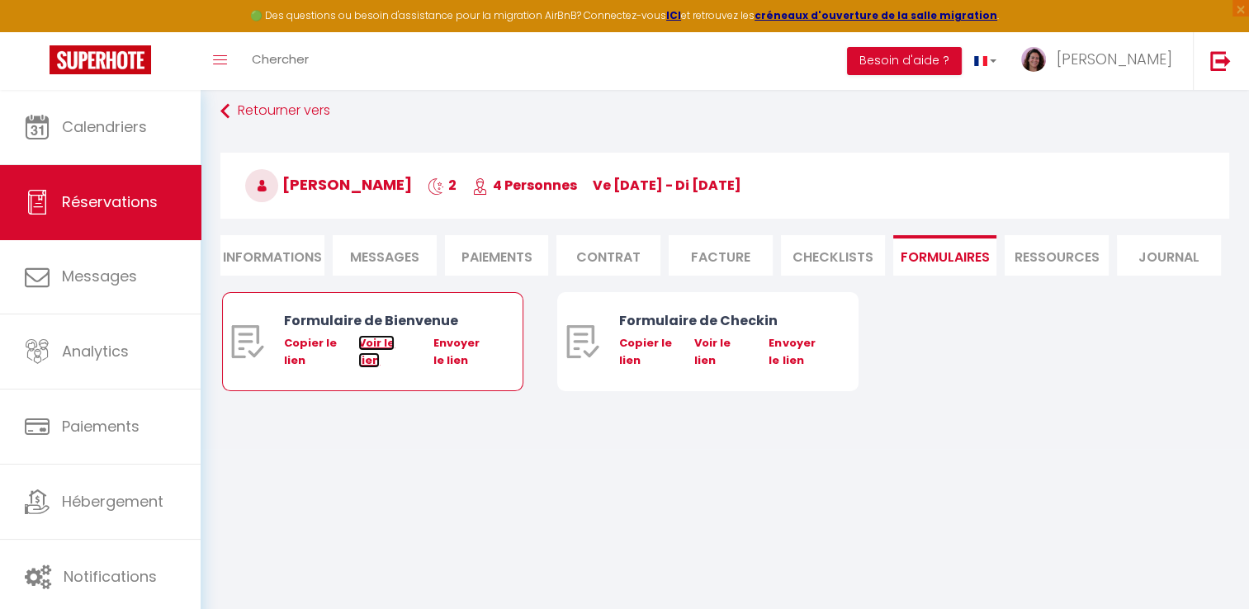
click at [375, 343] on link "Voir le lien" at bounding box center [376, 351] width 36 height 32
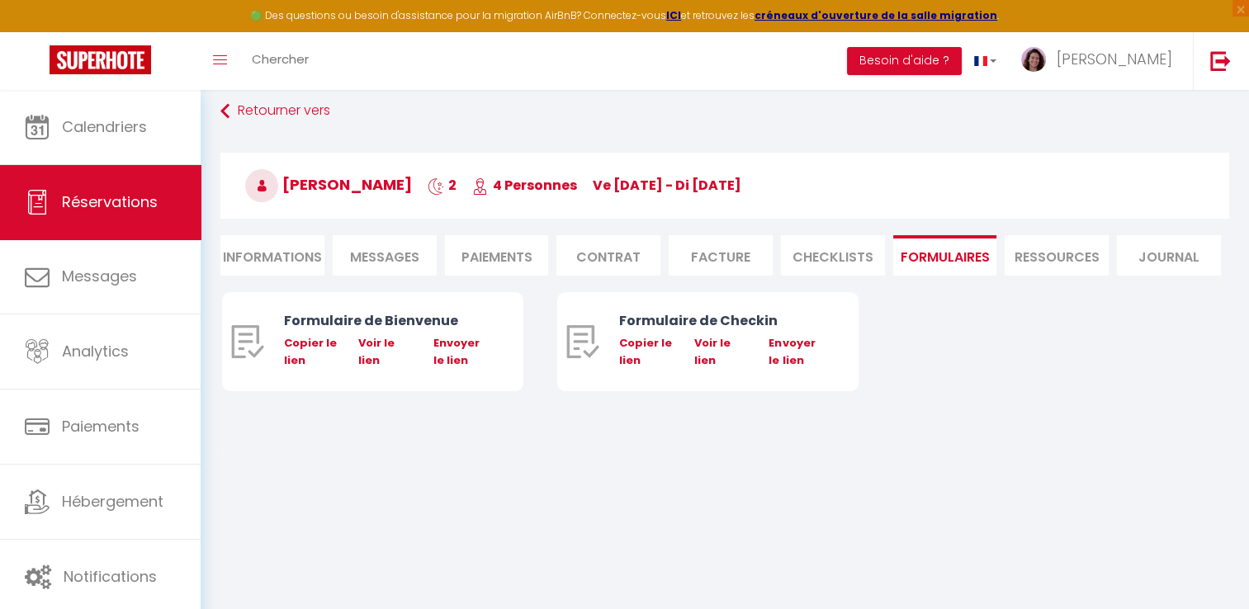
click at [490, 263] on li "Paiements" at bounding box center [497, 255] width 104 height 40
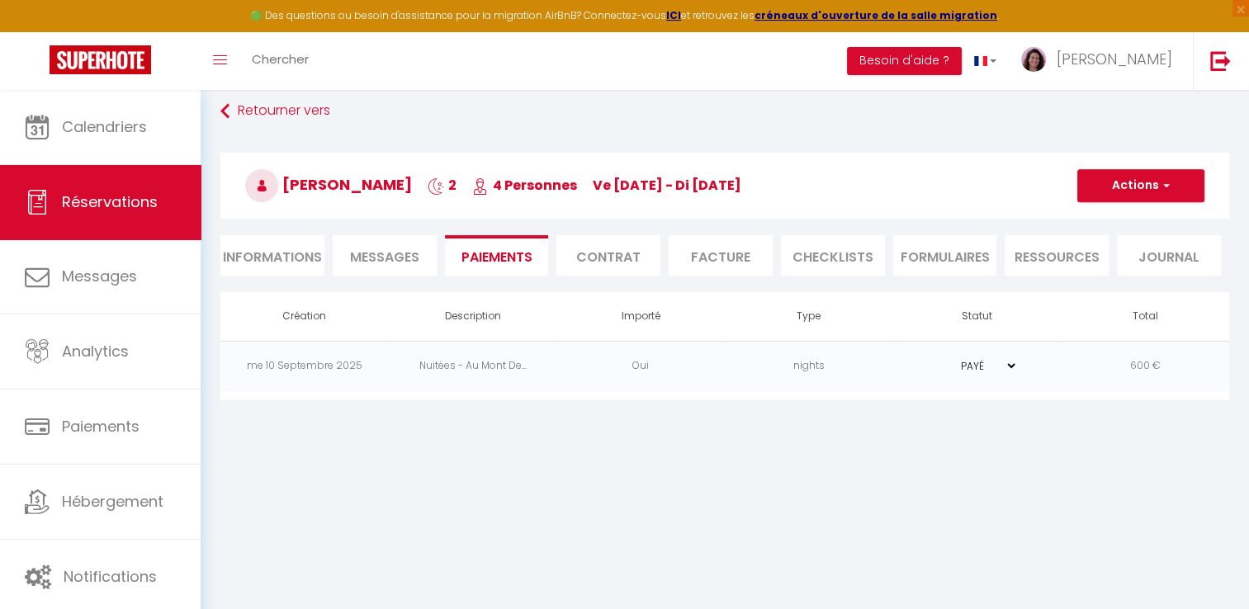
click at [1009, 365] on select "PAYÉ EN ATTENTE" at bounding box center [976, 366] width 83 height 16
click at [935, 358] on select "PAYÉ EN ATTENTE" at bounding box center [976, 366] width 83 height 16
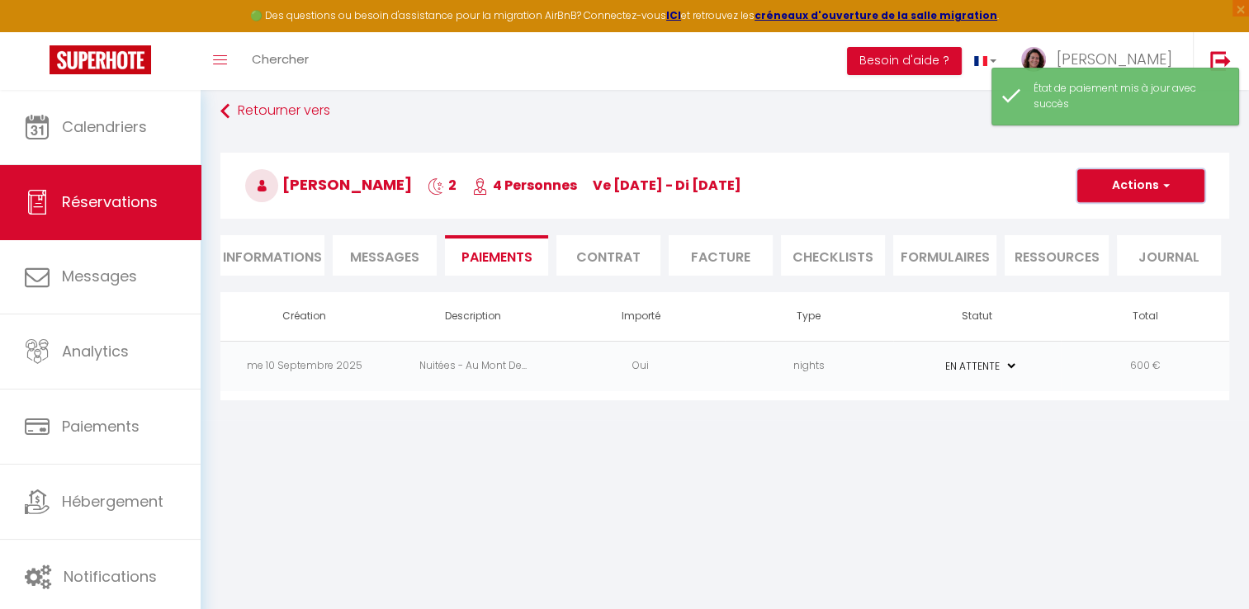
click at [1165, 183] on span "button" at bounding box center [1164, 185] width 10 height 15
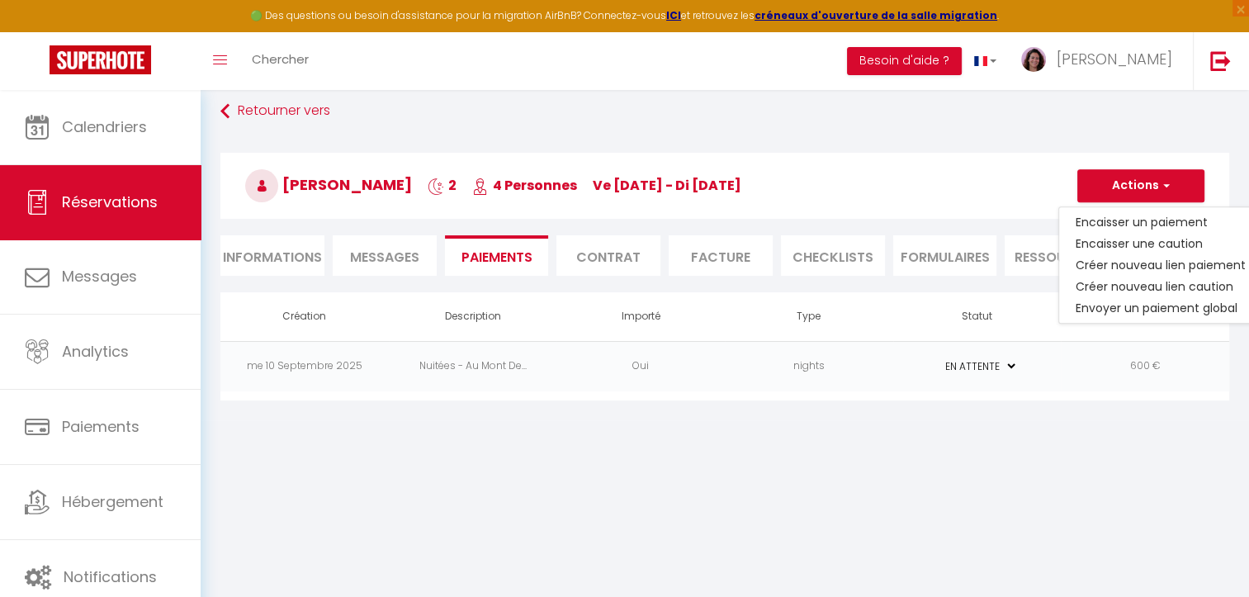
click at [1068, 447] on body "🟢 Des questions ou besoin d'assistance pour la migration AirBnB? Connectez-vous…" at bounding box center [624, 375] width 1249 height 597
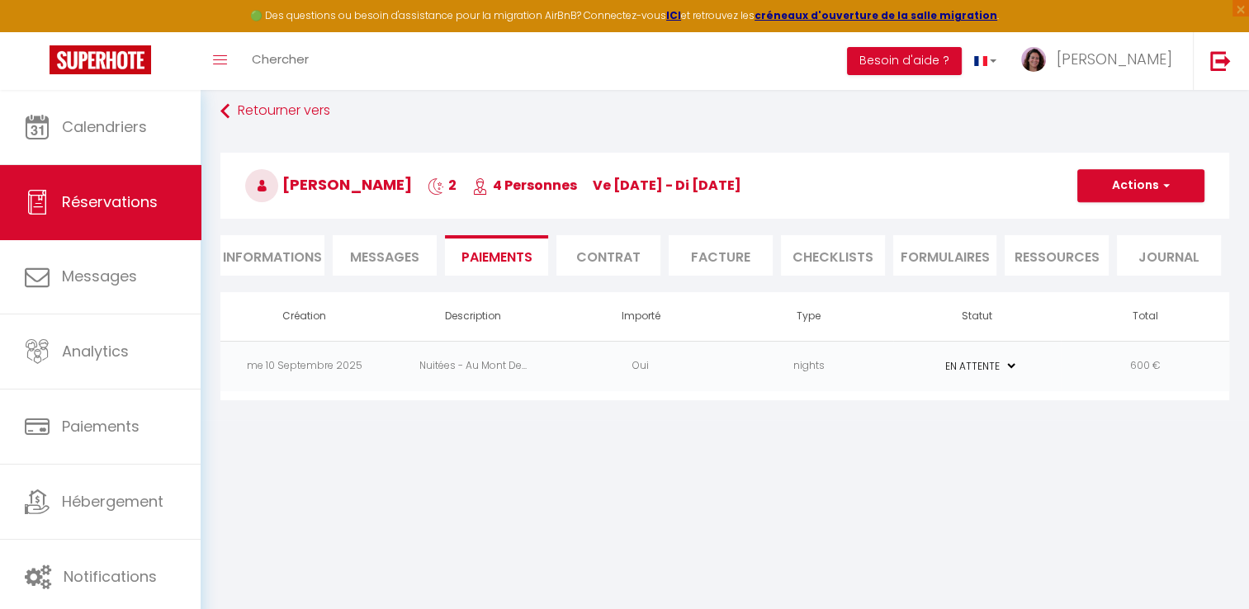
click at [1068, 447] on body "🟢 Des questions ou besoin d'assistance pour la migration AirBnB? Connectez-vous…" at bounding box center [624, 381] width 1249 height 609
click at [736, 251] on li "Facture" at bounding box center [721, 255] width 104 height 40
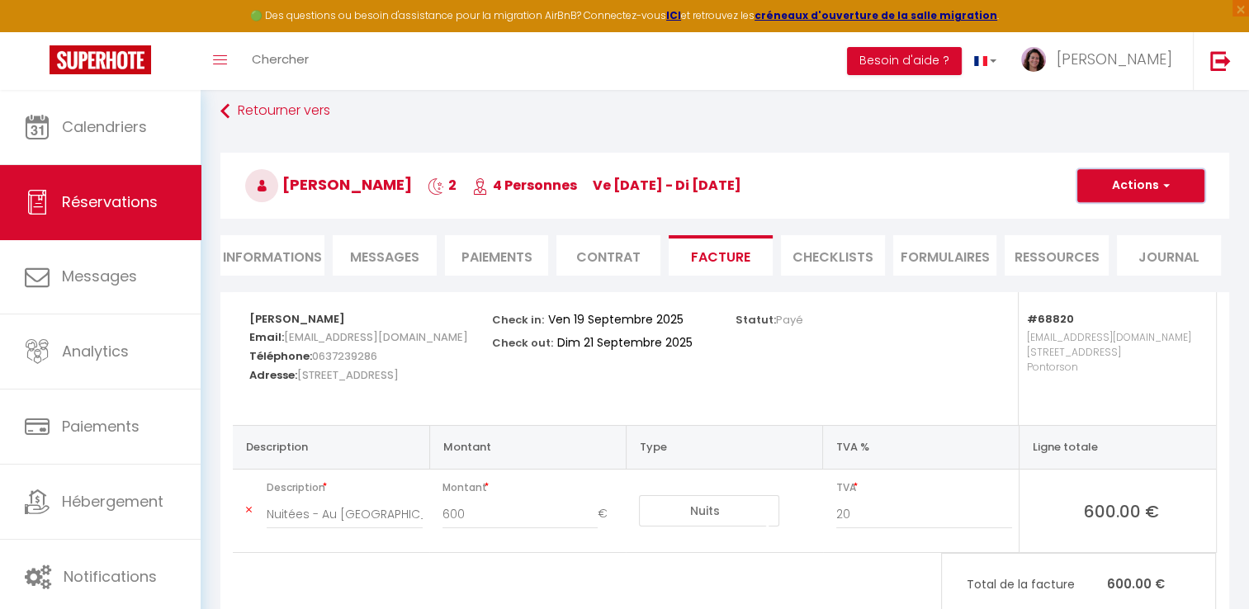
click at [1162, 192] on span "button" at bounding box center [1164, 185] width 10 height 15
click at [1144, 242] on link "Aperçu et éditer" at bounding box center [1128, 243] width 139 height 21
click at [509, 269] on li "Paiements" at bounding box center [497, 255] width 104 height 40
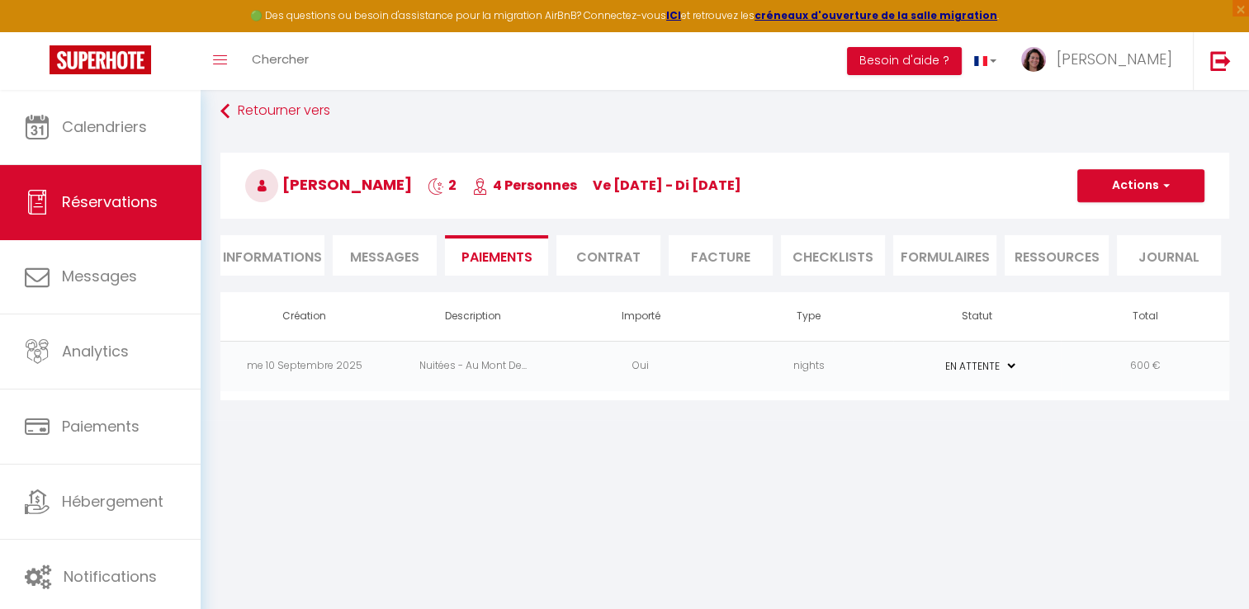
click at [953, 246] on li "FORMULAIRES" at bounding box center [945, 255] width 104 height 40
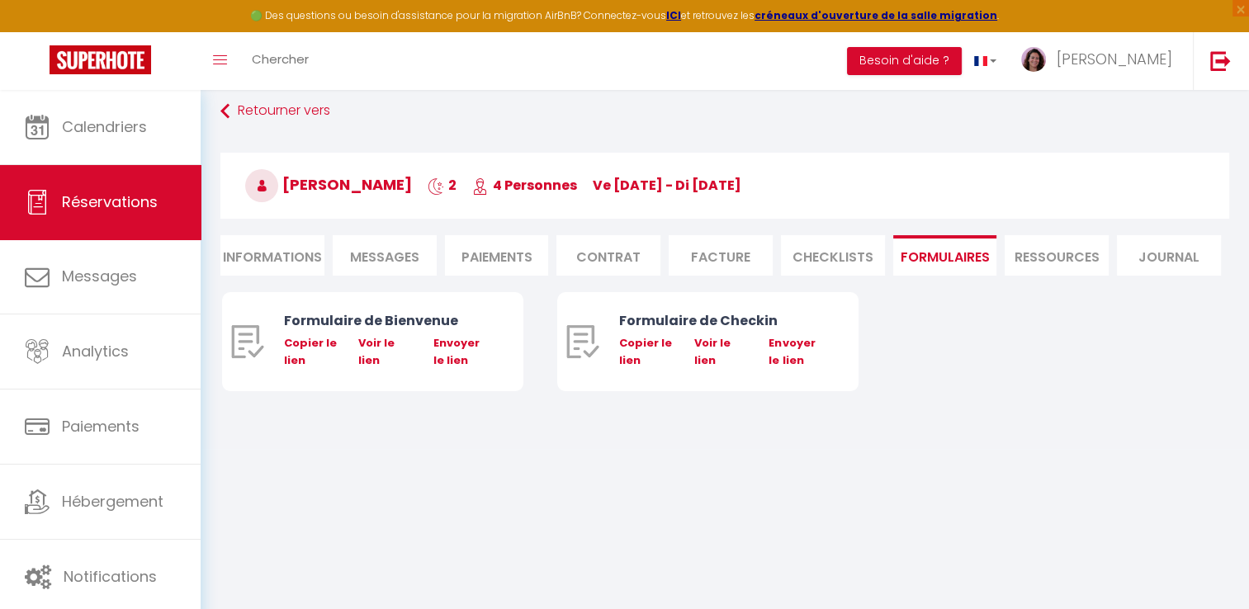
click at [732, 259] on li "Facture" at bounding box center [721, 255] width 104 height 40
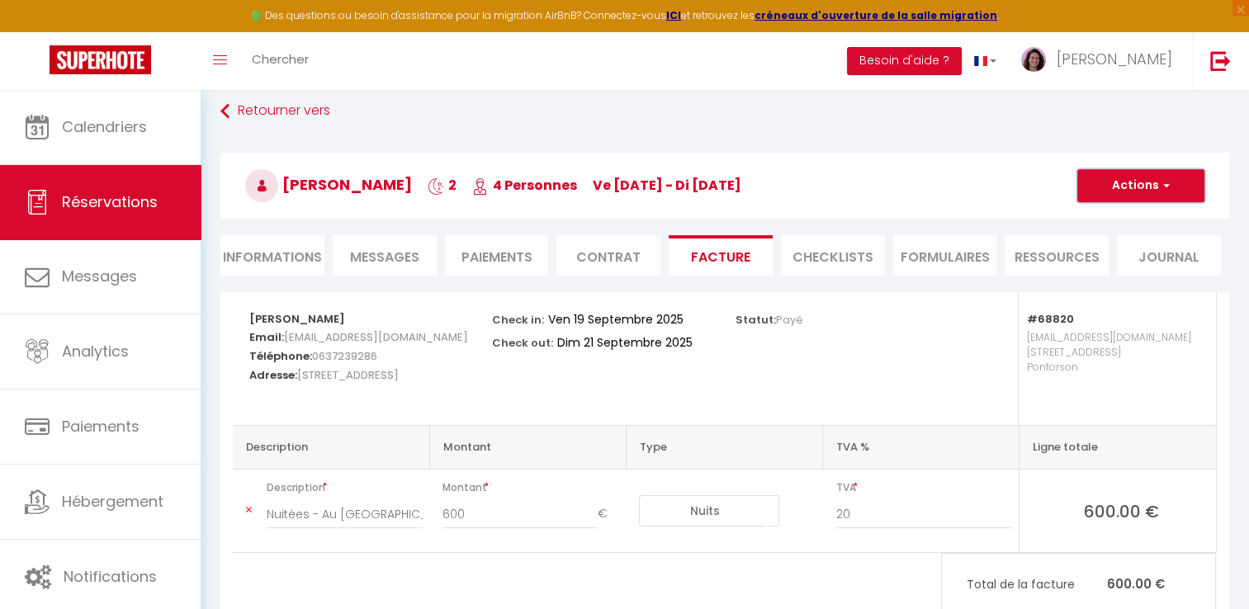
click at [1153, 193] on button "Actions" at bounding box center [1140, 185] width 127 height 33
click at [1129, 244] on link "Aperçu et éditer" at bounding box center [1128, 243] width 139 height 21
click at [1139, 186] on button "Actions" at bounding box center [1140, 185] width 127 height 33
click at [1156, 265] on link "Envoyer la facture" at bounding box center [1128, 264] width 139 height 21
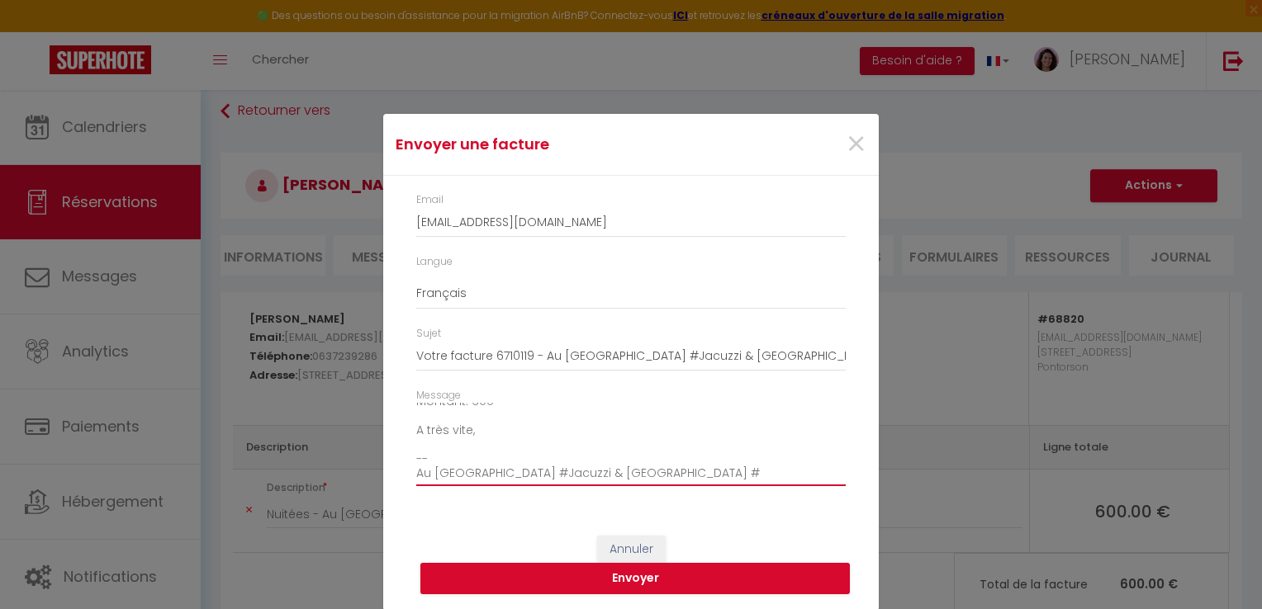
scroll to position [154, 0]
click at [509, 446] on textarea "Bonjour, Voici le lien pour télécharger votre facture : [URL][DOMAIN_NAME] Déta…" at bounding box center [630, 444] width 429 height 83
drag, startPoint x: 509, startPoint y: 446, endPoint x: 596, endPoint y: 460, distance: 88.6
click at [596, 460] on textarea "Bonjour, Voici le lien pour télécharger votre facture : [URL][DOMAIN_NAME] Déta…" at bounding box center [630, 444] width 429 height 83
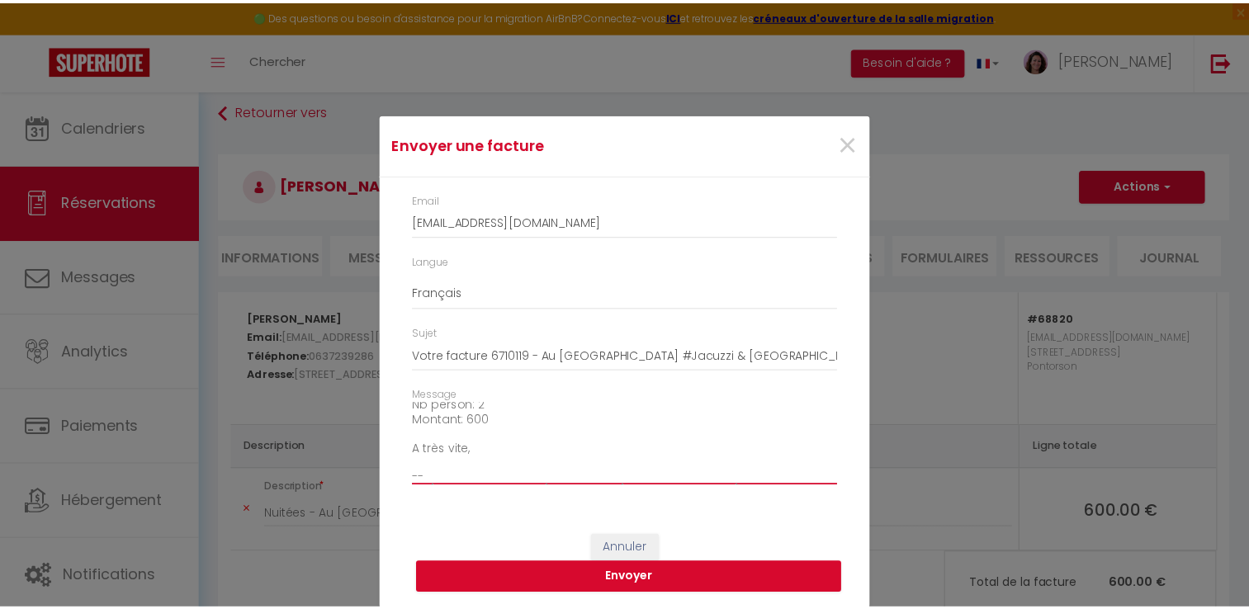
scroll to position [187, 0]
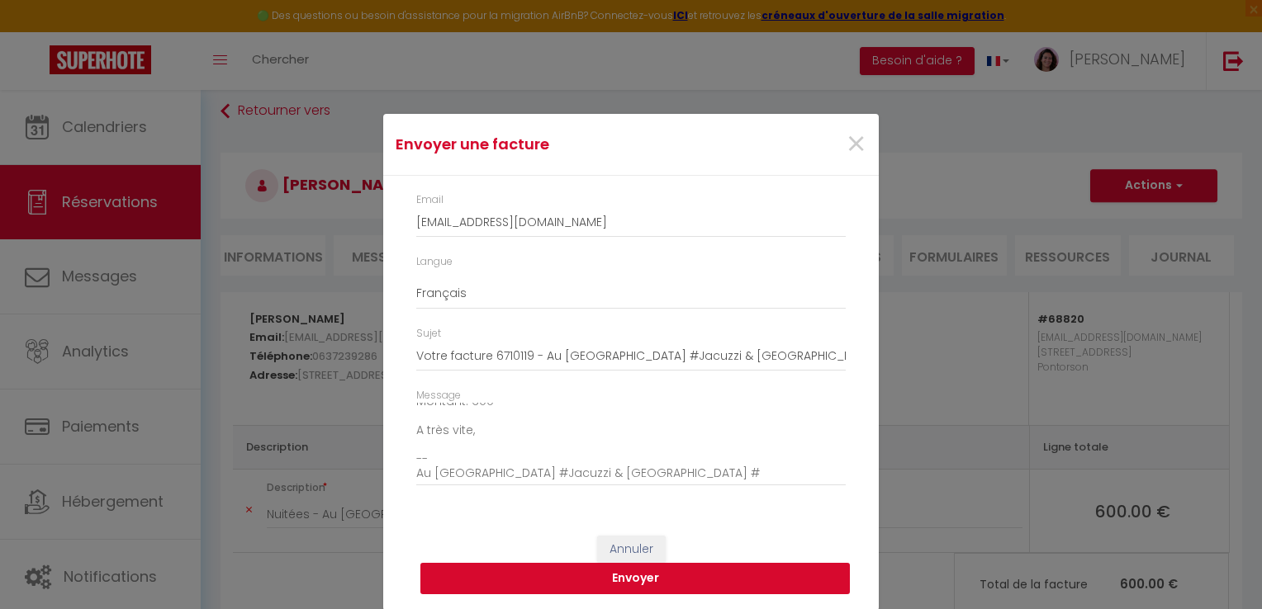
click at [652, 577] on button "Envoyer" at bounding box center [634, 578] width 429 height 31
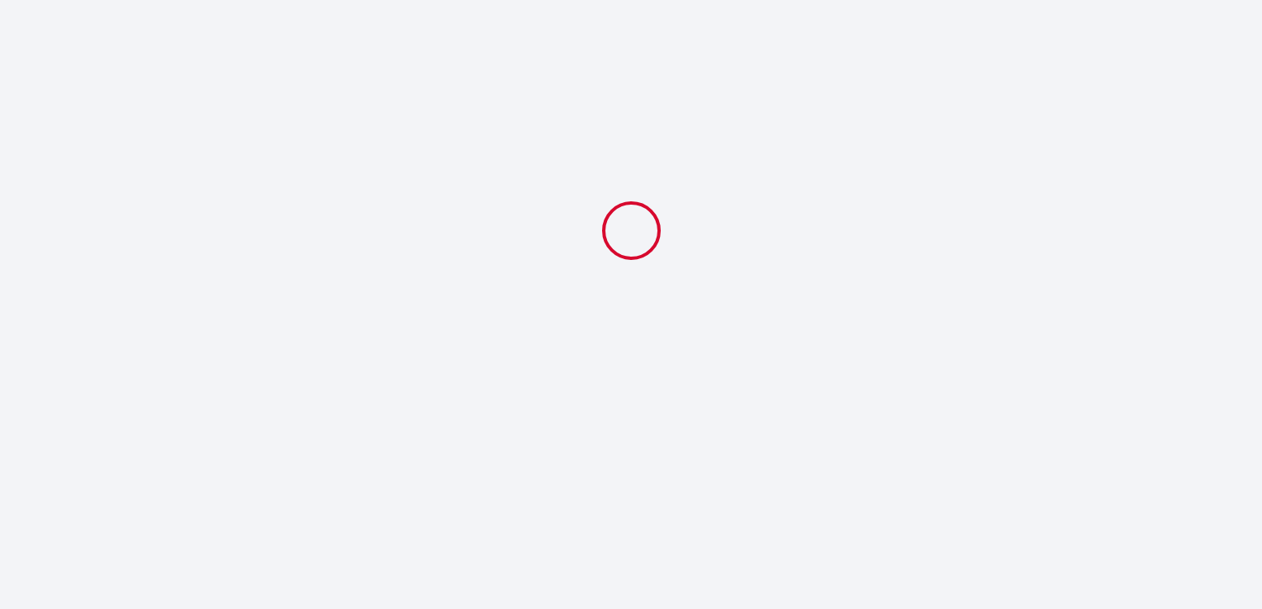
select select
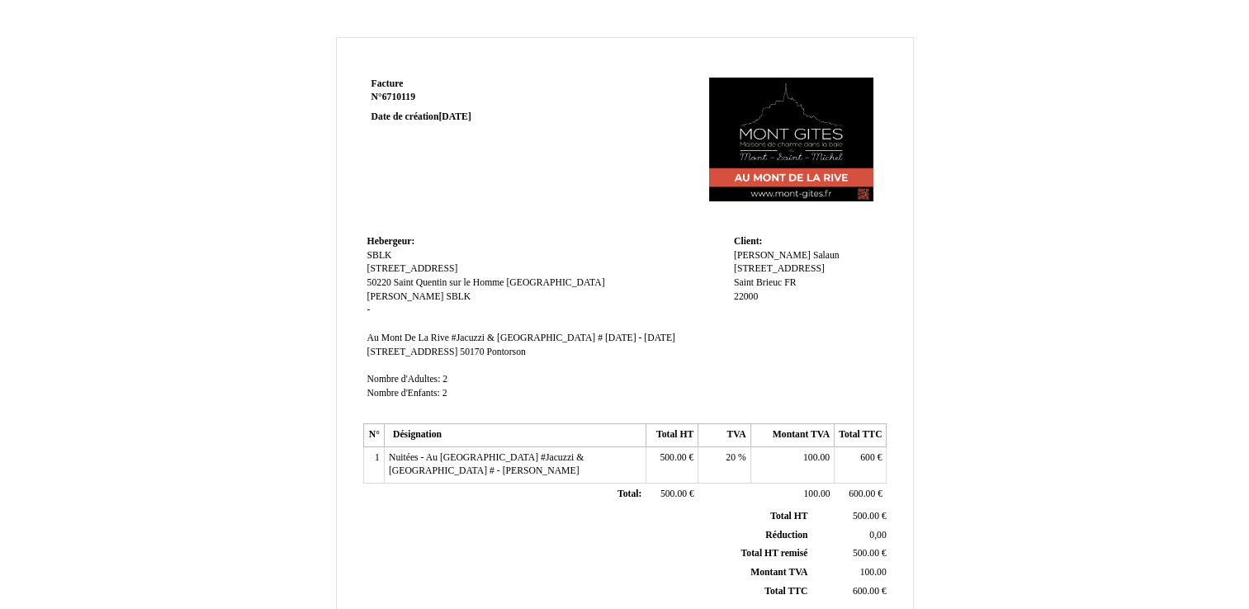
drag, startPoint x: 1185, startPoint y: 1, endPoint x: 815, endPoint y: 272, distance: 458.9
click at [815, 272] on div "Matthieu Matthieu Salaun Salaun 22 rue Descartes 22 rue Descartes Saint Brieuc …" at bounding box center [808, 283] width 149 height 69
click at [815, 269] on div "Matthieu Matthieu Salaun Salaun 22 rue Descartes 22 rue Descartes Saint Brieuc …" at bounding box center [808, 283] width 149 height 69
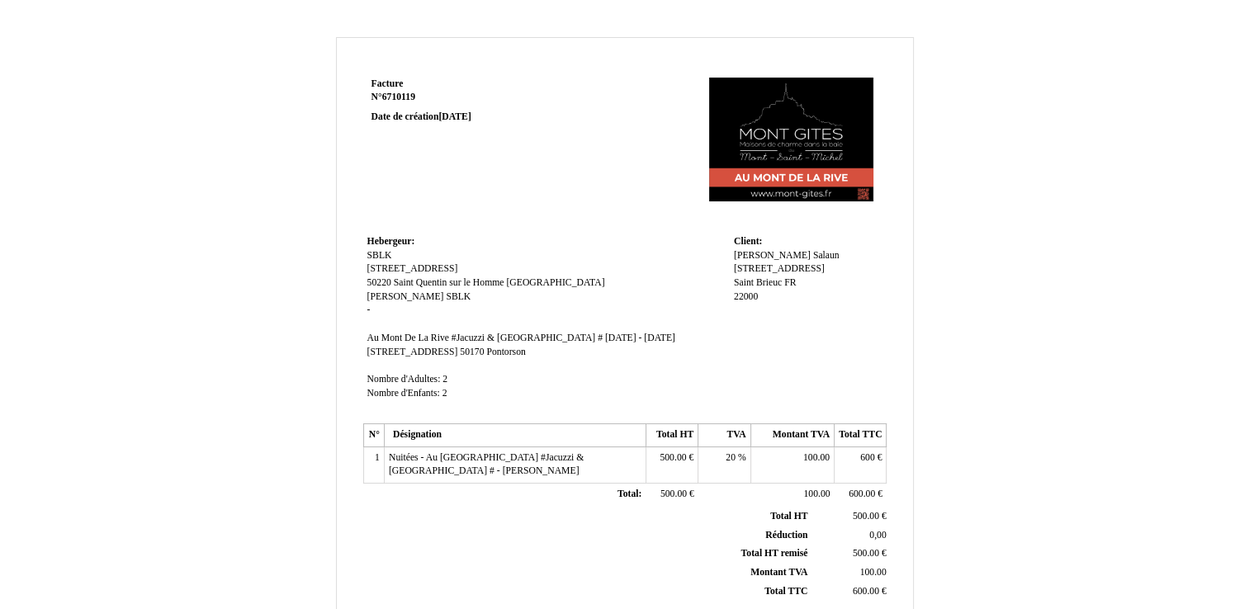
click at [815, 269] on div "Matthieu Matthieu Salaun Salaun 22 rue Descartes 22 rue Descartes Saint Brieuc …" at bounding box center [808, 283] width 149 height 69
